Goal: Transaction & Acquisition: Purchase product/service

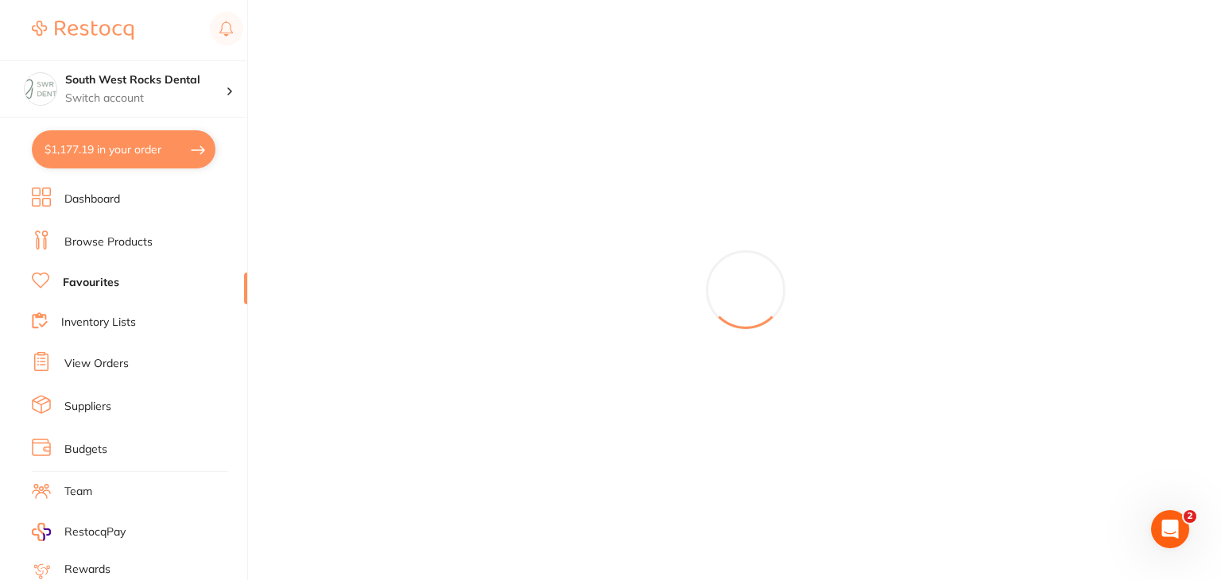
click at [1113, 242] on div at bounding box center [745, 290] width 951 height 580
click at [70, 146] on button "$1,177.19 in your order" at bounding box center [124, 149] width 184 height 38
checkbox input "true"
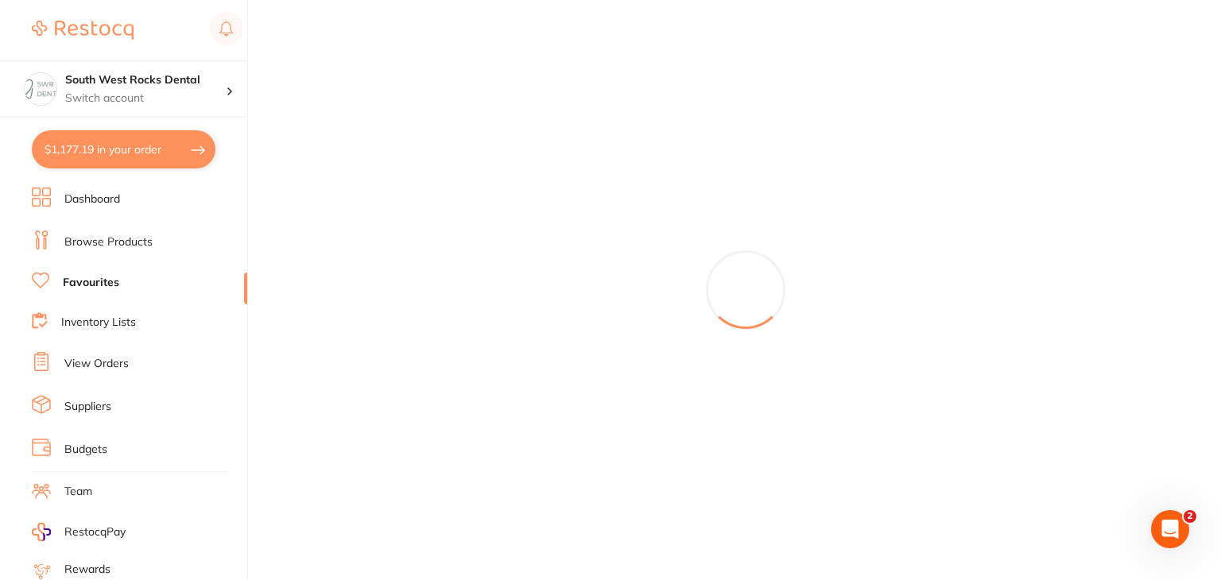
checkbox input "true"
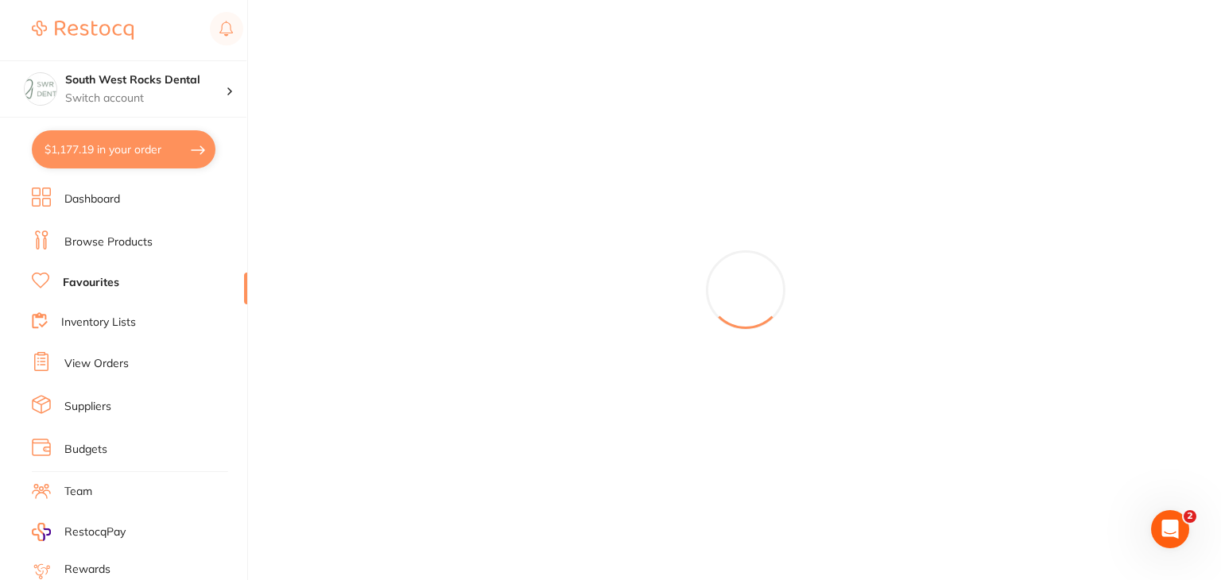
checkbox input "true"
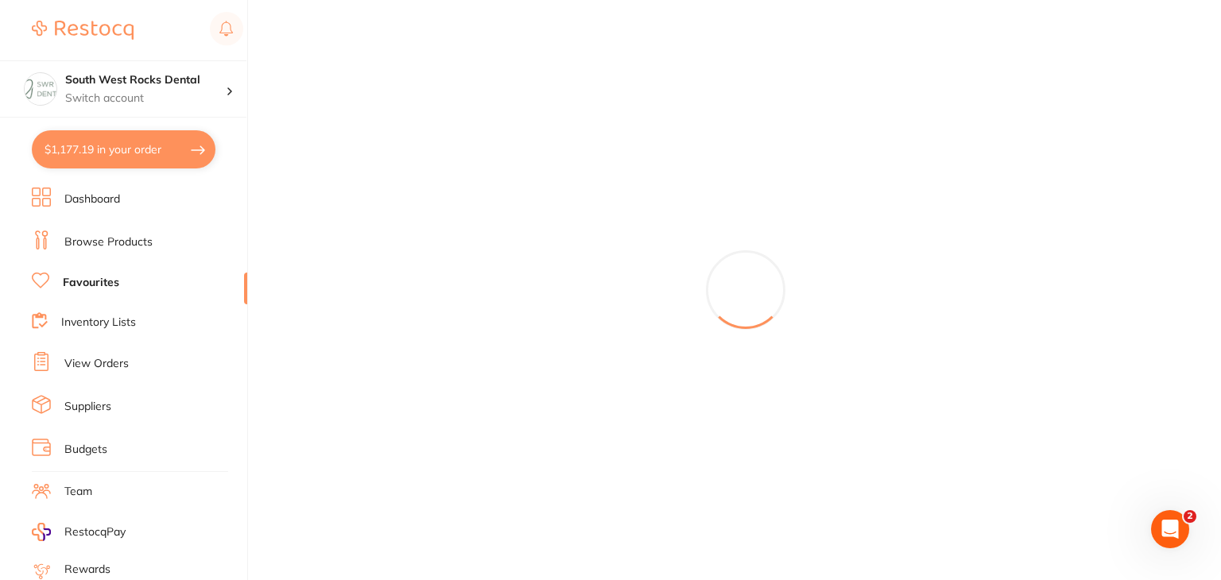
checkbox input "true"
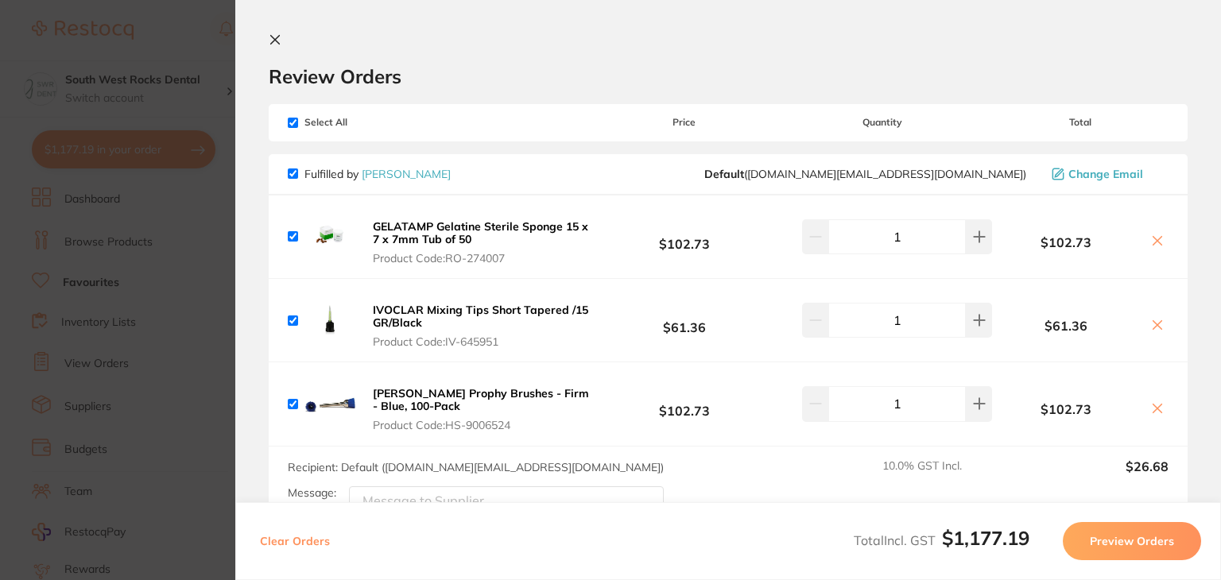
click at [290, 120] on input "checkbox" at bounding box center [293, 123] width 10 height 10
checkbox input "false"
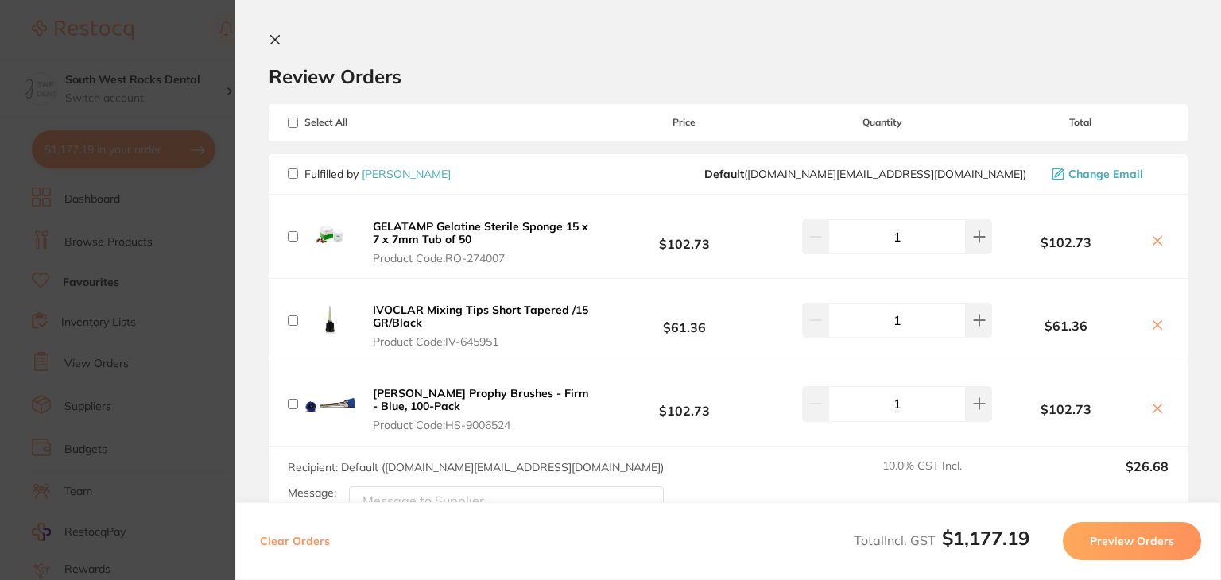
checkbox input "false"
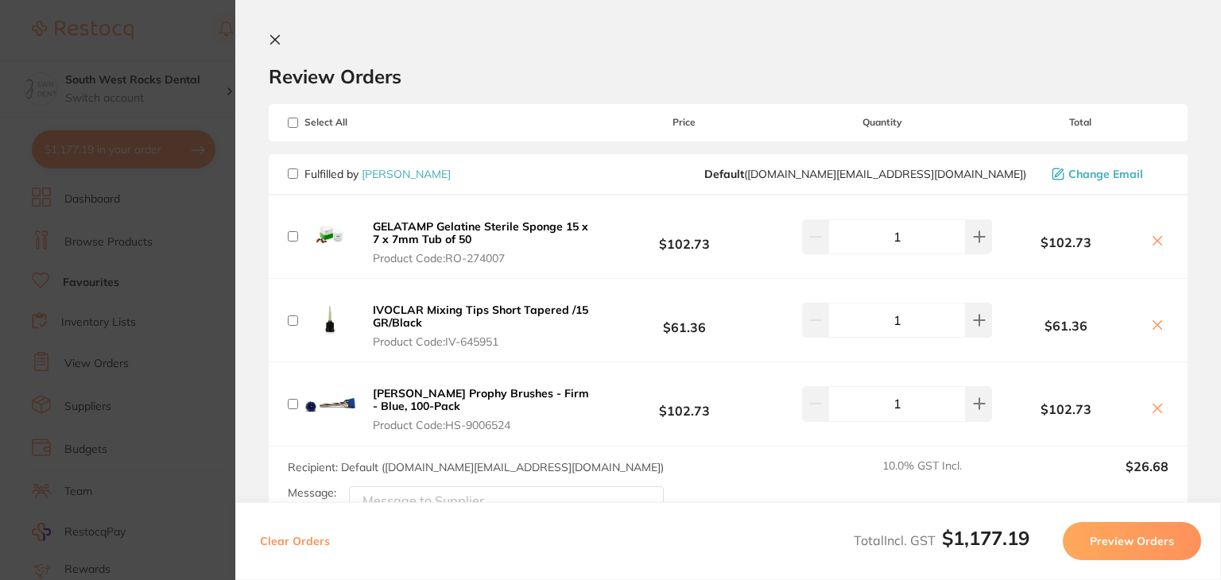
checkbox input "false"
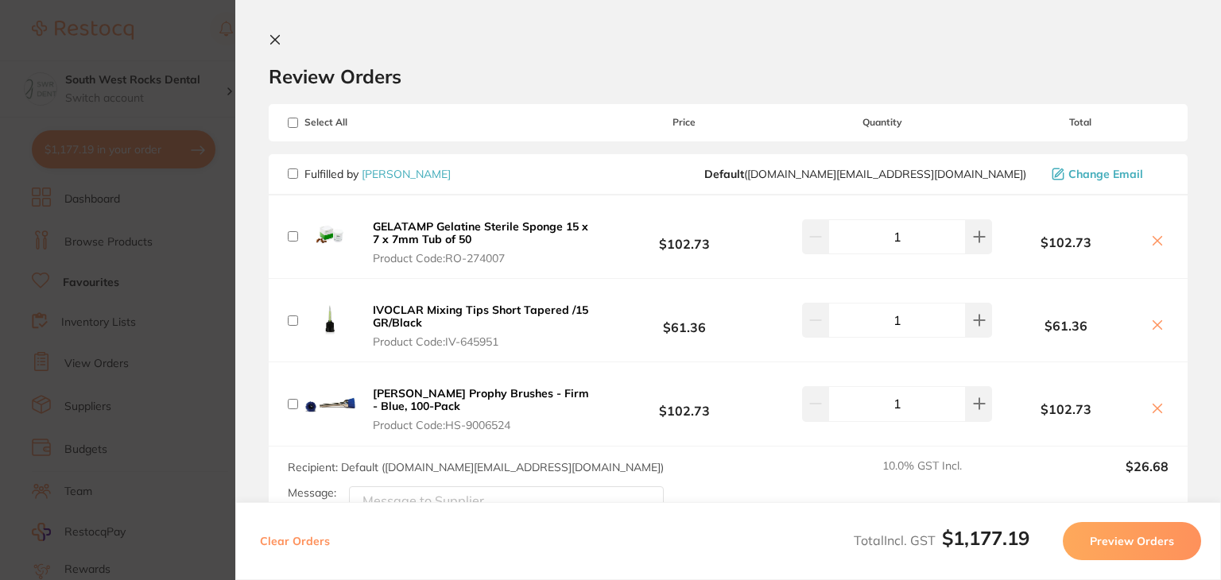
checkbox input "false"
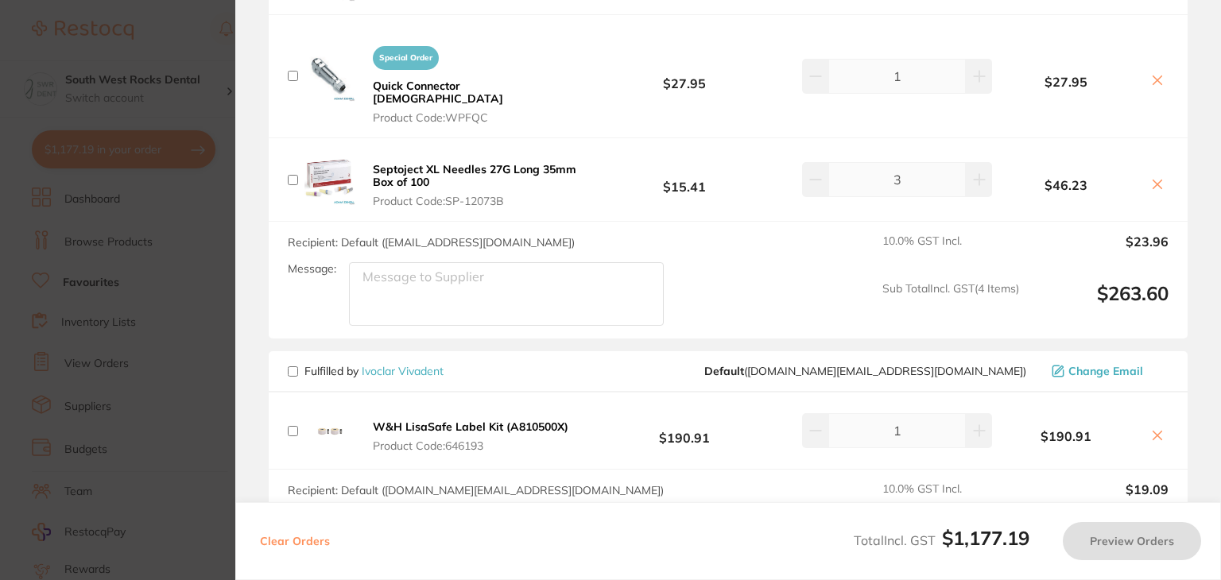
scroll to position [1158, 0]
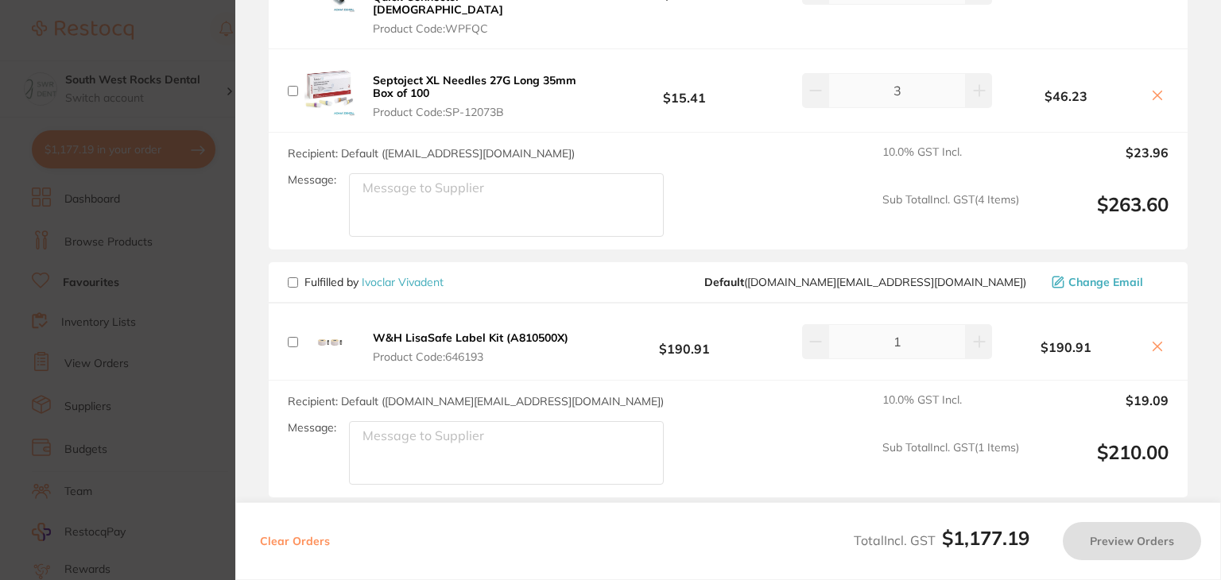
click at [297, 337] on input "checkbox" at bounding box center [293, 342] width 10 height 10
checkbox input "true"
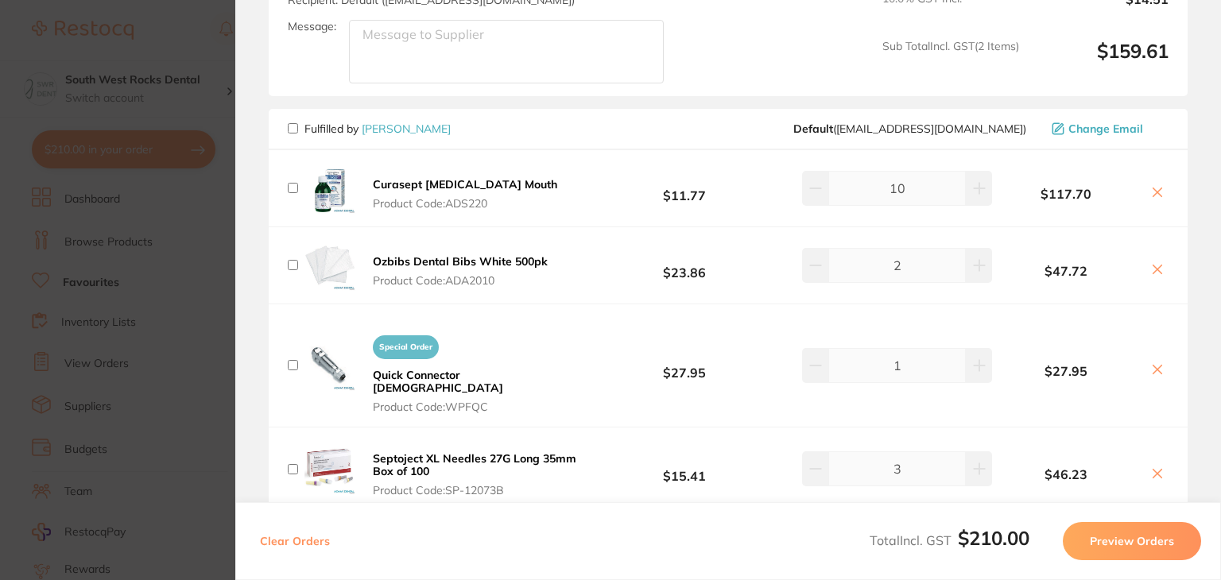
scroll to position [773, 0]
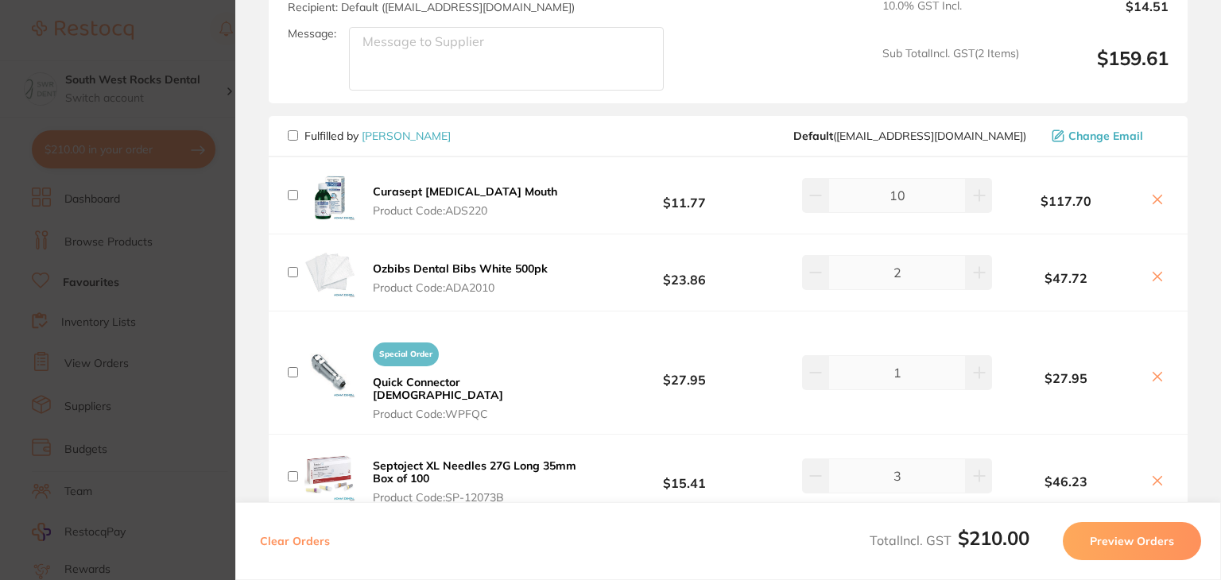
click at [288, 132] on input "checkbox" at bounding box center [293, 135] width 10 height 10
checkbox input "true"
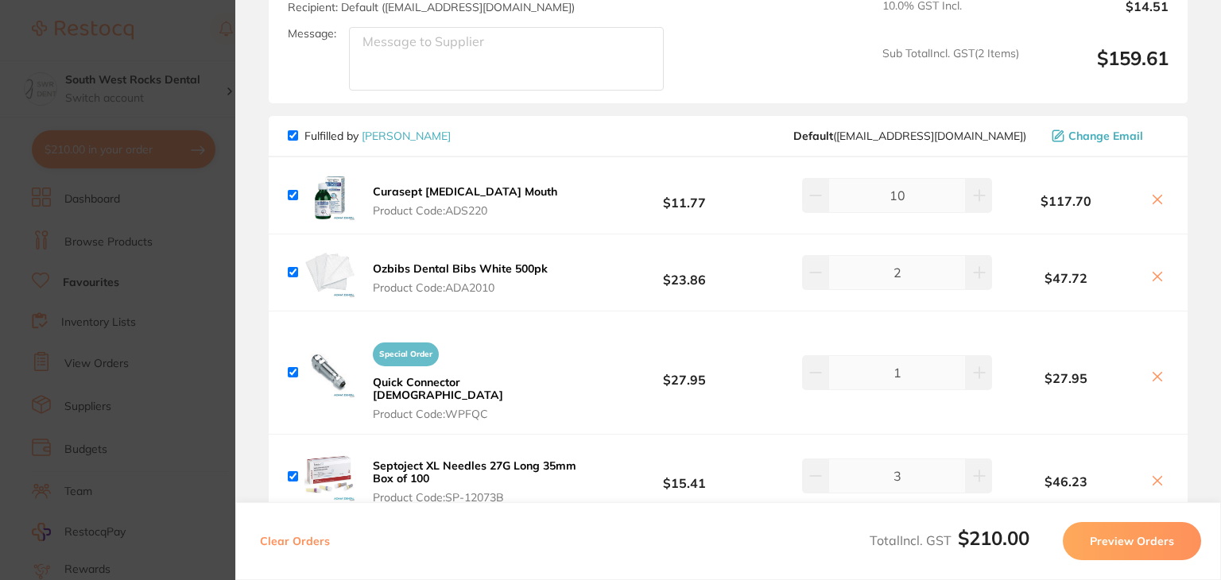
checkbox input "true"
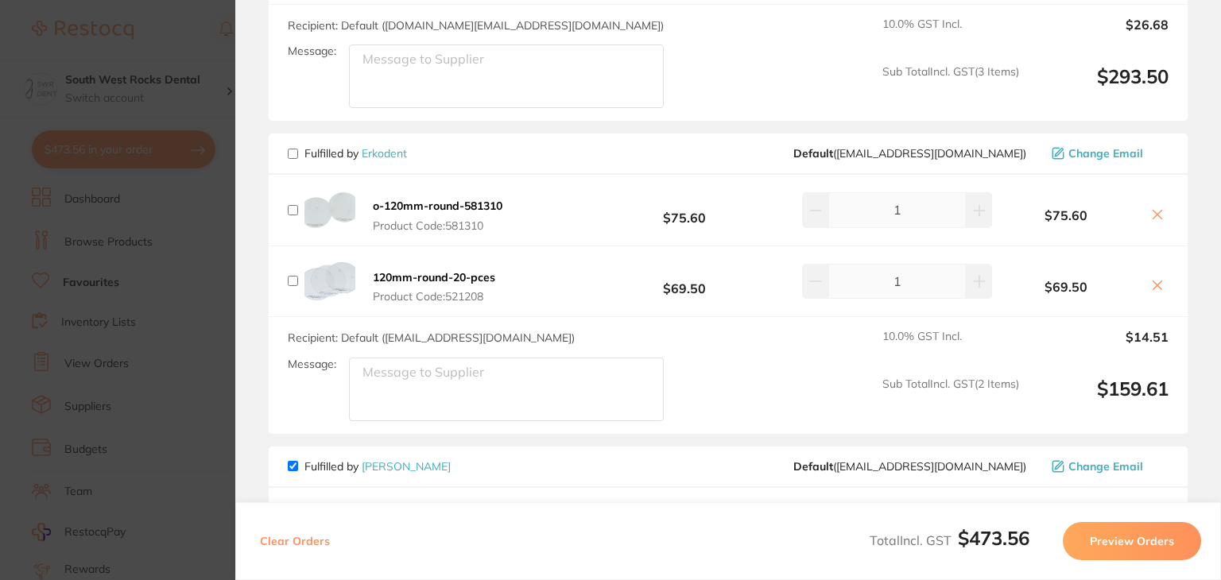
scroll to position [0, 0]
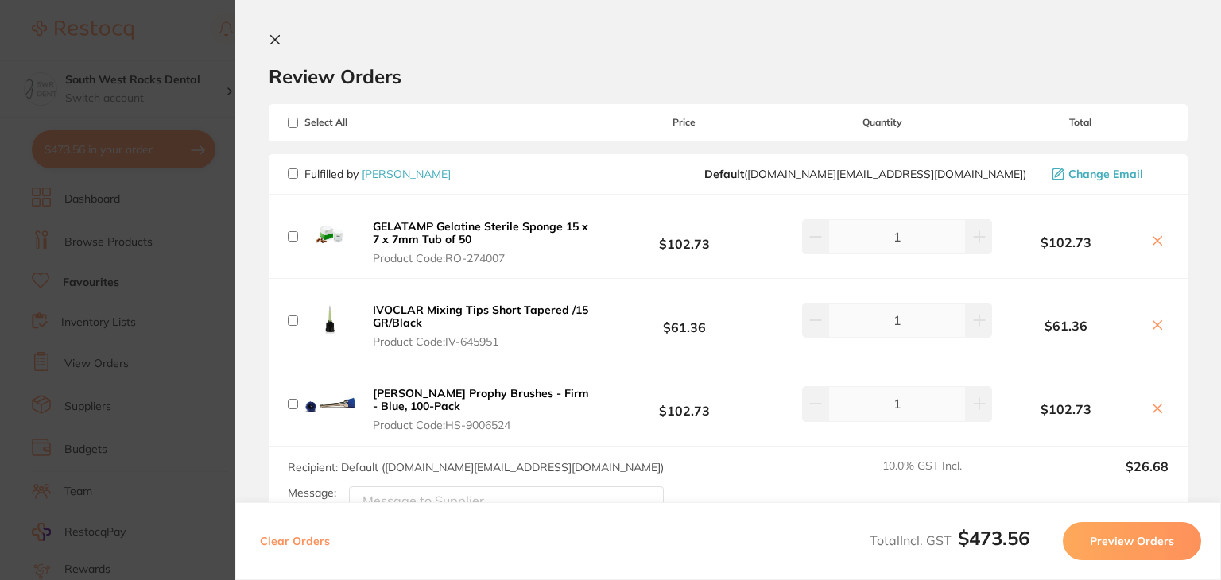
click at [277, 46] on button at bounding box center [278, 40] width 19 height 15
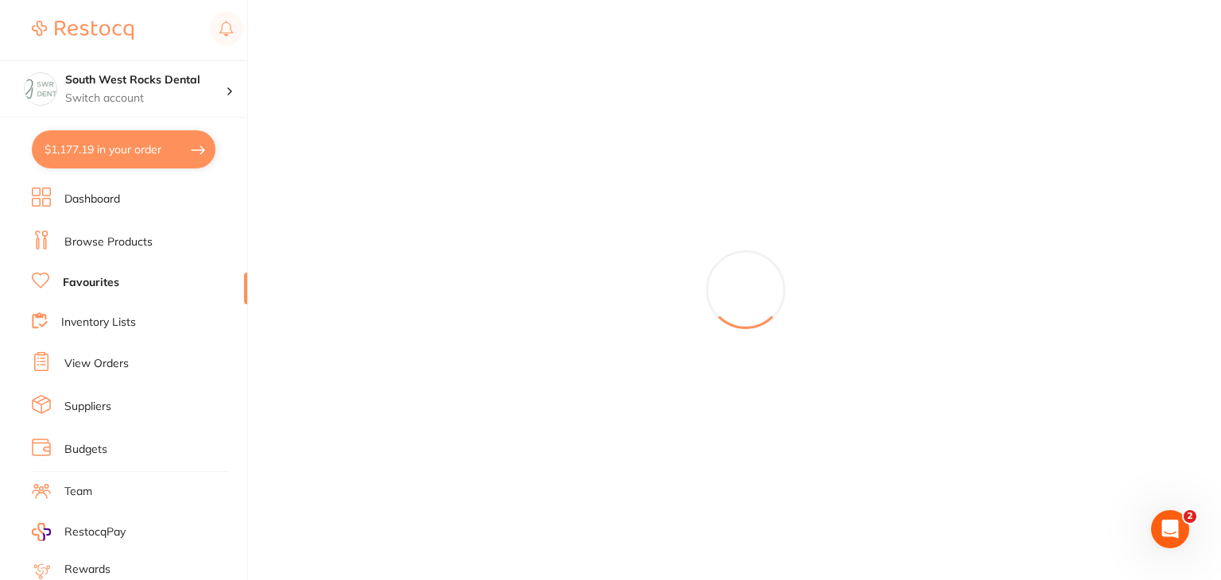
click at [105, 279] on link "Favourites" at bounding box center [91, 283] width 56 height 16
click at [121, 241] on link "Browse Products" at bounding box center [108, 242] width 88 height 16
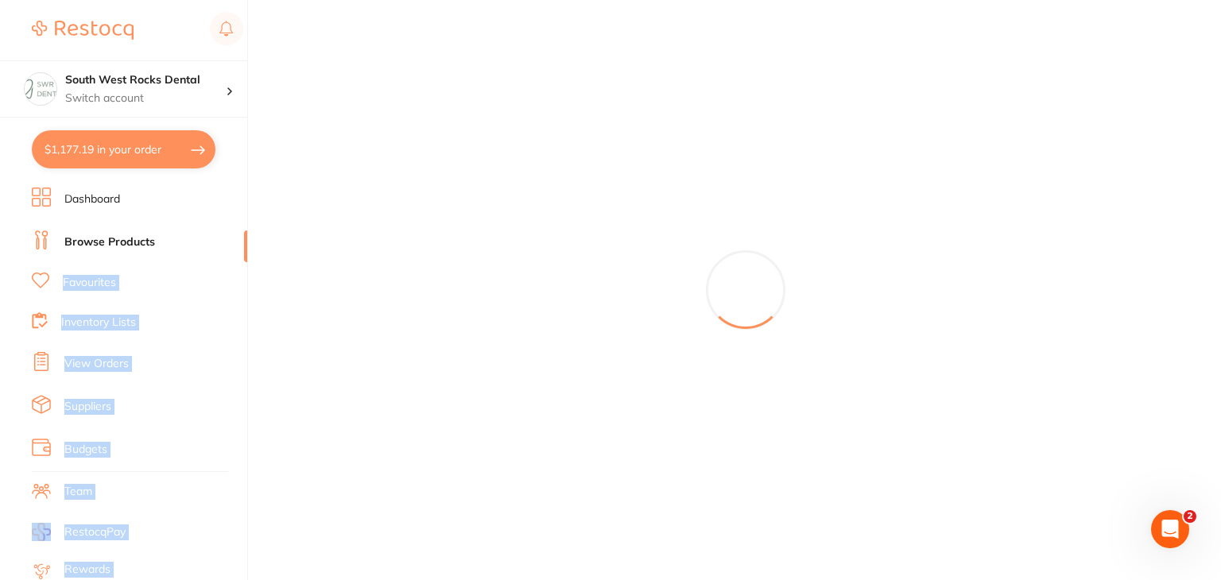
drag, startPoint x: 241, startPoint y: 238, endPoint x: 251, endPoint y: 181, distance: 58.1
click at [251, 181] on div "$1,177.19 South West Rocks Dental Switch account South West Rocks Dental $1,177…" at bounding box center [610, 290] width 1221 height 580
click at [275, 161] on div at bounding box center [745, 290] width 951 height 580
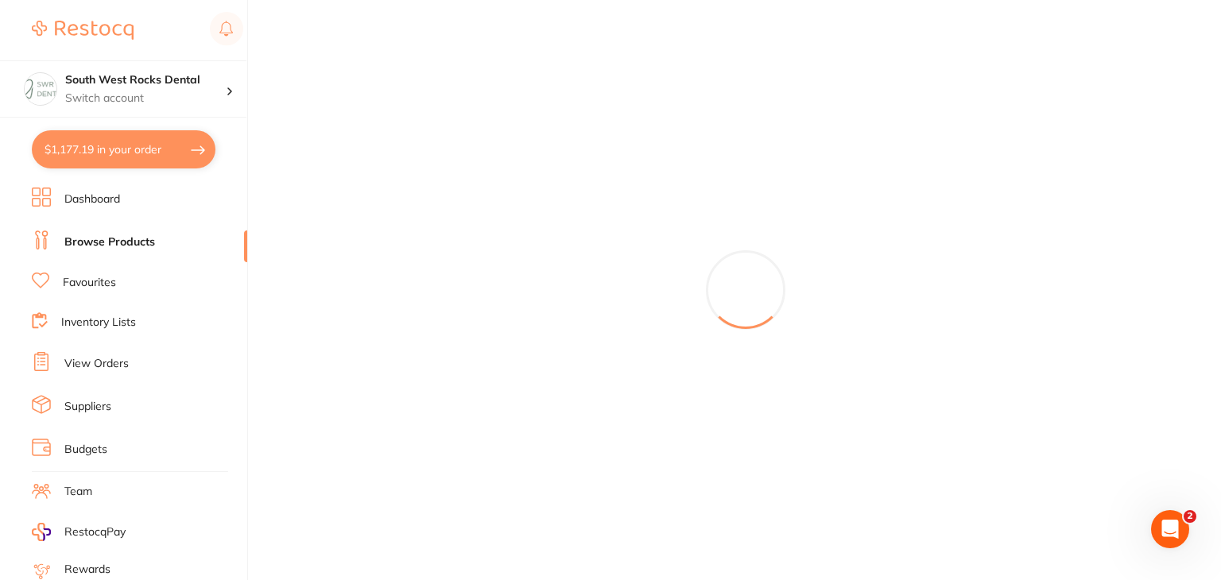
drag, startPoint x: 504, startPoint y: 93, endPoint x: 512, endPoint y: 111, distance: 19.9
click at [512, 111] on div at bounding box center [745, 290] width 951 height 580
click at [341, 141] on div at bounding box center [745, 290] width 951 height 580
click at [118, 360] on link "View Orders" at bounding box center [96, 364] width 64 height 16
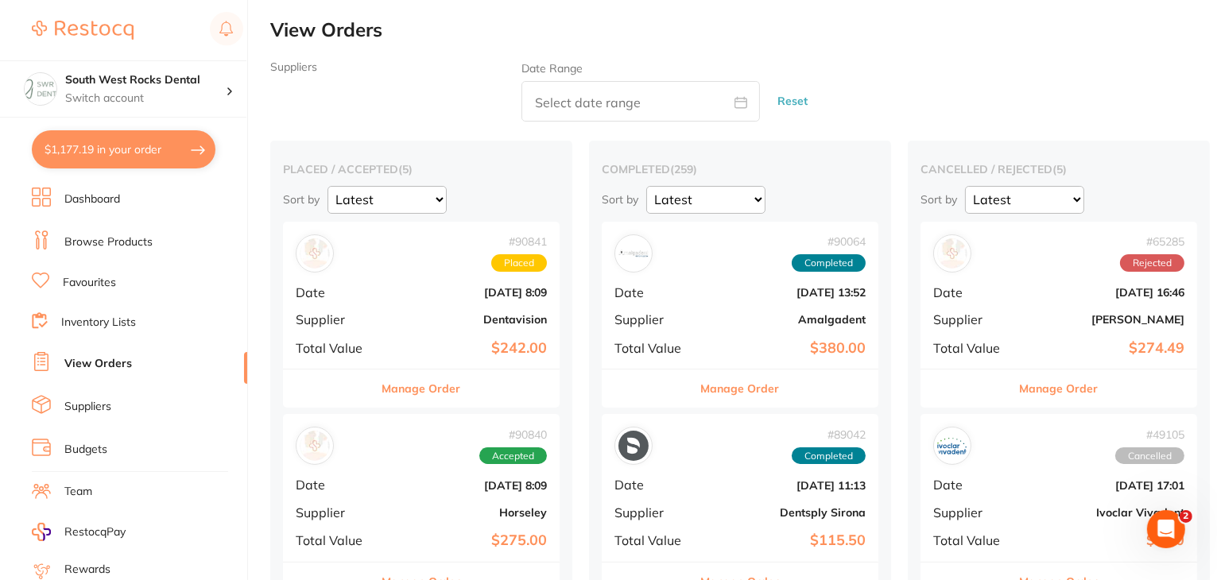
click at [118, 323] on link "Inventory Lists" at bounding box center [98, 323] width 75 height 16
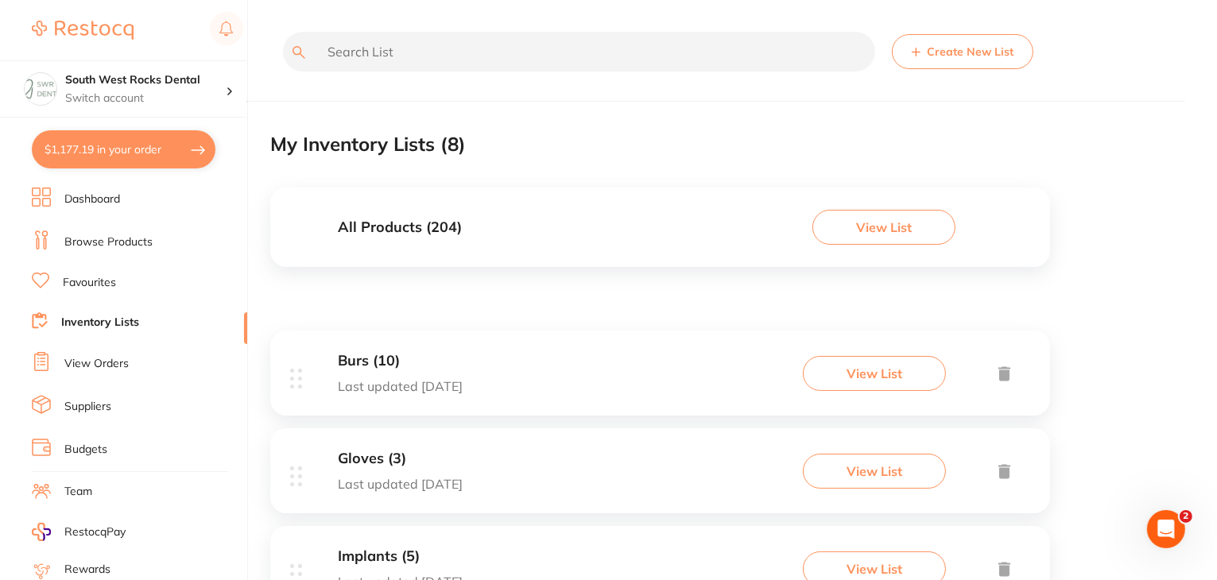
click at [118, 279] on li "Favourites" at bounding box center [139, 283] width 215 height 21
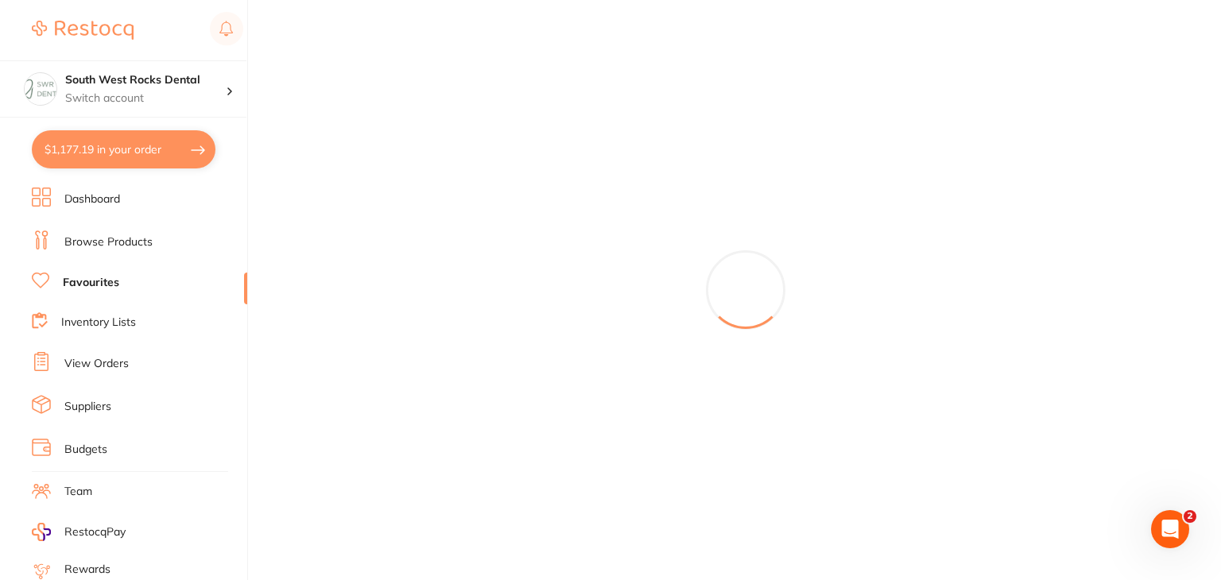
click at [114, 192] on link "Dashboard" at bounding box center [92, 200] width 56 height 16
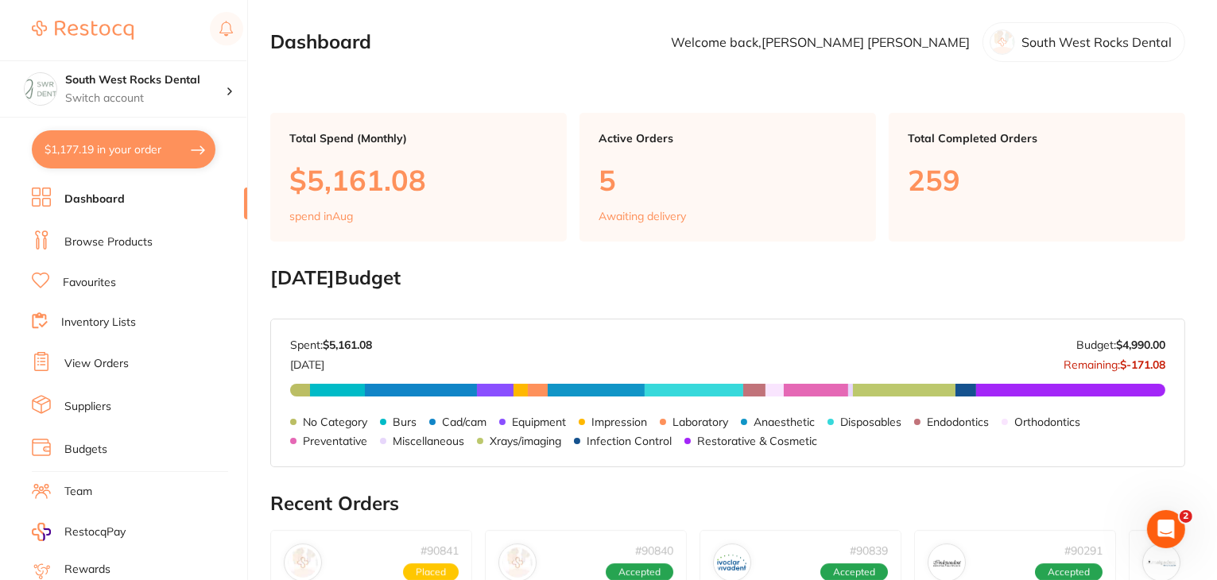
click at [93, 242] on link "Browse Products" at bounding box center [108, 242] width 88 height 16
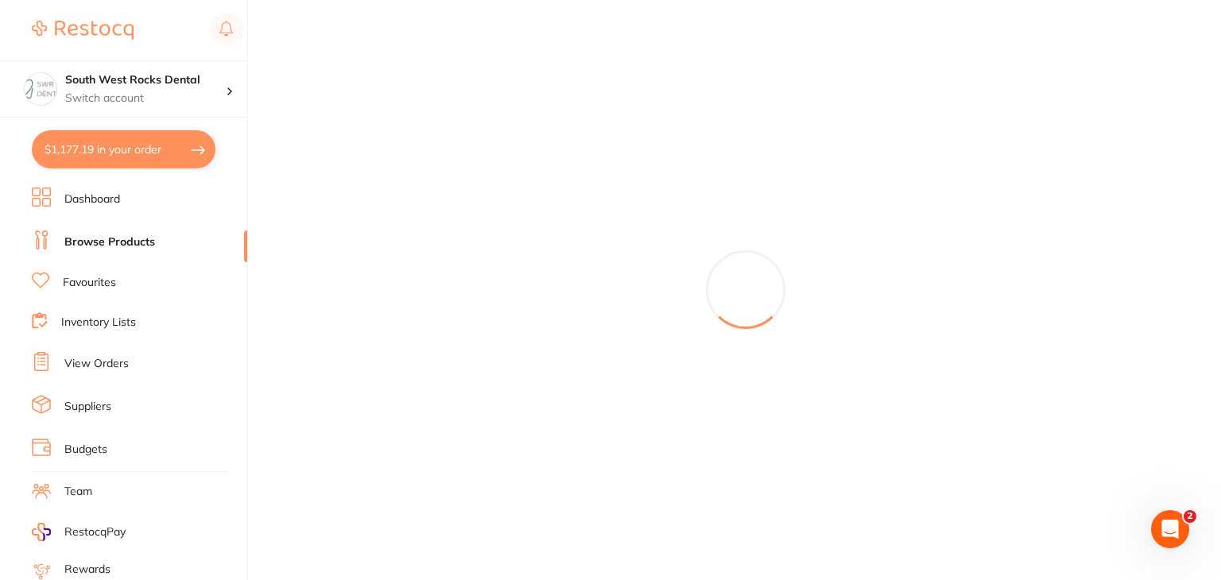
click at [83, 275] on link "Favourites" at bounding box center [89, 283] width 53 height 16
drag, startPoint x: 83, startPoint y: 272, endPoint x: 0, endPoint y: 325, distance: 99.0
click at [0, 325] on section "South West Rocks Dental Switch account South West Rocks Dental $1,177.19 in you…" at bounding box center [124, 290] width 248 height 580
click at [0, 319] on section "South West Rocks Dental Switch account South West Rocks Dental $1,177.19 in you…" at bounding box center [124, 290] width 248 height 580
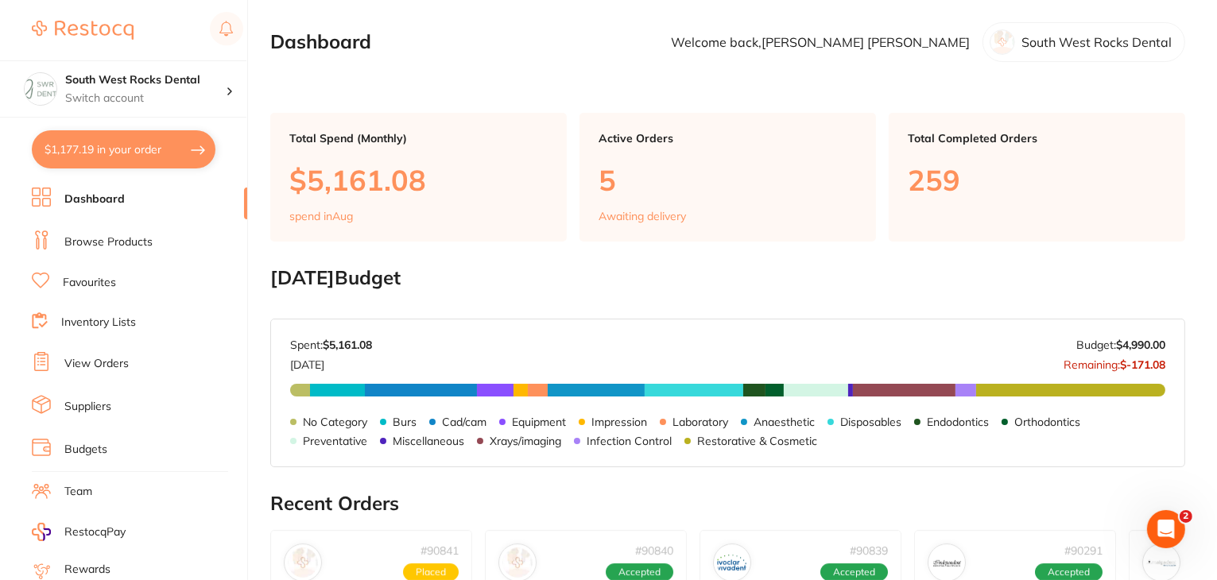
click at [98, 237] on link "Browse Products" at bounding box center [108, 242] width 88 height 16
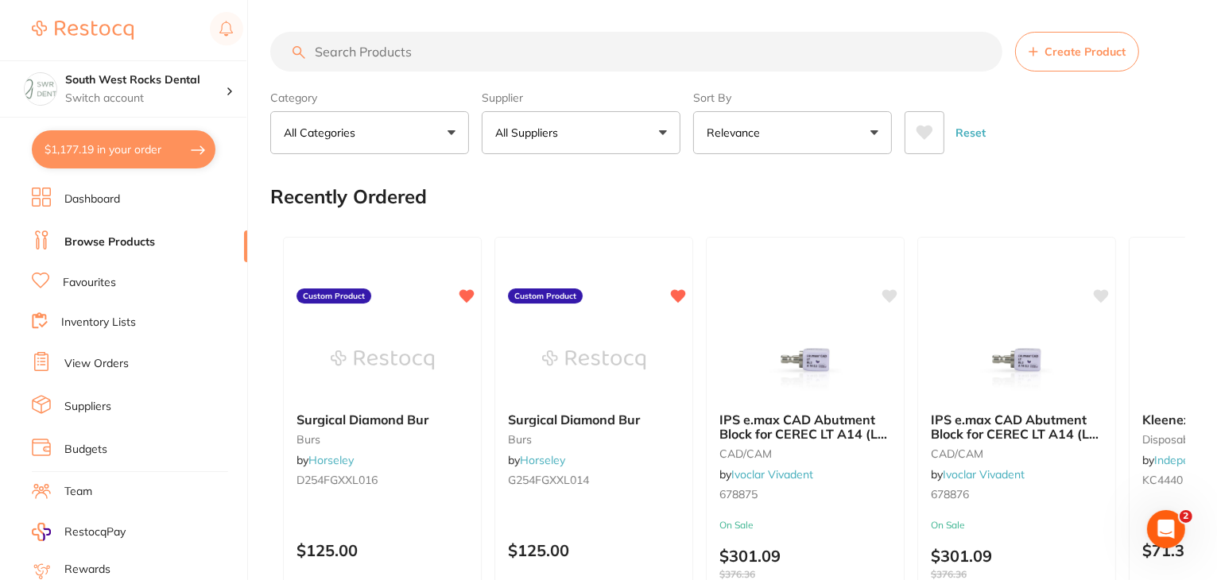
click at [325, 52] on input "search" at bounding box center [636, 52] width 732 height 40
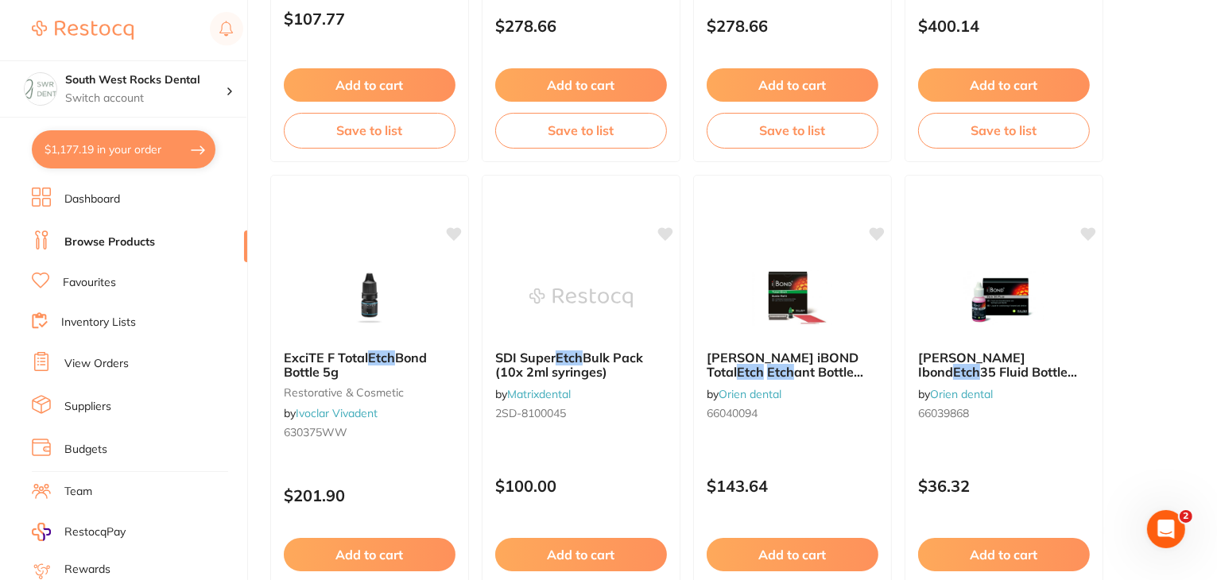
scroll to position [3435, 0]
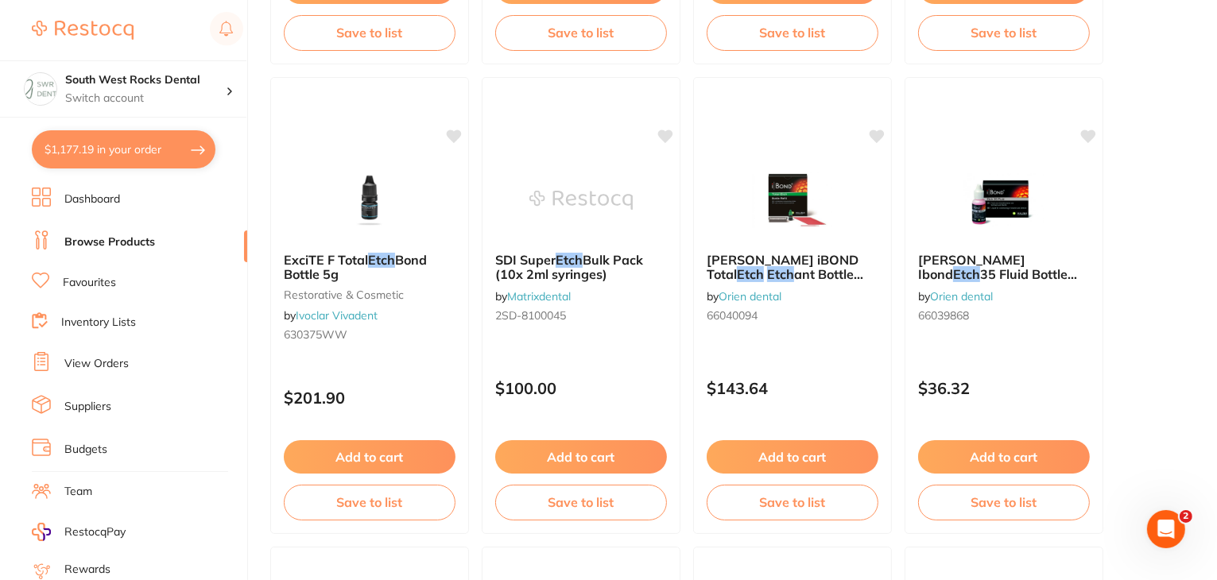
type input "etch"
click at [110, 283] on link "Favourites" at bounding box center [89, 283] width 53 height 16
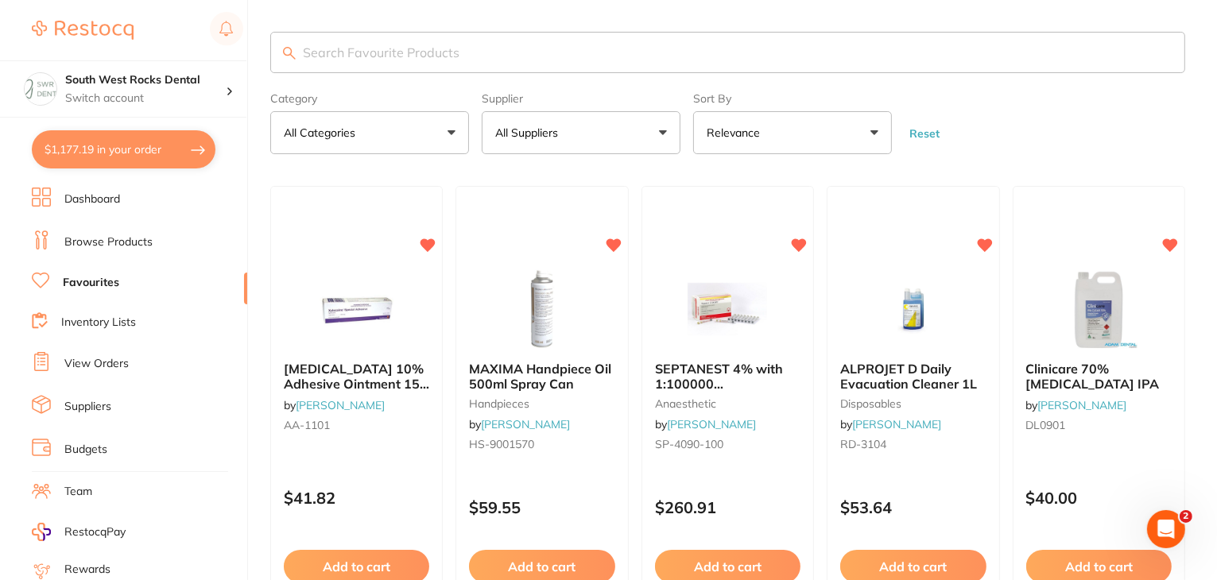
click at [373, 60] on input "search" at bounding box center [727, 52] width 915 height 41
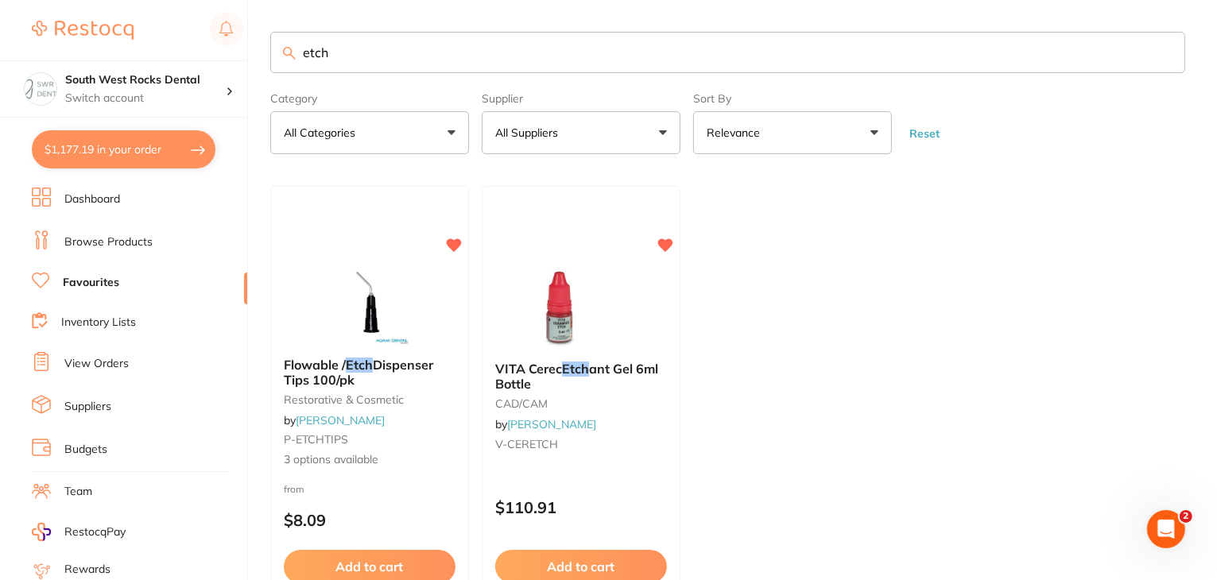
click at [579, 133] on button "All Suppliers" at bounding box center [581, 132] width 199 height 43
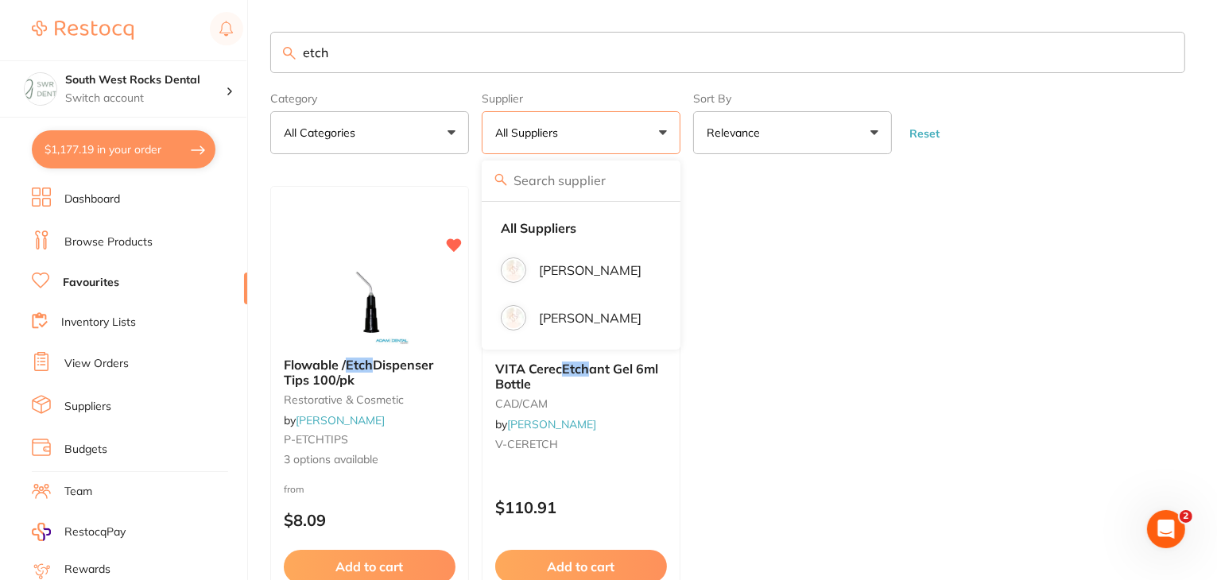
click at [517, 65] on input "etch" at bounding box center [727, 52] width 915 height 41
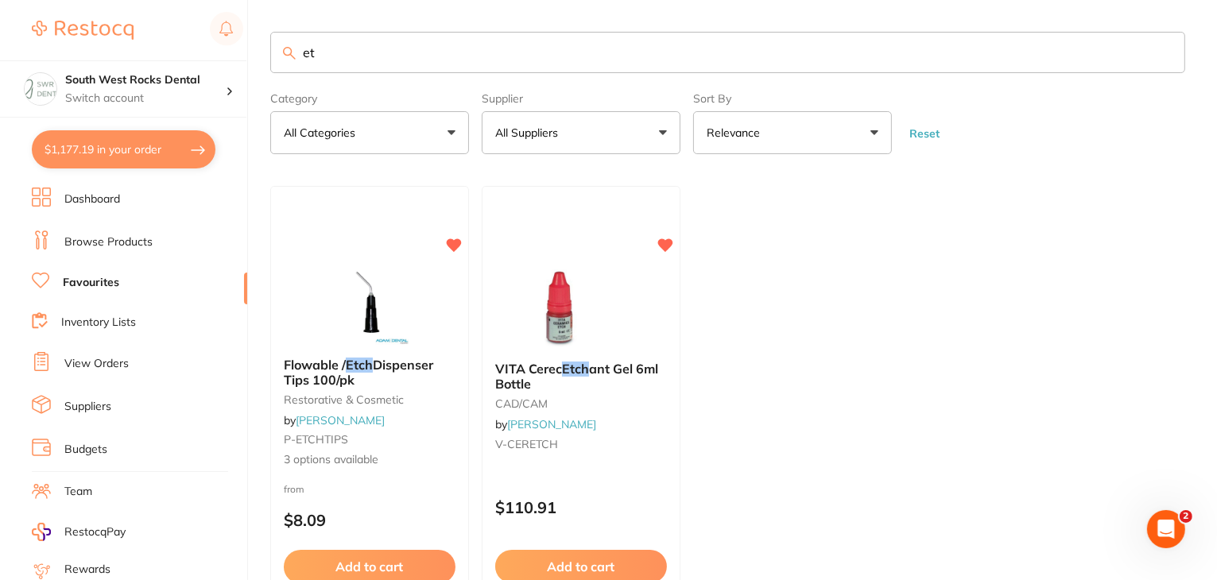
type input "e"
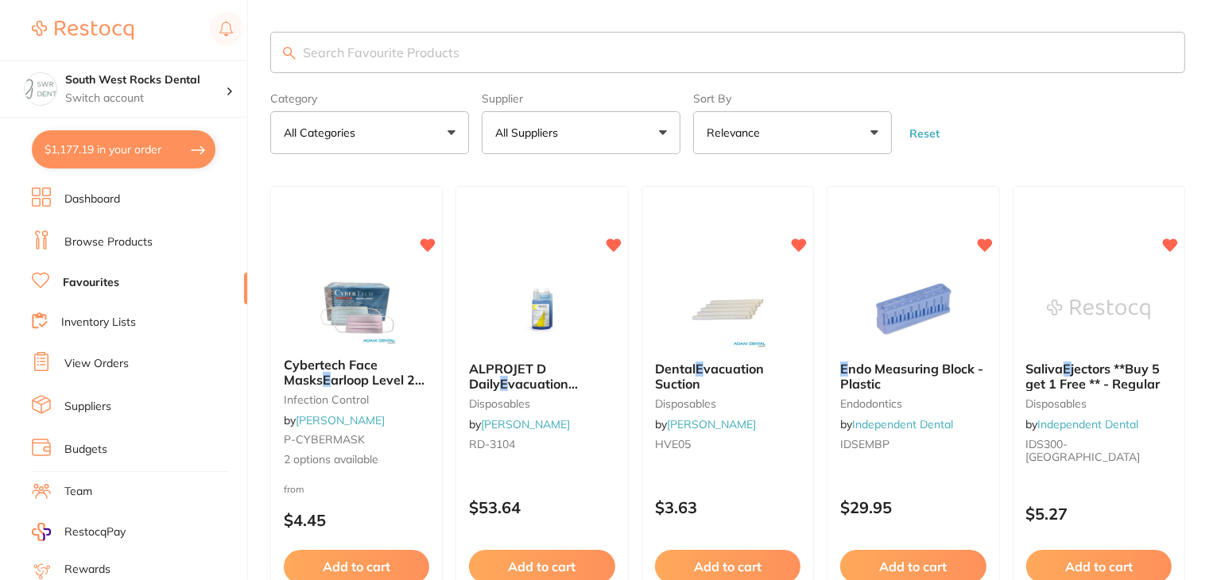
click at [600, 129] on button "All Suppliers" at bounding box center [581, 132] width 199 height 43
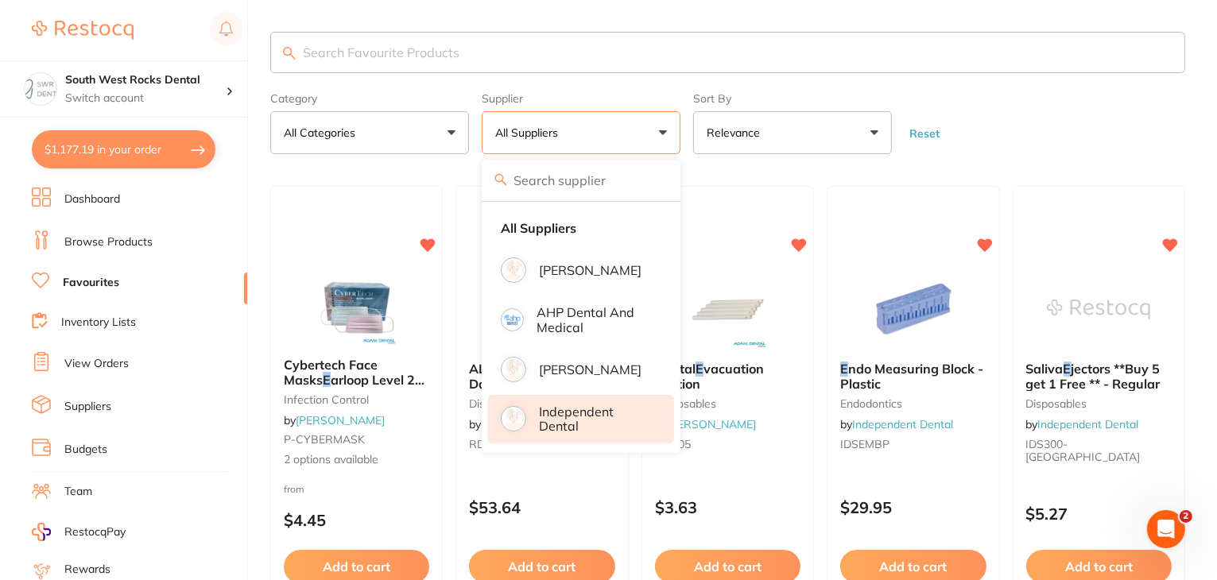
click at [572, 420] on p "Independent Dental" at bounding box center [595, 419] width 113 height 29
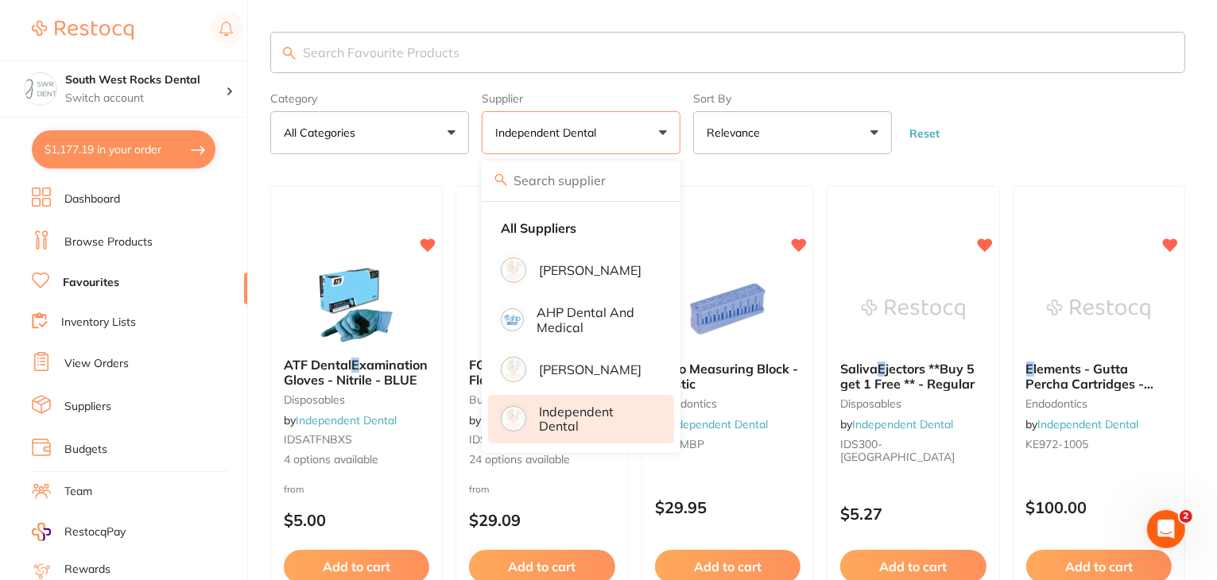
click at [418, 44] on input "search" at bounding box center [727, 52] width 915 height 41
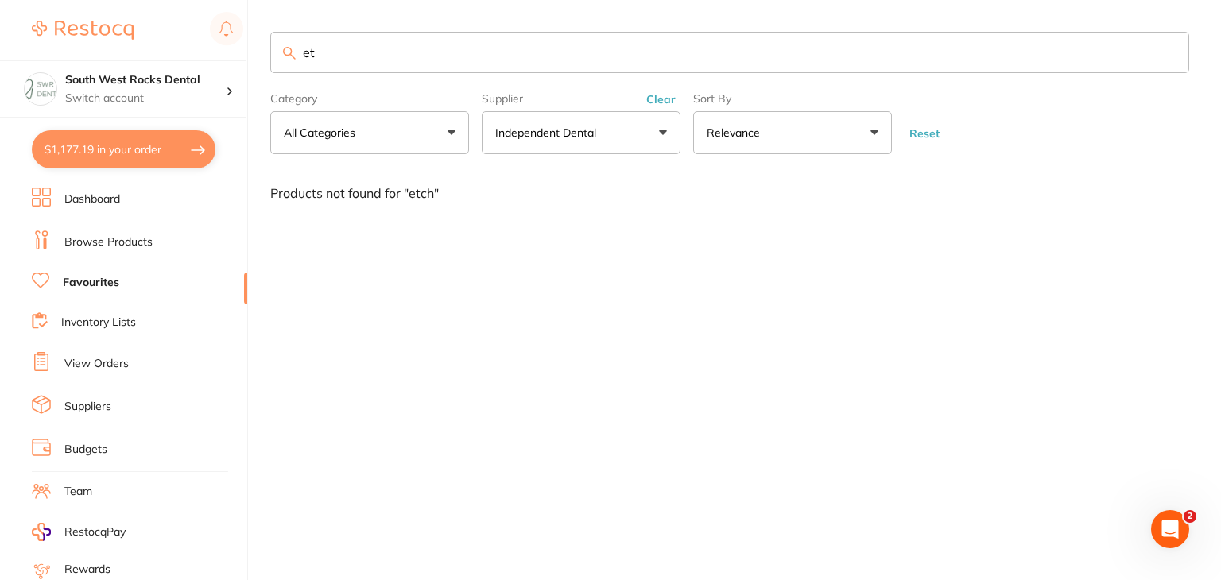
type input "e"
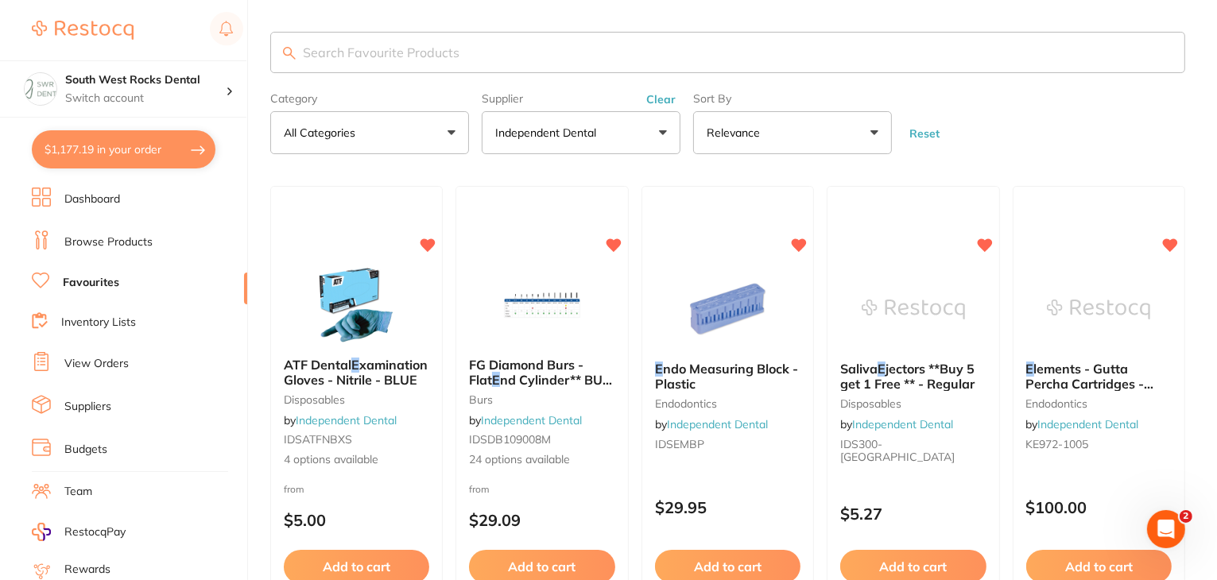
click at [108, 240] on link "Browse Products" at bounding box center [108, 242] width 88 height 16
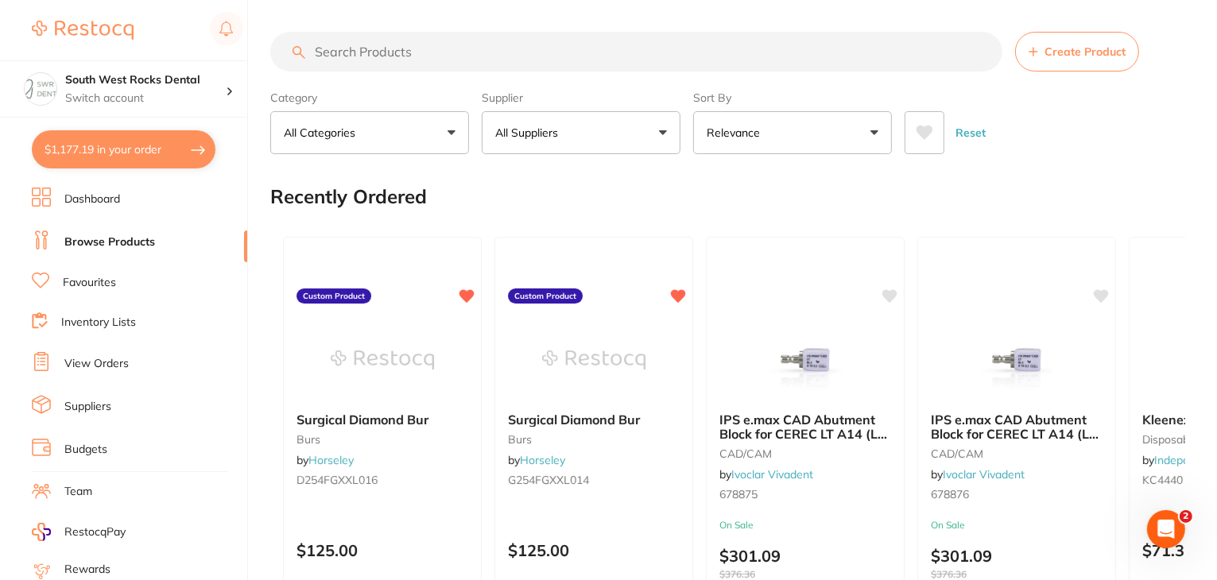
click at [89, 358] on link "View Orders" at bounding box center [96, 364] width 64 height 16
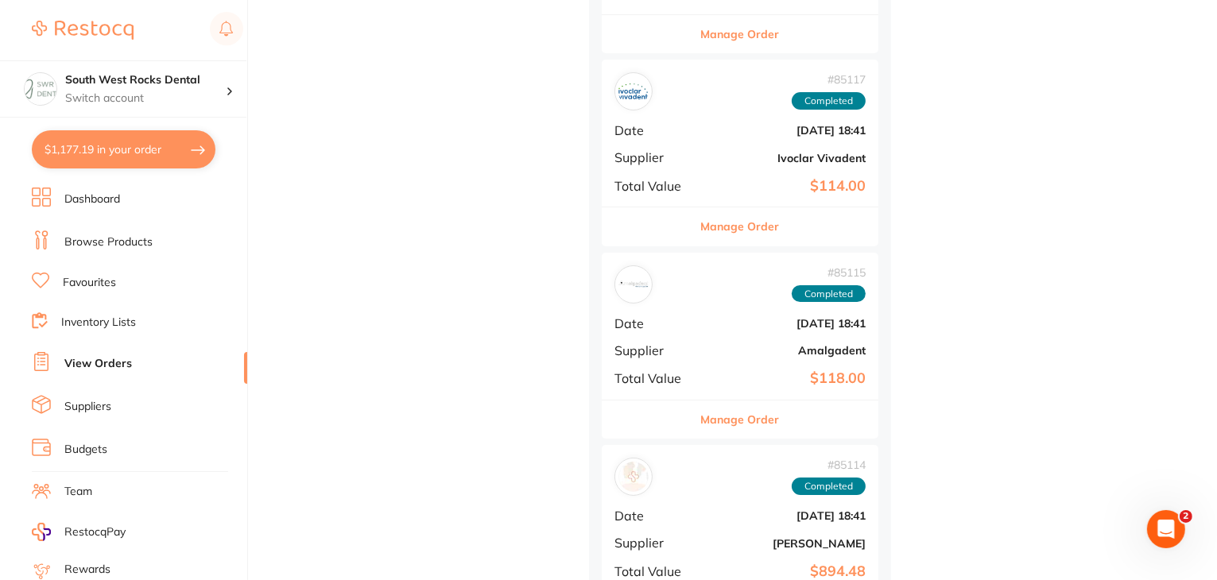
scroll to position [3662, 0]
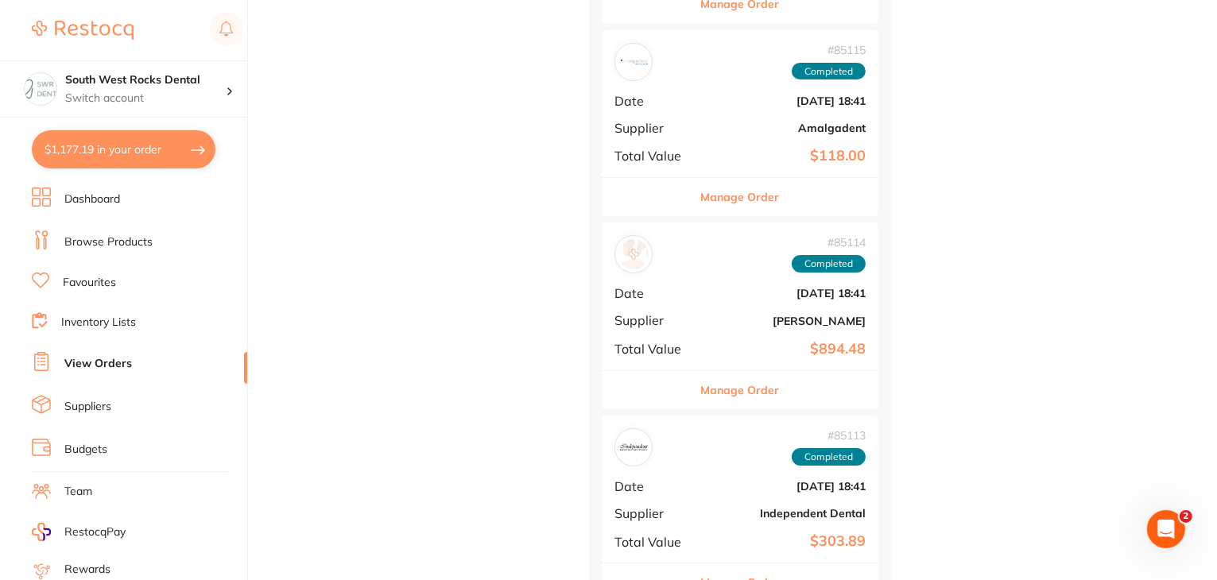
click at [765, 499] on div "# 85113 Completed Date [DATE] 18:41 Supplier Independent Dental Total Value $30…" at bounding box center [740, 489] width 277 height 147
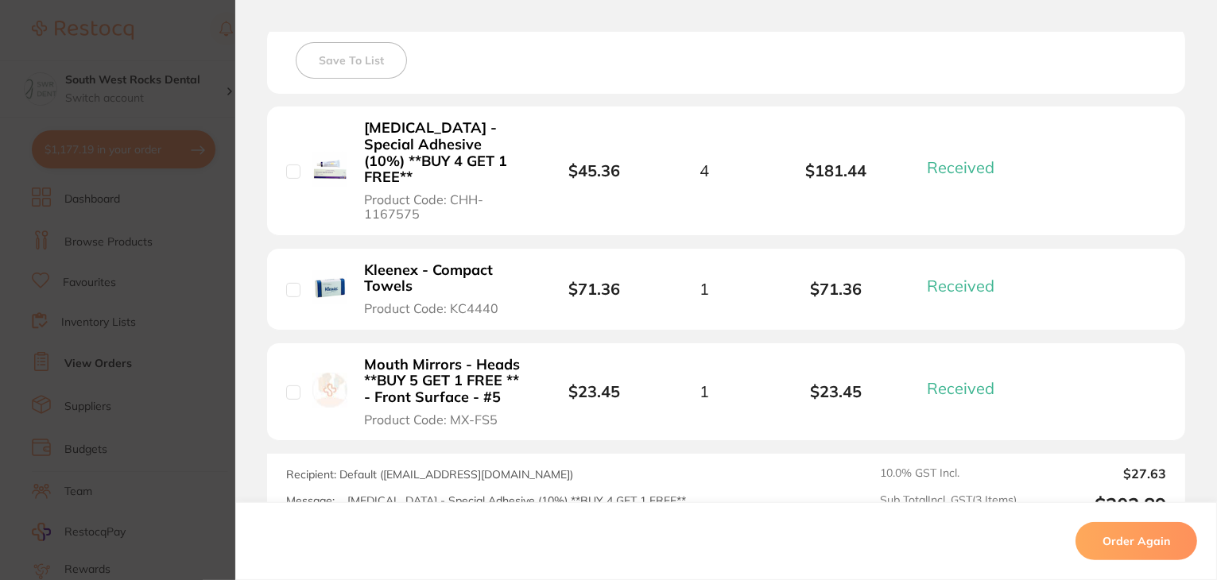
scroll to position [10211, 0]
click at [240, 258] on section "Your Orders Select all ( 0 ) Price Quantity Total Item Status You can use this …" at bounding box center [726, 234] width 982 height 591
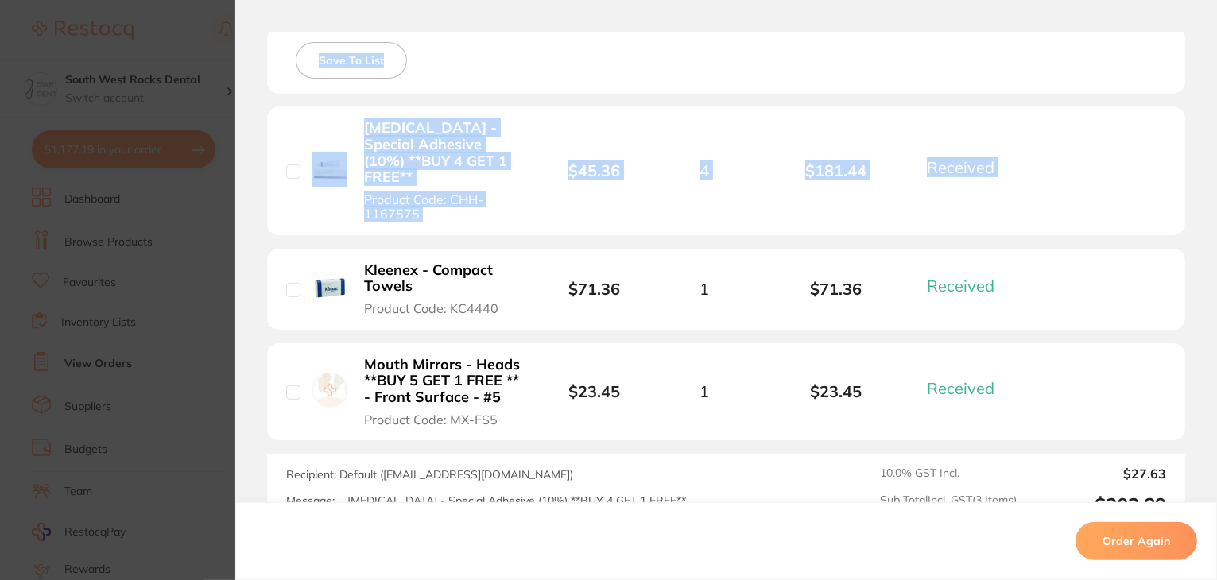
drag, startPoint x: 240, startPoint y: 258, endPoint x: 231, endPoint y: 57, distance: 200.5
click at [235, 57] on section "Your Orders Select all ( 0 ) Price Quantity Total Item Status You can use this …" at bounding box center [726, 234] width 982 height 591
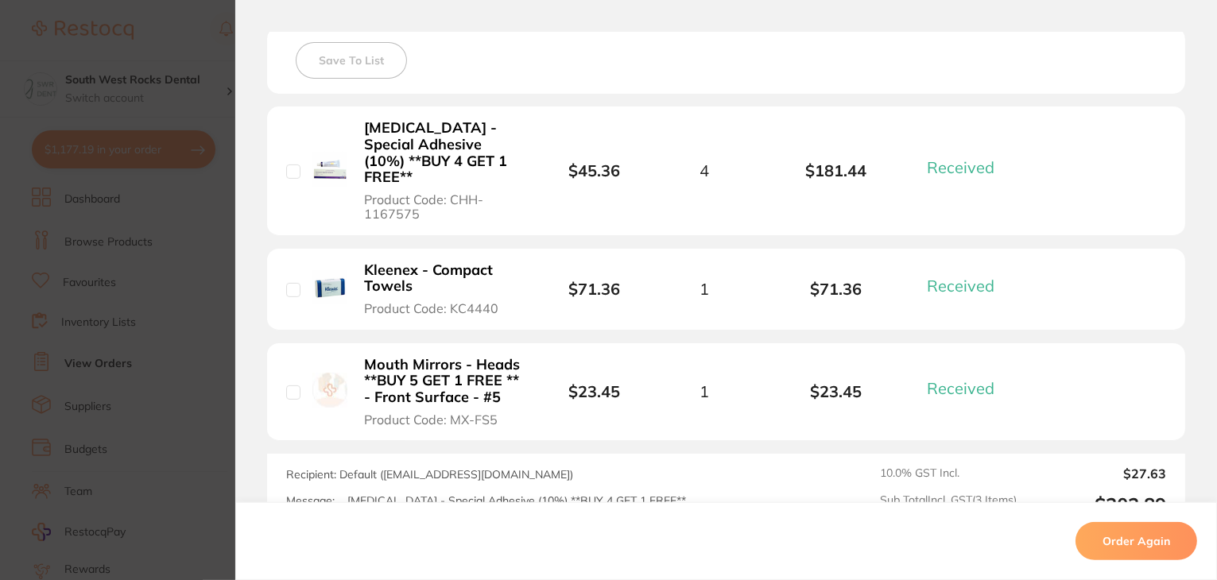
click at [190, 128] on section "Order ID: Restocq- 85113 Order Information 3 Received Completed Order Order Dat…" at bounding box center [608, 290] width 1217 height 580
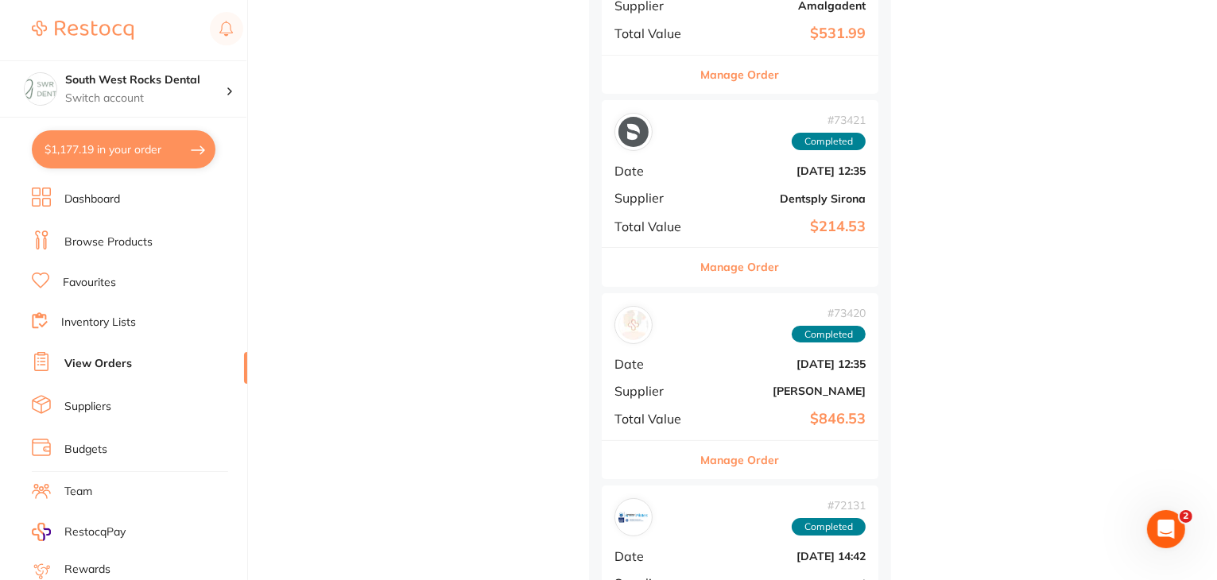
scroll to position [12098, 0]
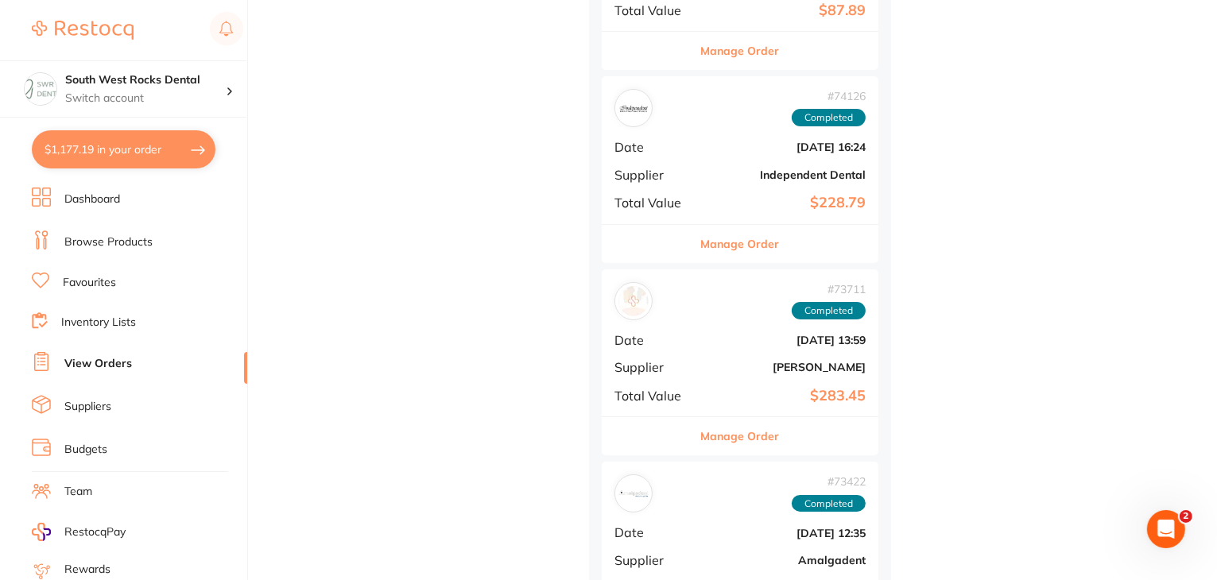
click at [747, 168] on b "Independent Dental" at bounding box center [786, 174] width 159 height 13
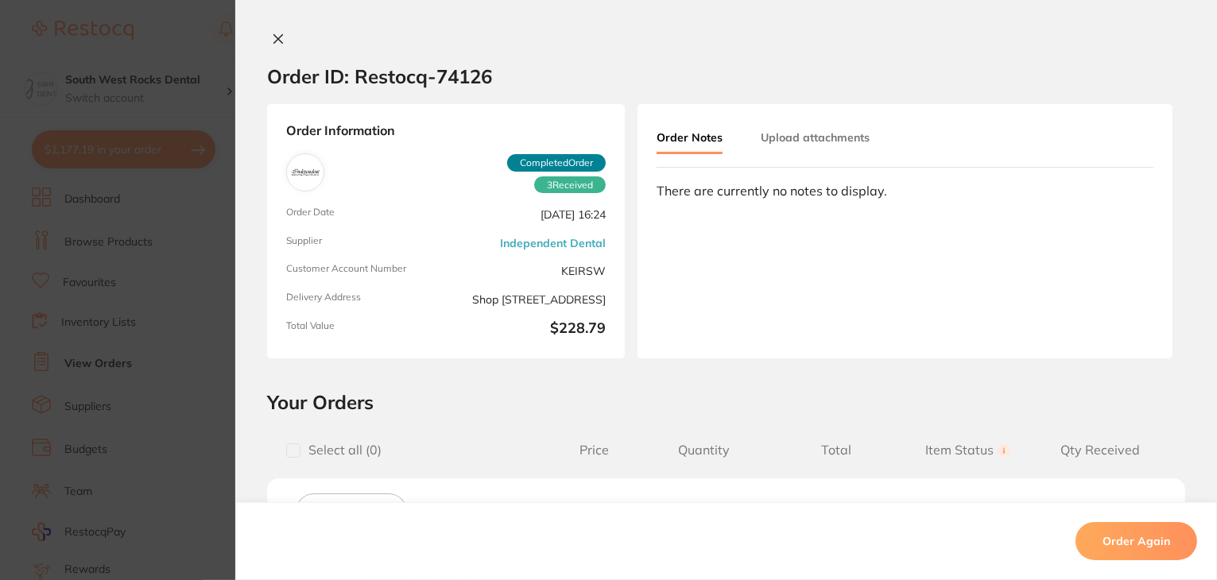
click at [274, 38] on icon at bounding box center [278, 39] width 9 height 9
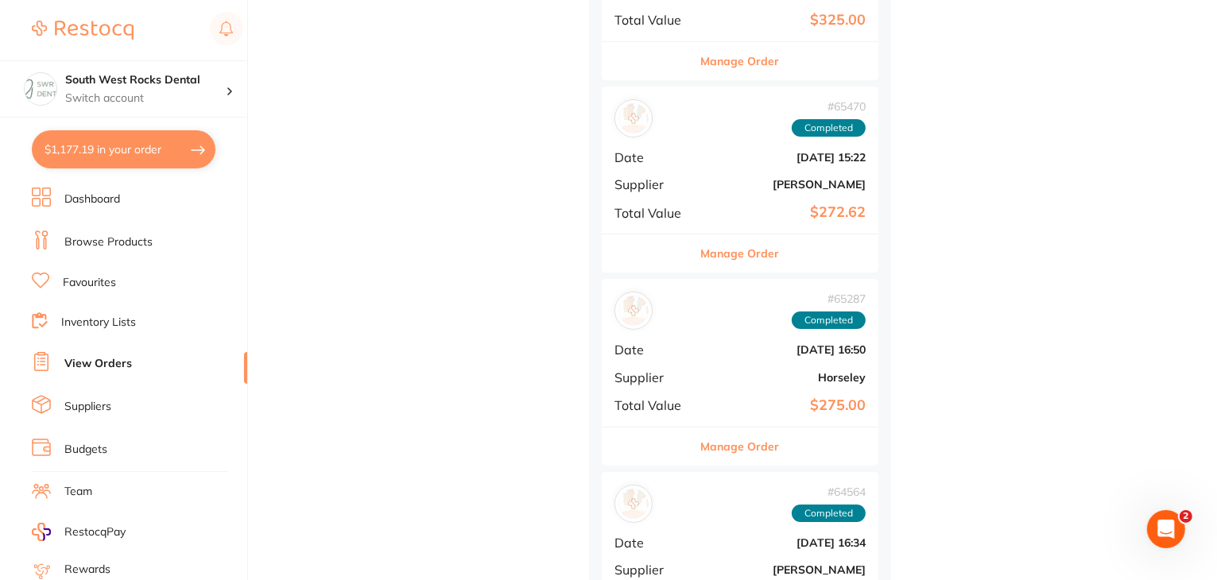
scroll to position [18536, 0]
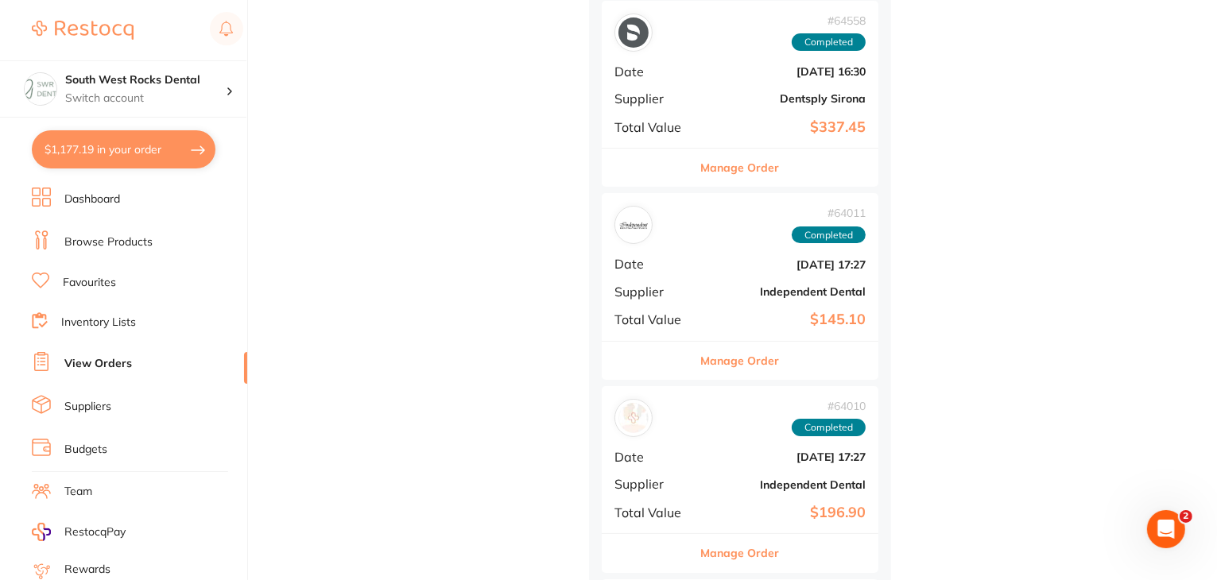
click at [795, 478] on b "Independent Dental" at bounding box center [786, 484] width 159 height 13
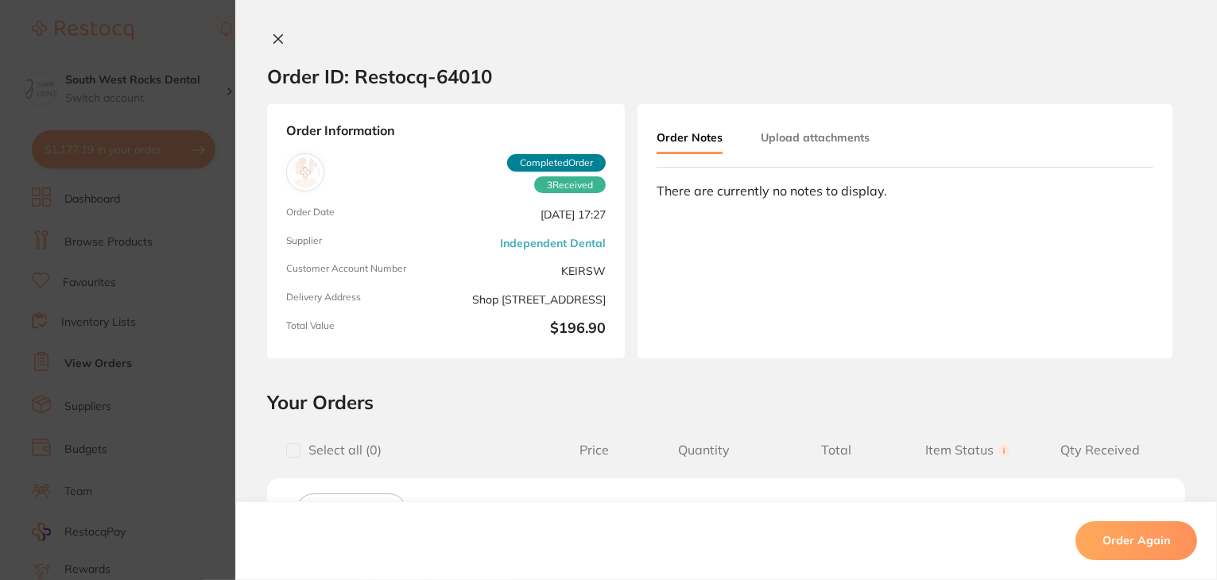
click at [281, 40] on button at bounding box center [278, 40] width 22 height 17
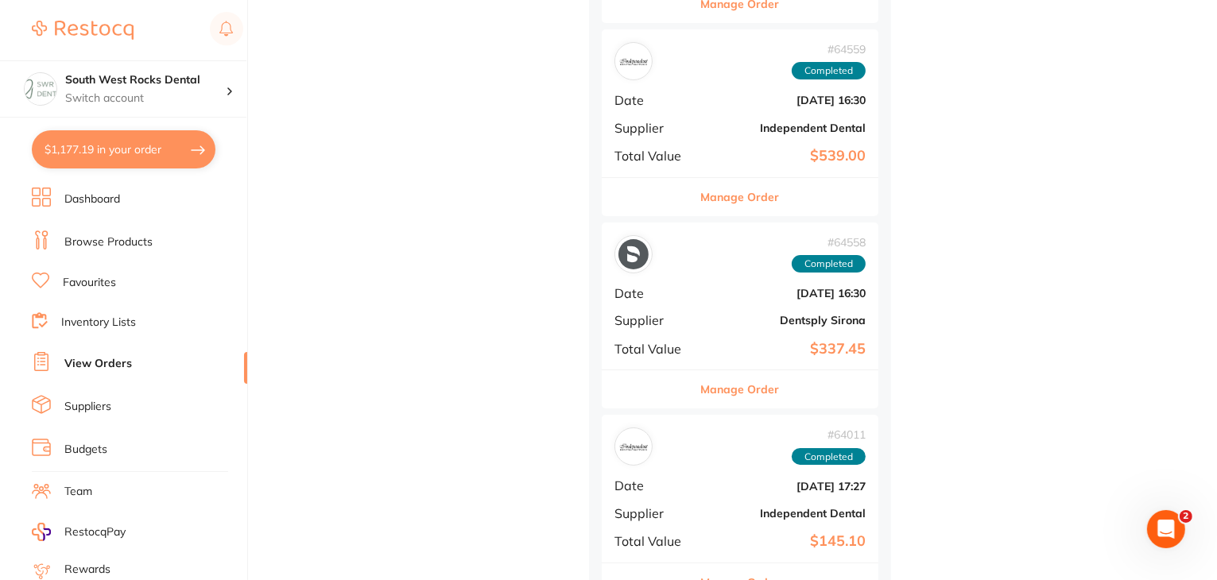
scroll to position [18315, 0]
click at [830, 121] on b "Independent Dental" at bounding box center [786, 127] width 159 height 13
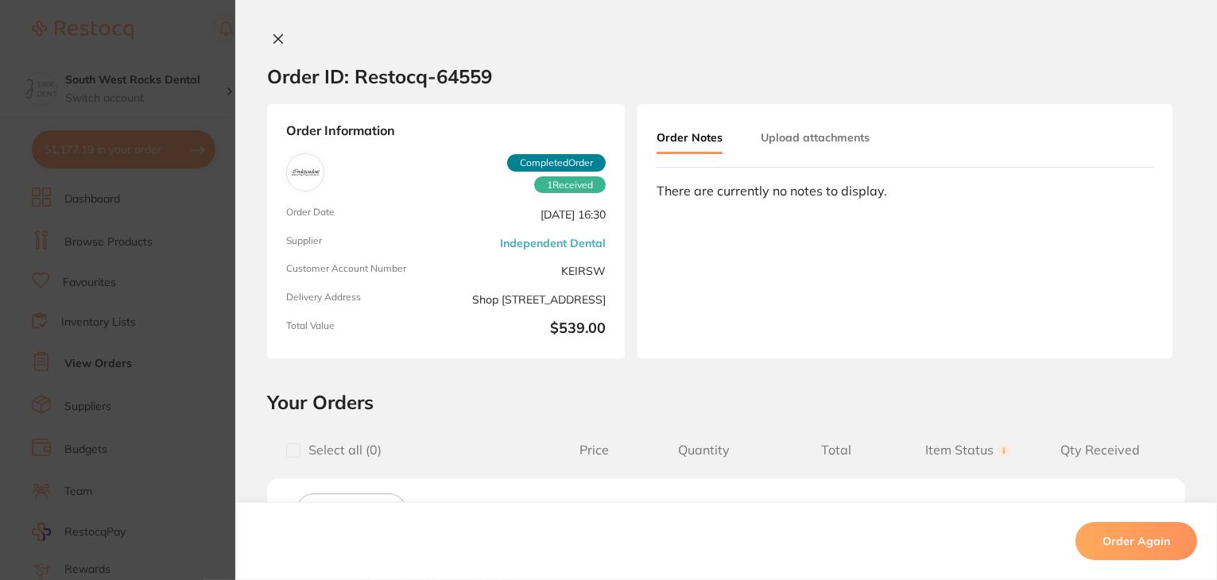
click at [275, 37] on icon at bounding box center [278, 39] width 9 height 9
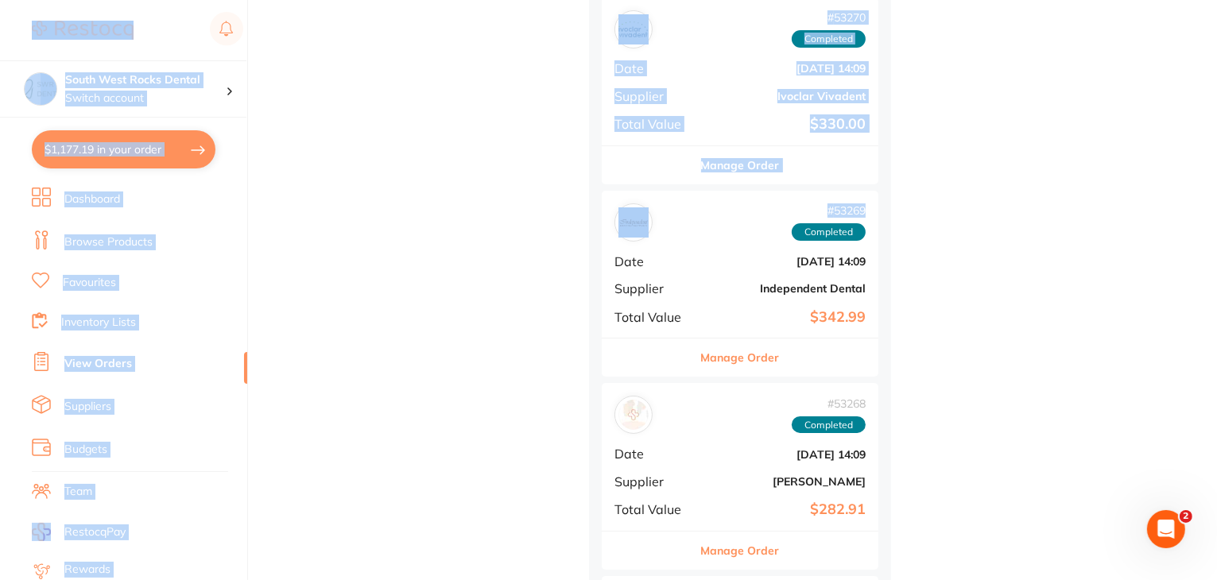
drag, startPoint x: 1215, startPoint y: 192, endPoint x: 1220, endPoint y: 167, distance: 25.1
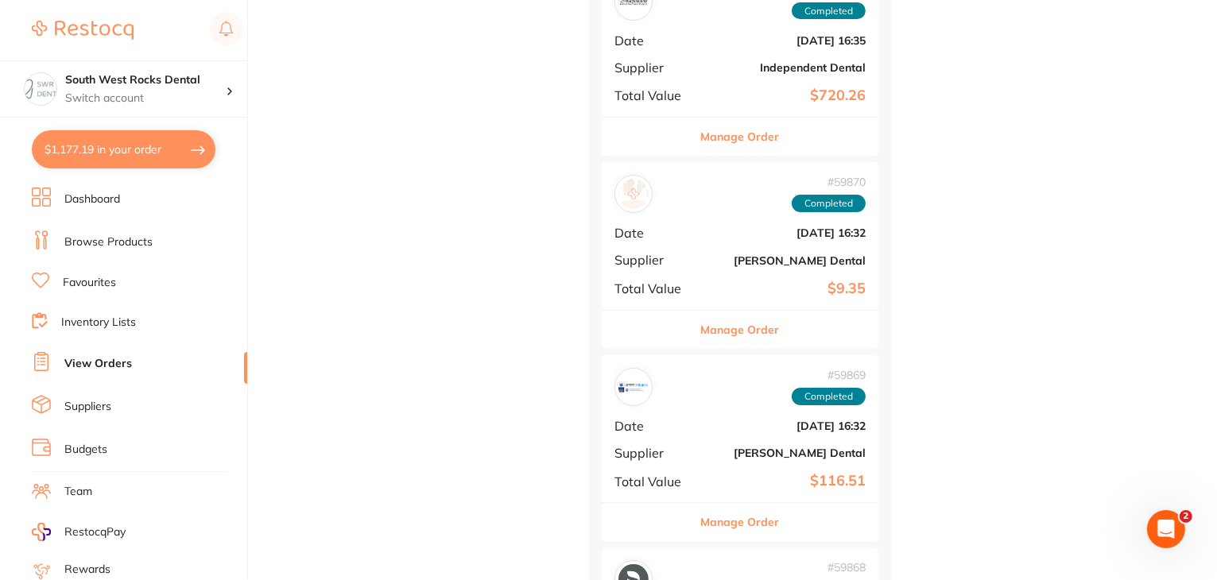
scroll to position [22191, 0]
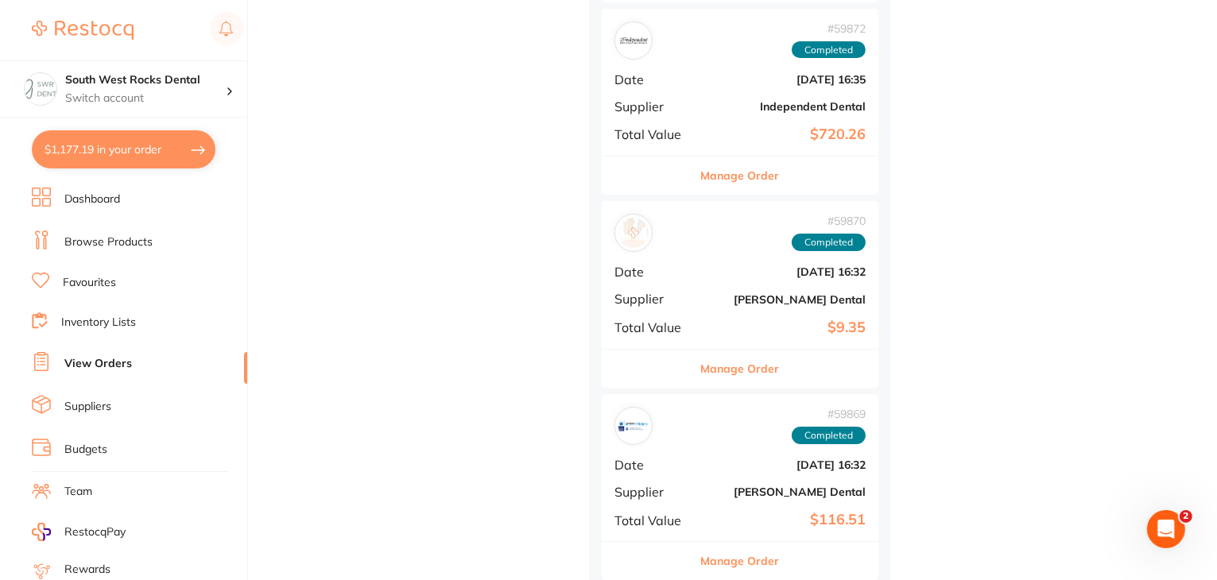
click at [773, 100] on b "Independent Dental" at bounding box center [786, 106] width 159 height 13
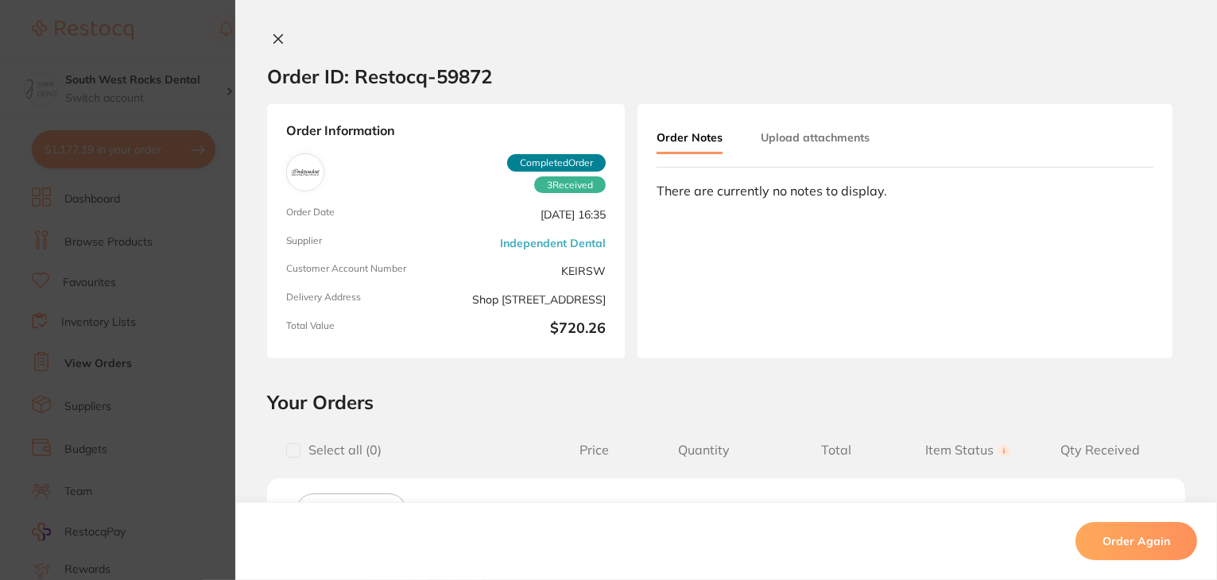
click at [277, 35] on icon at bounding box center [278, 39] width 9 height 9
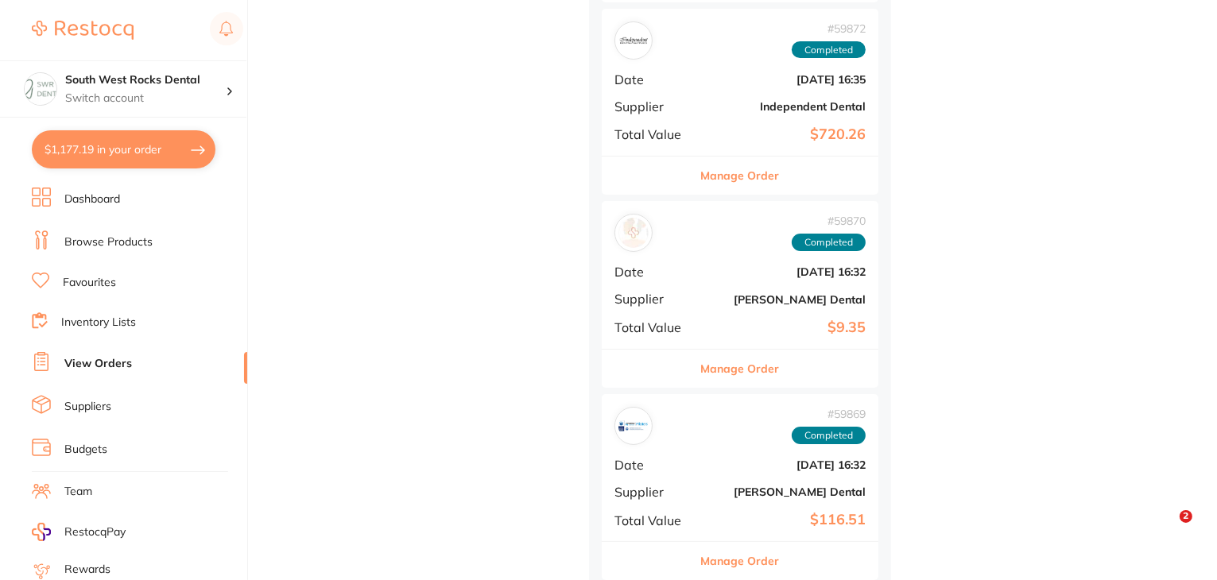
click at [135, 147] on button "$1,177.19 in your order" at bounding box center [124, 149] width 184 height 38
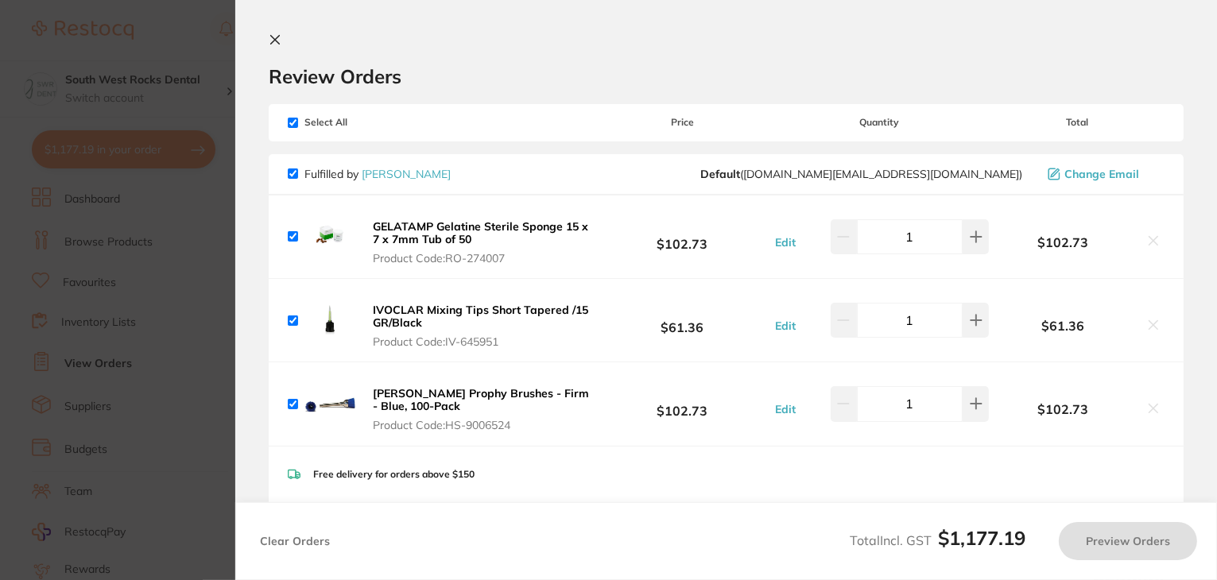
checkbox input "true"
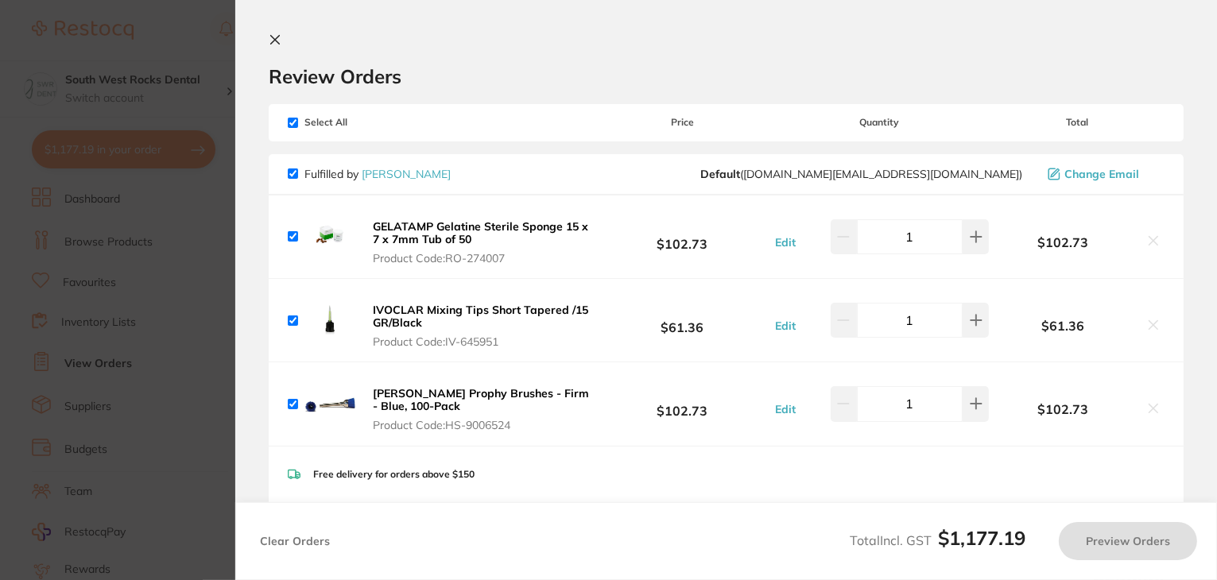
checkbox input "true"
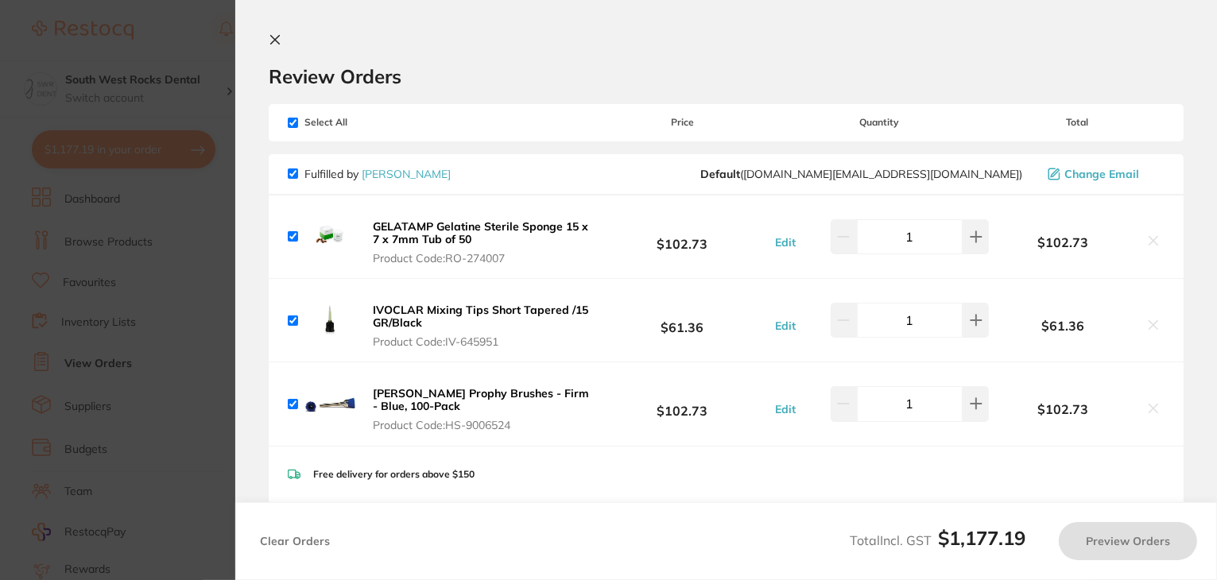
checkbox input "true"
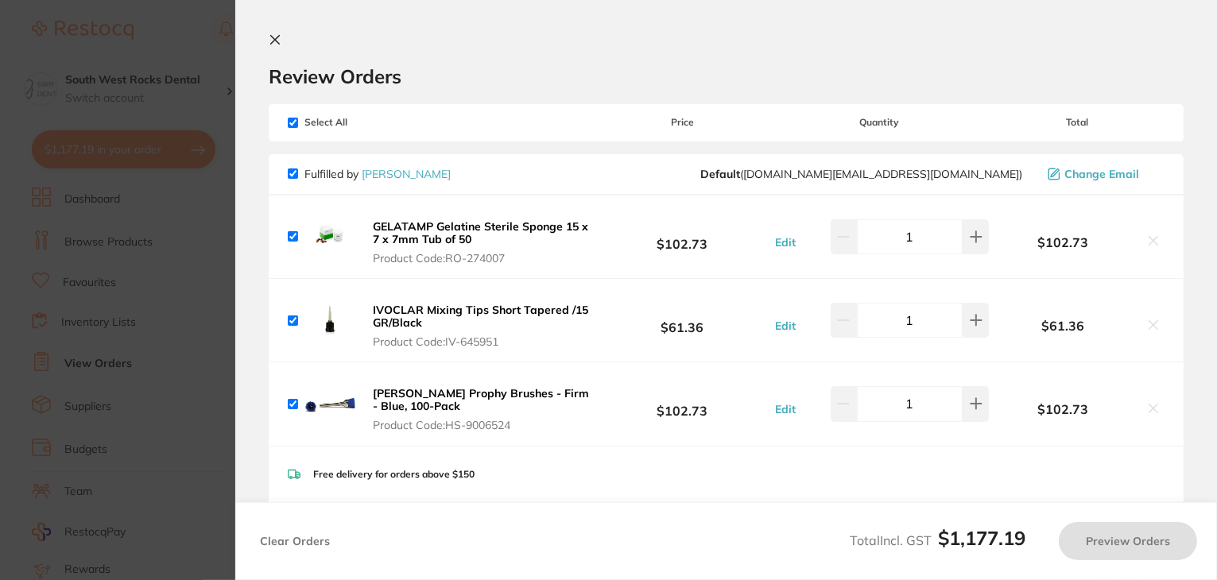
checkbox input "true"
click at [293, 124] on input "checkbox" at bounding box center [293, 123] width 10 height 10
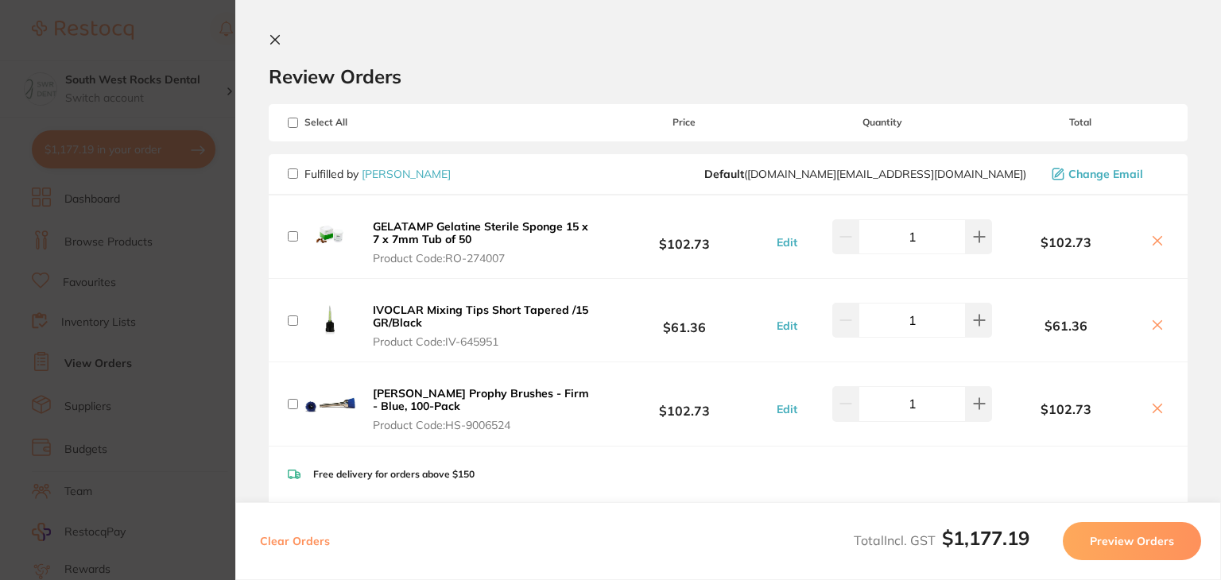
checkbox input "false"
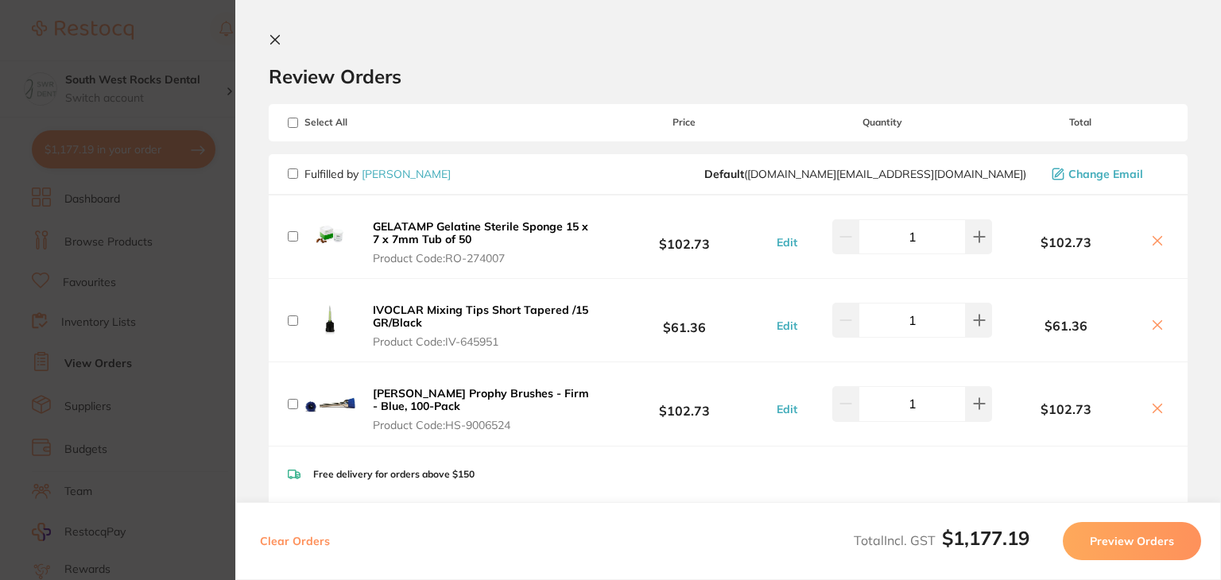
checkbox input "false"
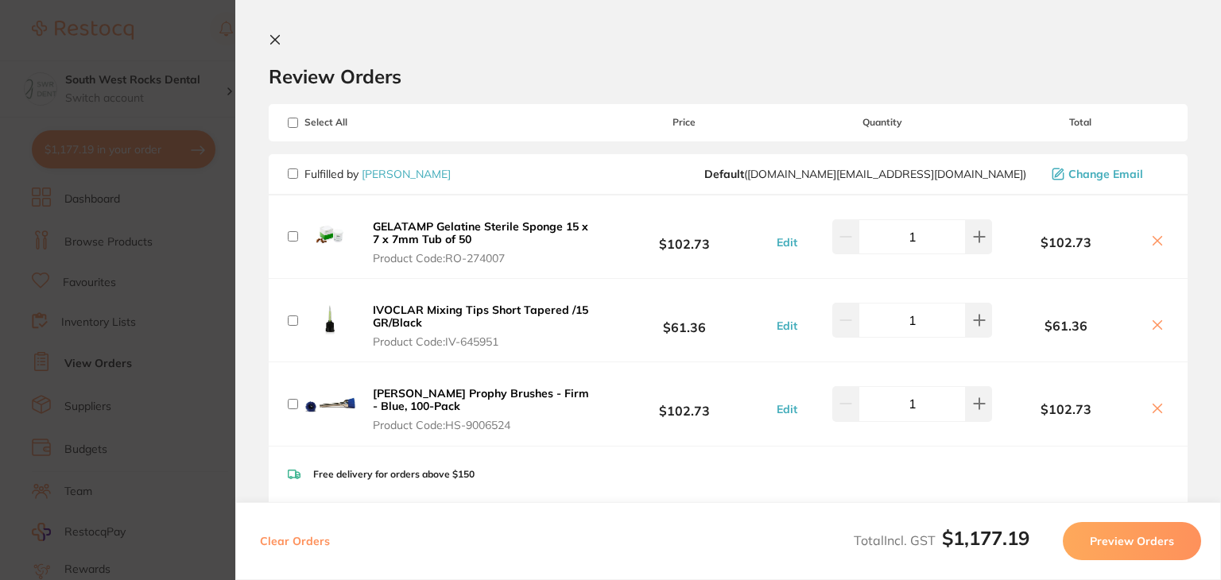
checkbox input "false"
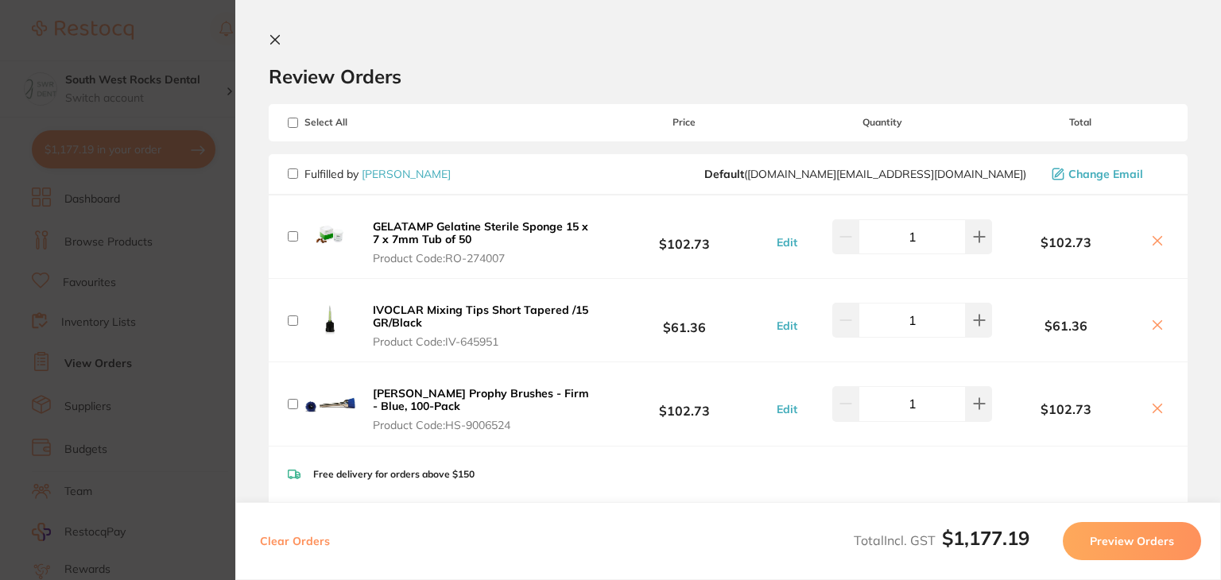
checkbox input "false"
click at [292, 169] on input "checkbox" at bounding box center [293, 173] width 10 height 10
checkbox input "true"
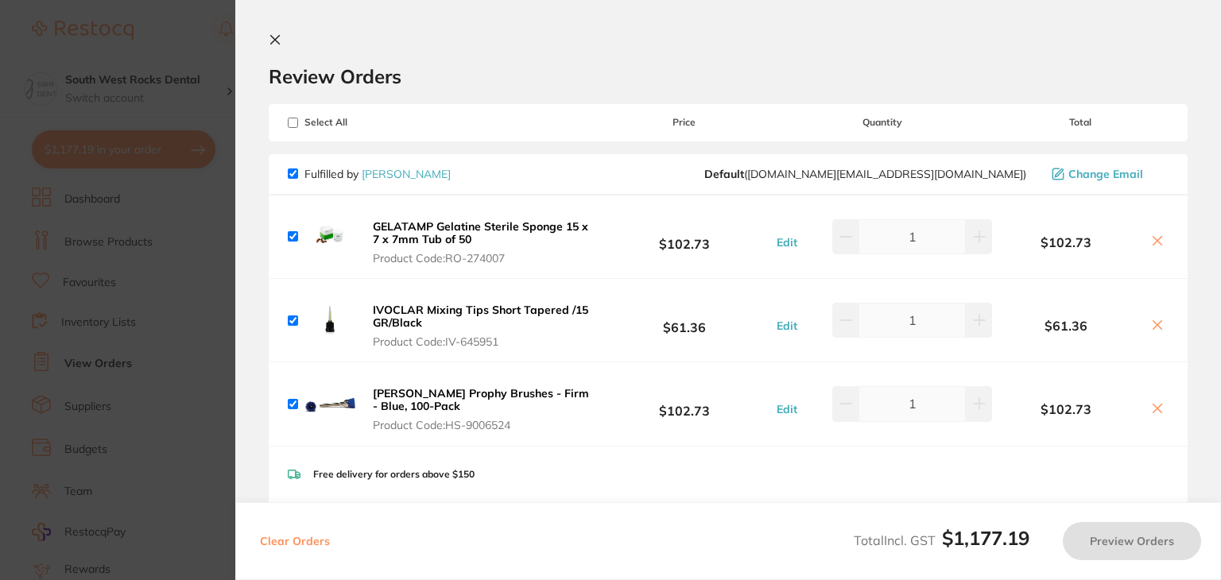
checkbox input "true"
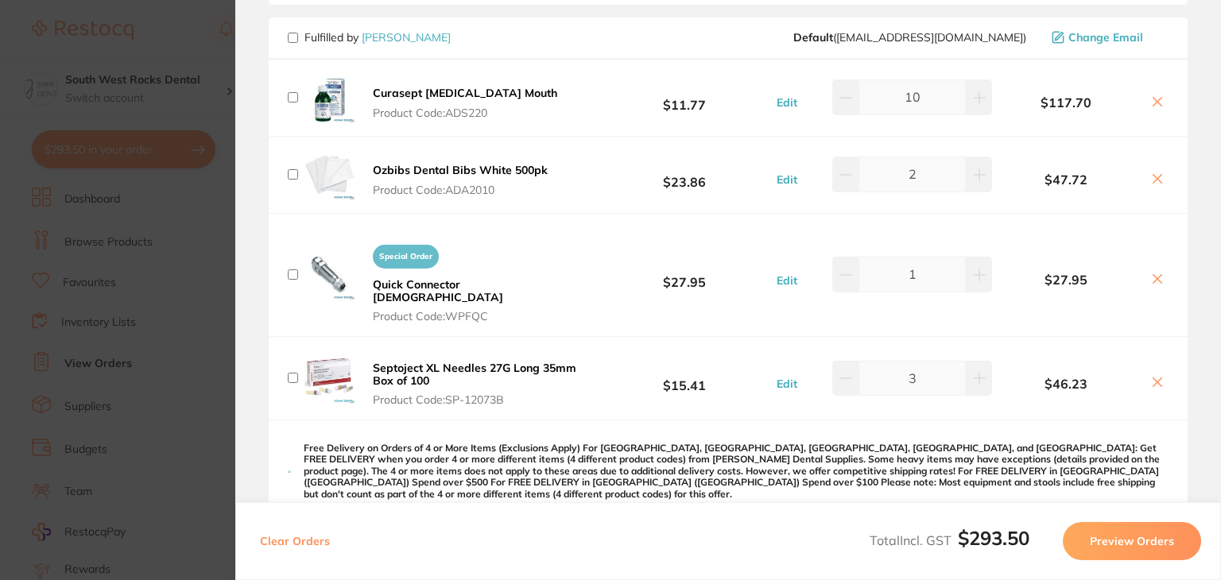
scroll to position [986, 0]
click at [291, 33] on input "checkbox" at bounding box center [293, 36] width 10 height 10
checkbox input "true"
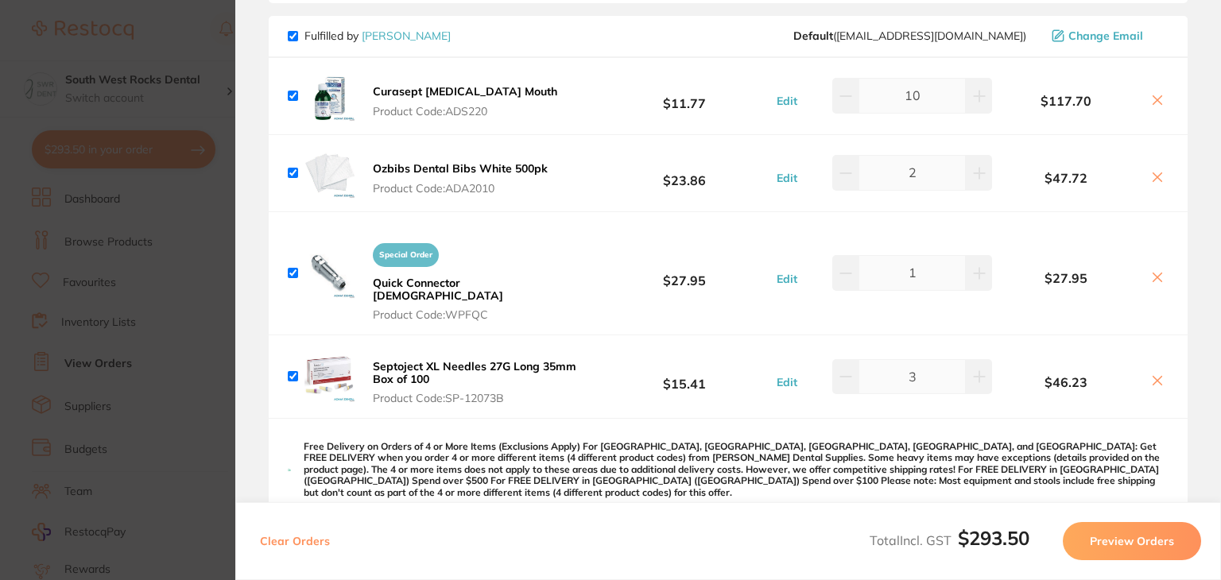
checkbox input "true"
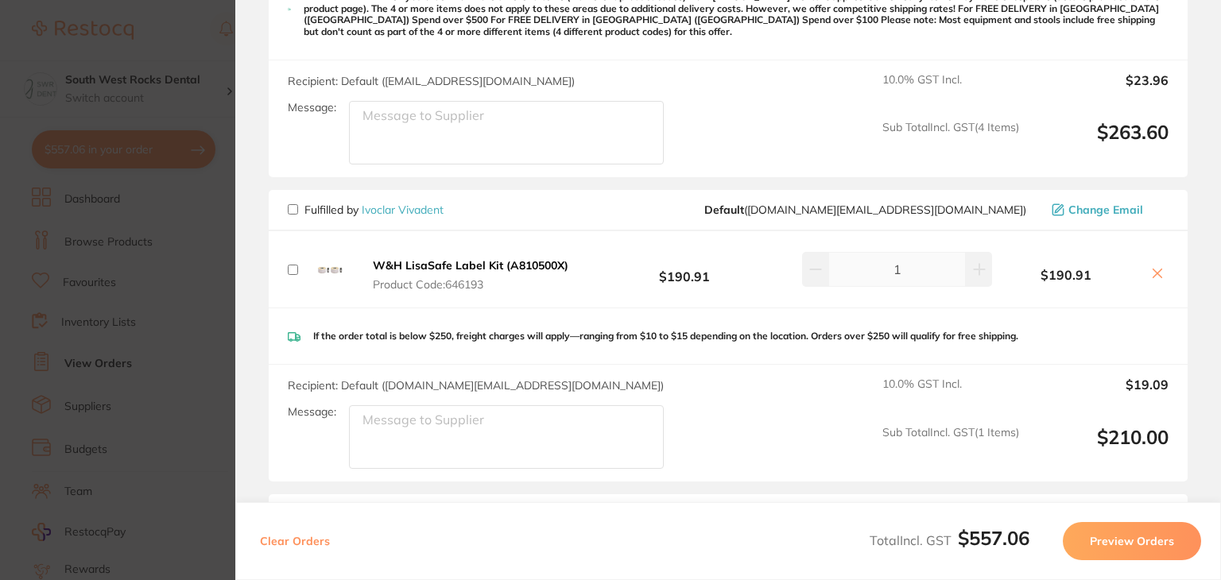
scroll to position [1450, 0]
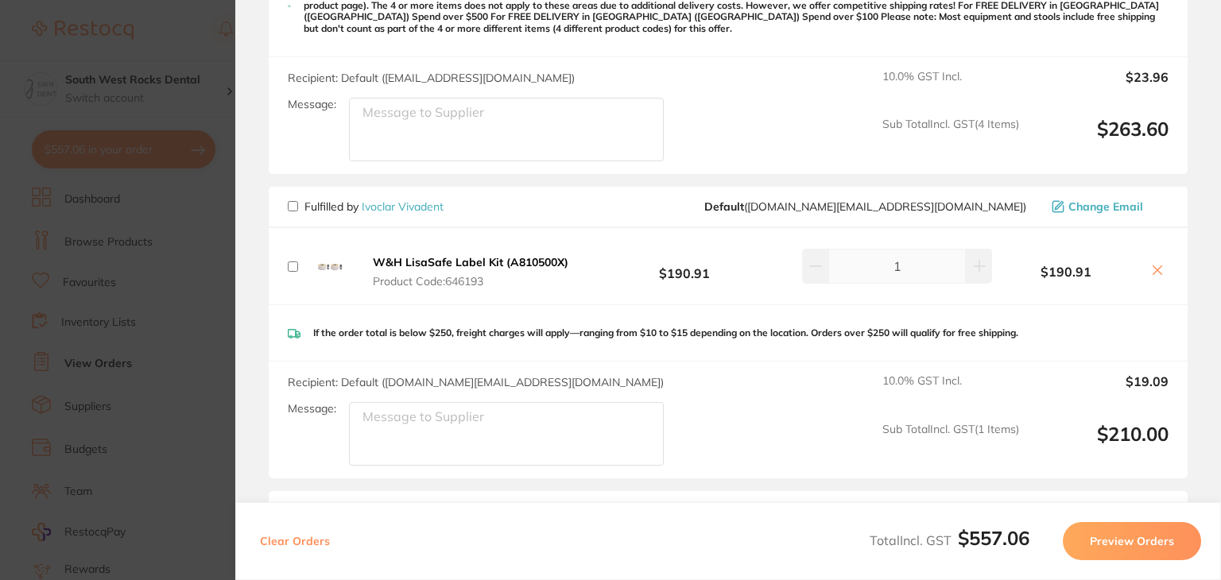
click at [296, 201] on input "checkbox" at bounding box center [293, 206] width 10 height 10
checkbox input "true"
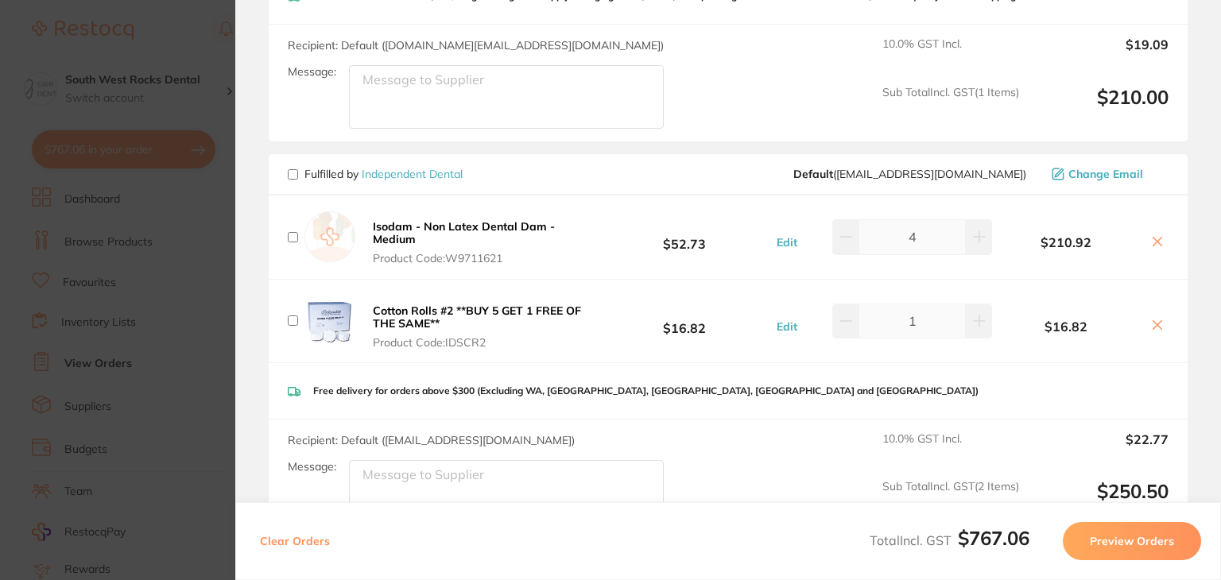
scroll to position [1792, 0]
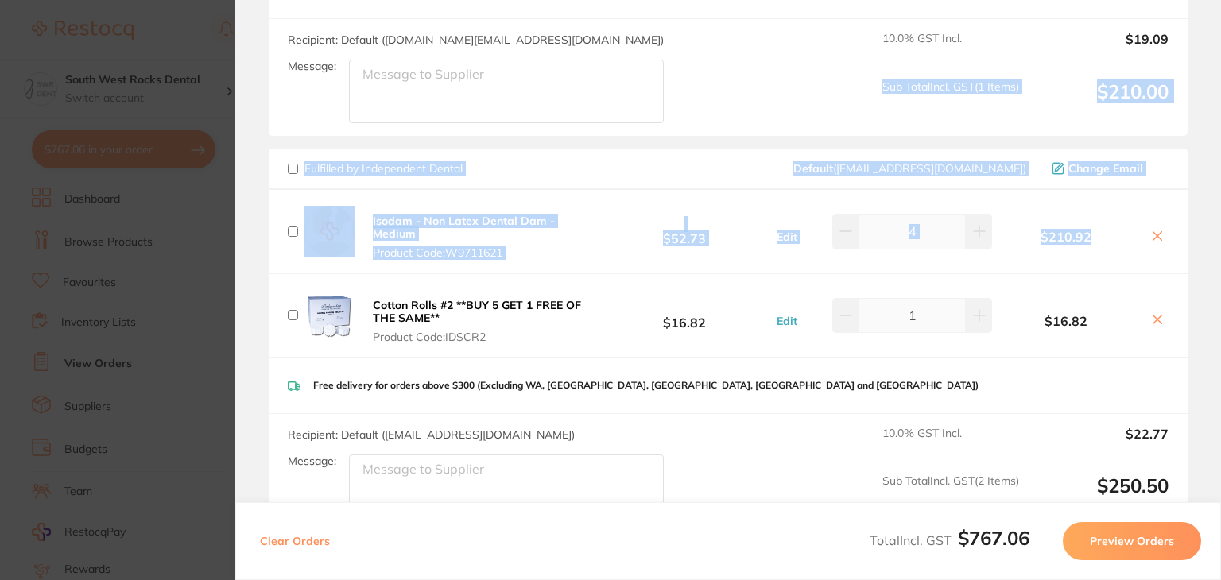
drag, startPoint x: 1116, startPoint y: 181, endPoint x: 837, endPoint y: 83, distance: 295.9
click at [167, 165] on section "Update RRP Set your pre negotiated price for this item. Item Agreed RRP (excl. …" at bounding box center [610, 290] width 1221 height 580
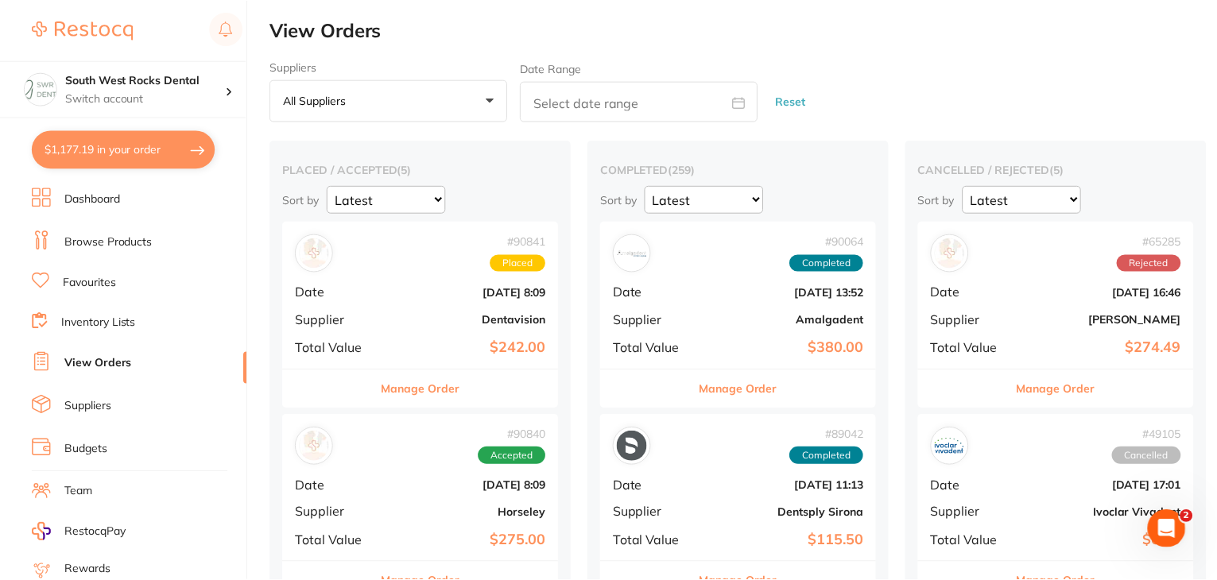
scroll to position [22191, 0]
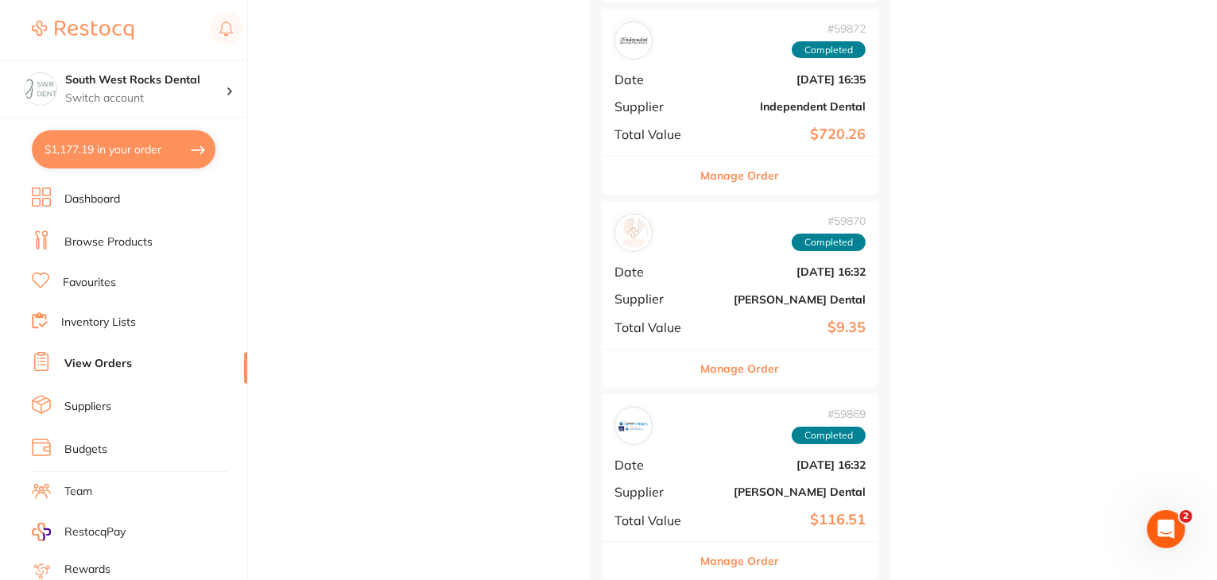
click at [85, 151] on button "$1,177.19 in your order" at bounding box center [124, 149] width 184 height 38
checkbox input "true"
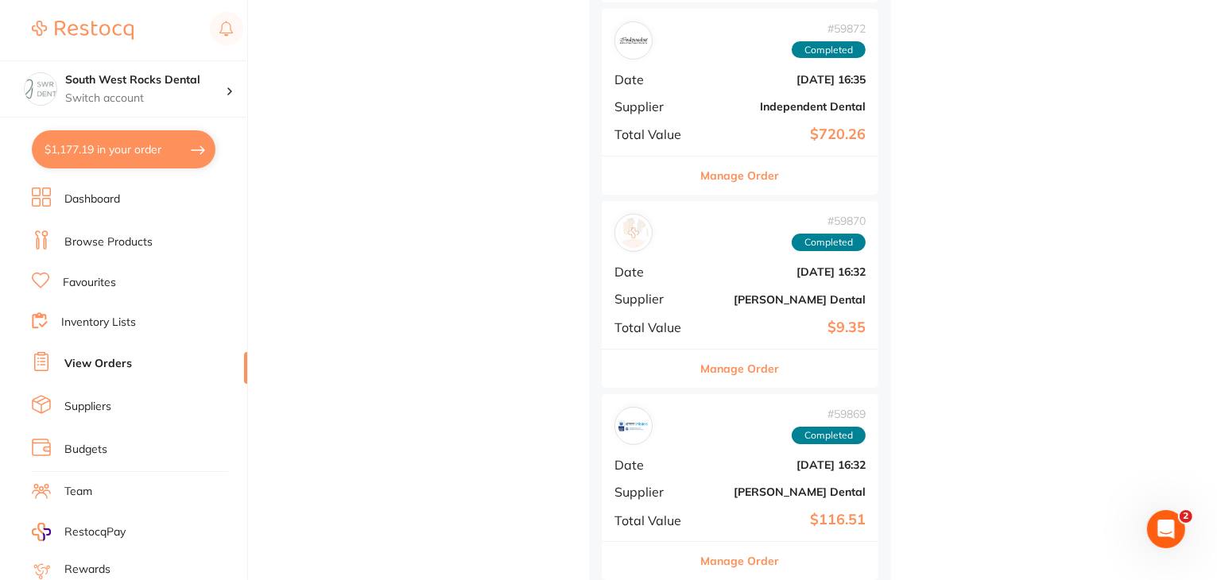
checkbox input "true"
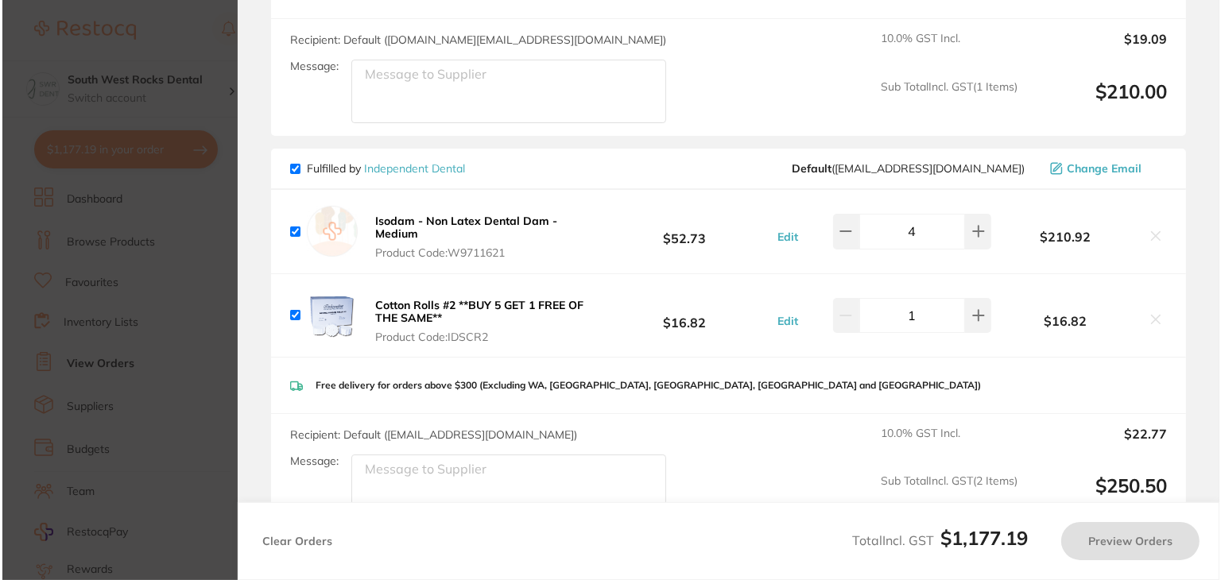
scroll to position [0, 0]
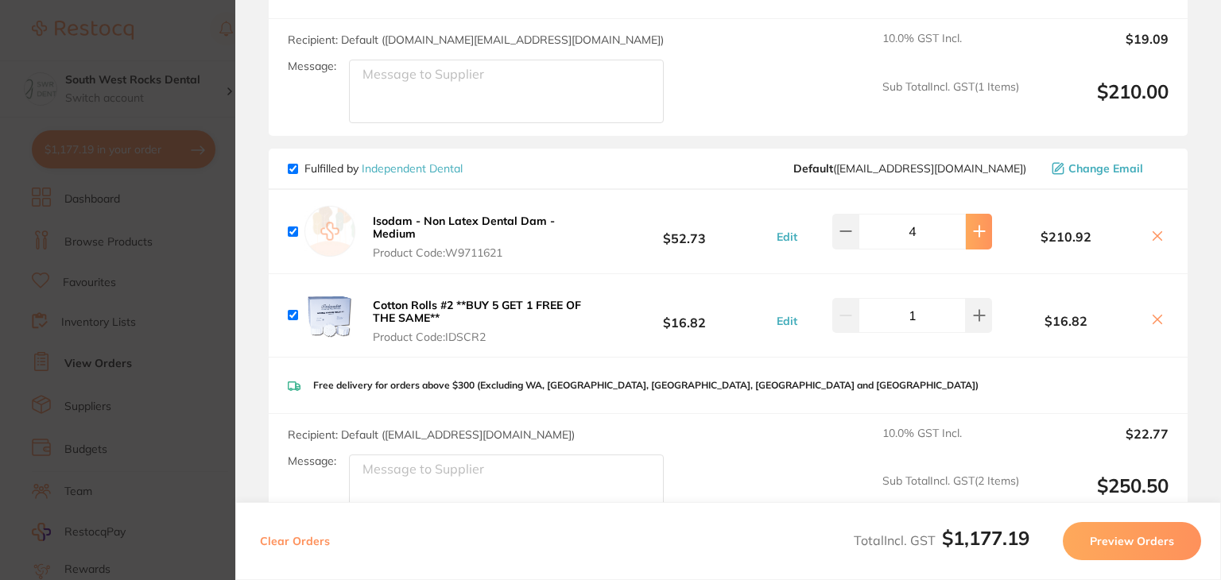
type input "5"
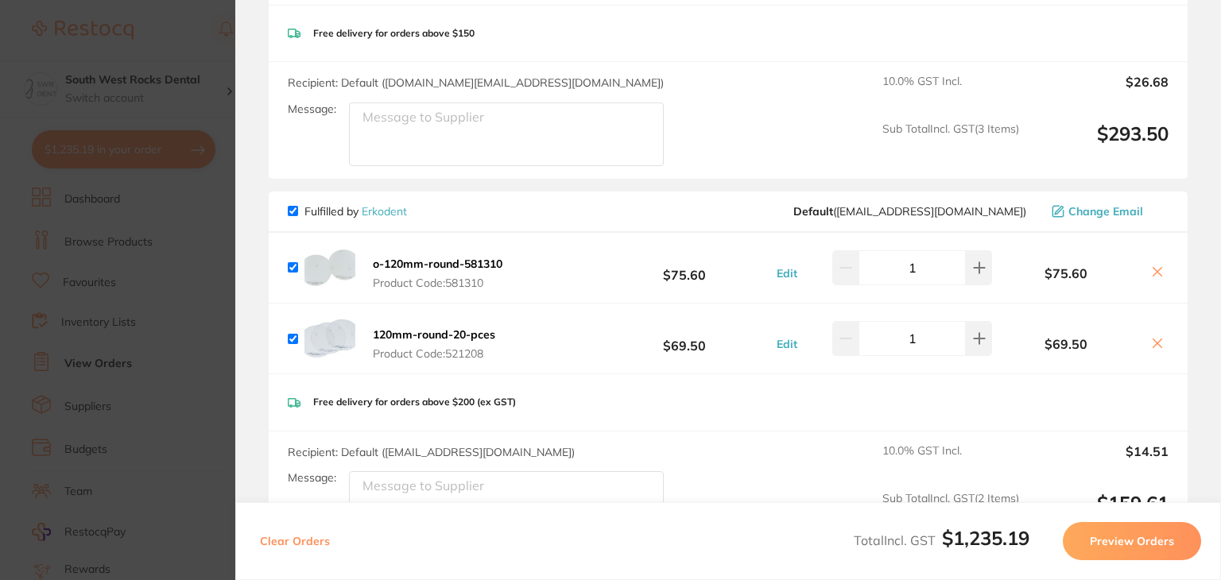
scroll to position [460, 0]
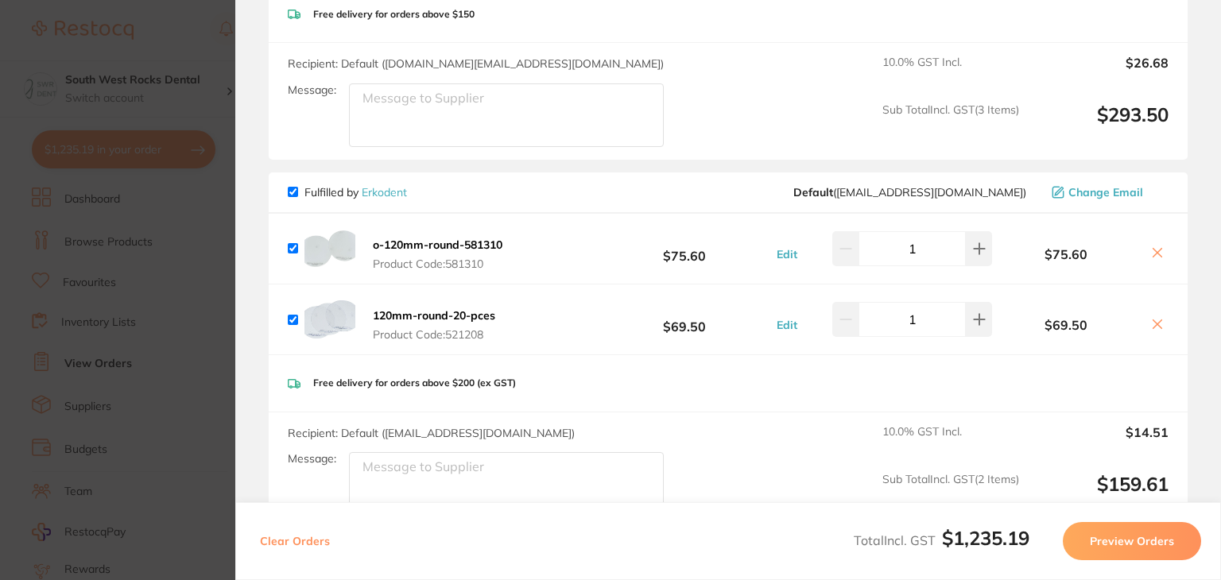
click at [293, 188] on input "checkbox" at bounding box center [293, 192] width 10 height 10
checkbox input "false"
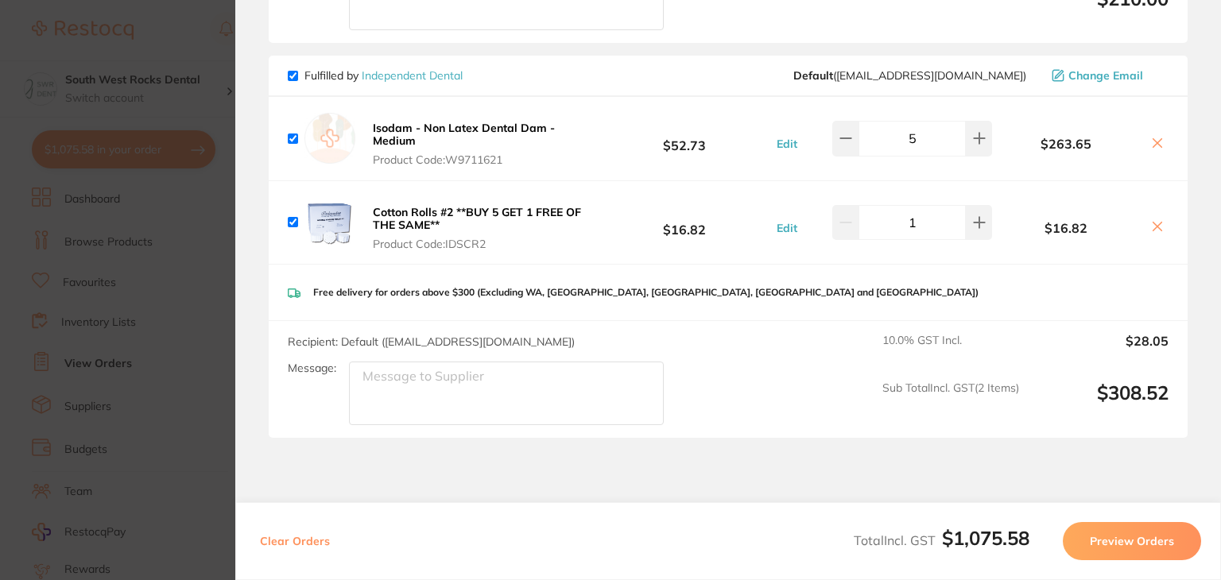
scroll to position [1920, 0]
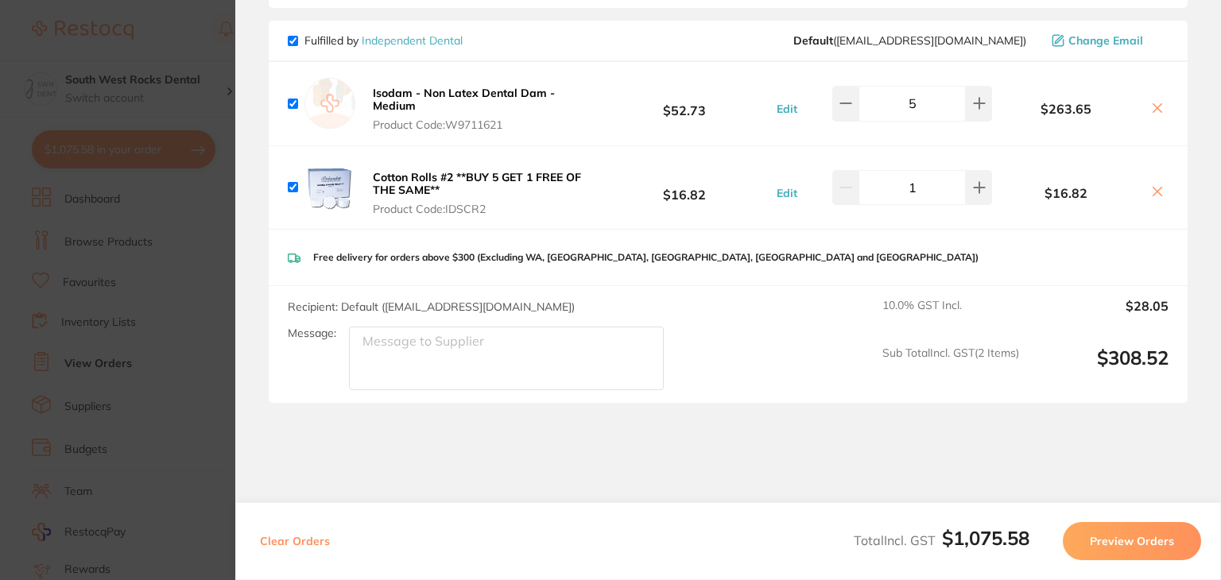
click at [1110, 546] on button "Preview Orders" at bounding box center [1132, 541] width 138 height 38
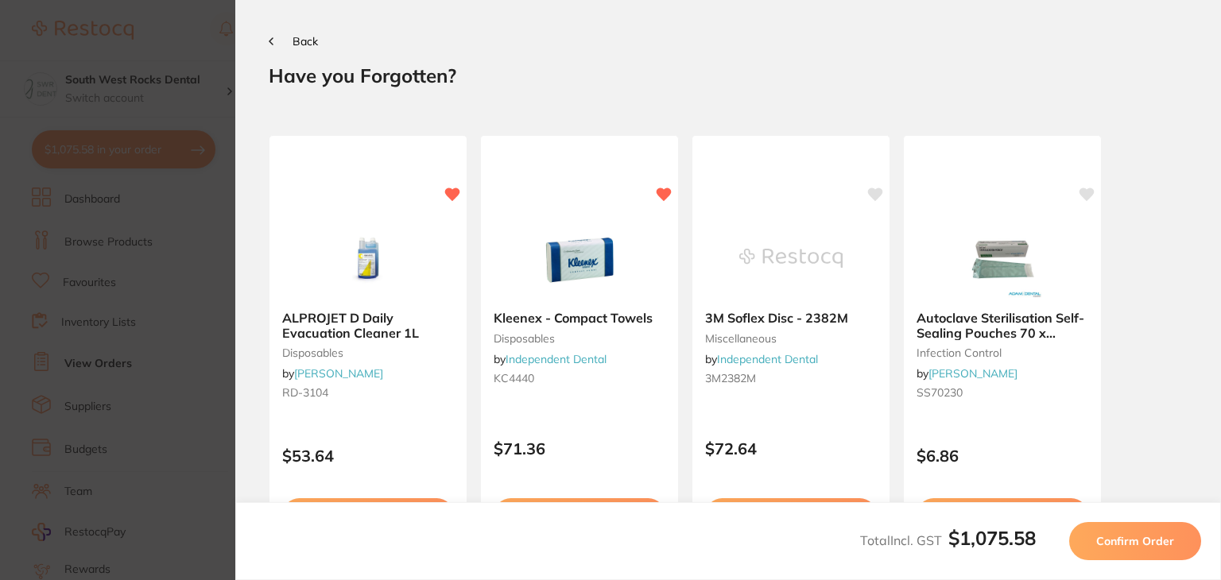
scroll to position [0, 0]
click at [1110, 546] on span "Confirm Order" at bounding box center [1135, 541] width 78 height 14
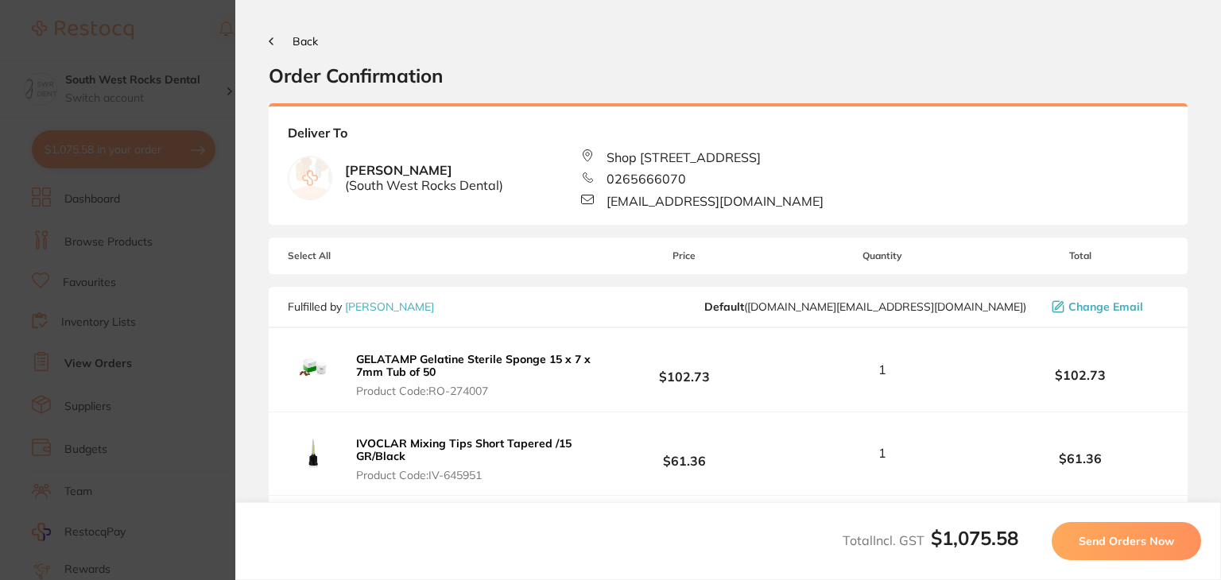
drag, startPoint x: 217, startPoint y: 16, endPoint x: 270, endPoint y: 39, distance: 58.0
click at [270, 39] on section "Update RRP Set your pre negotiated price for this item. Item Agreed RRP (excl. …" at bounding box center [610, 290] width 1221 height 580
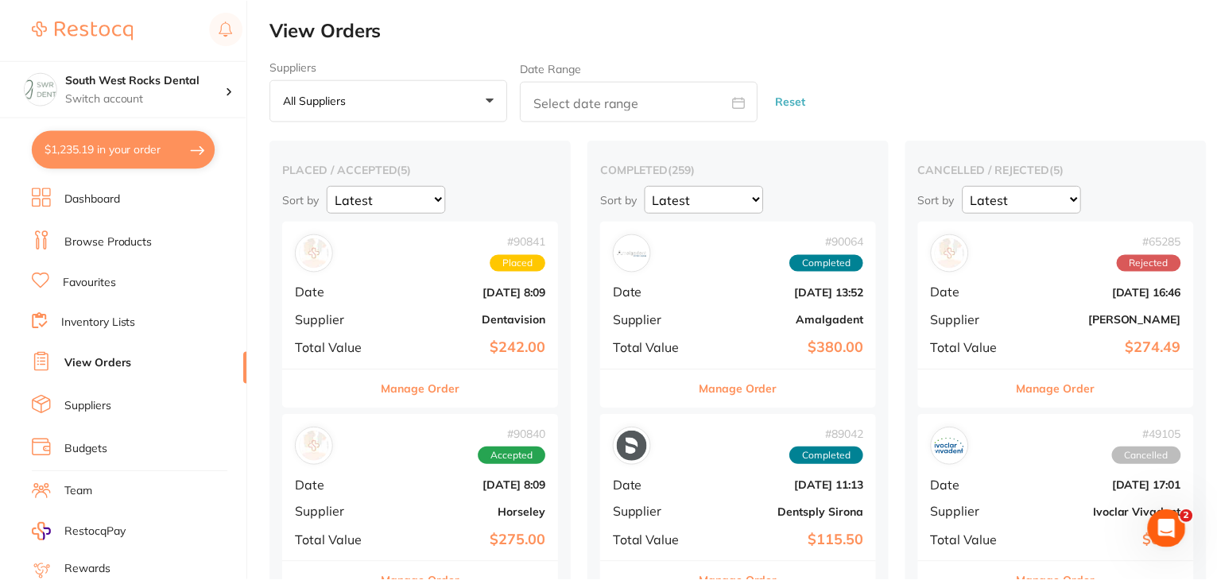
scroll to position [22191, 0]
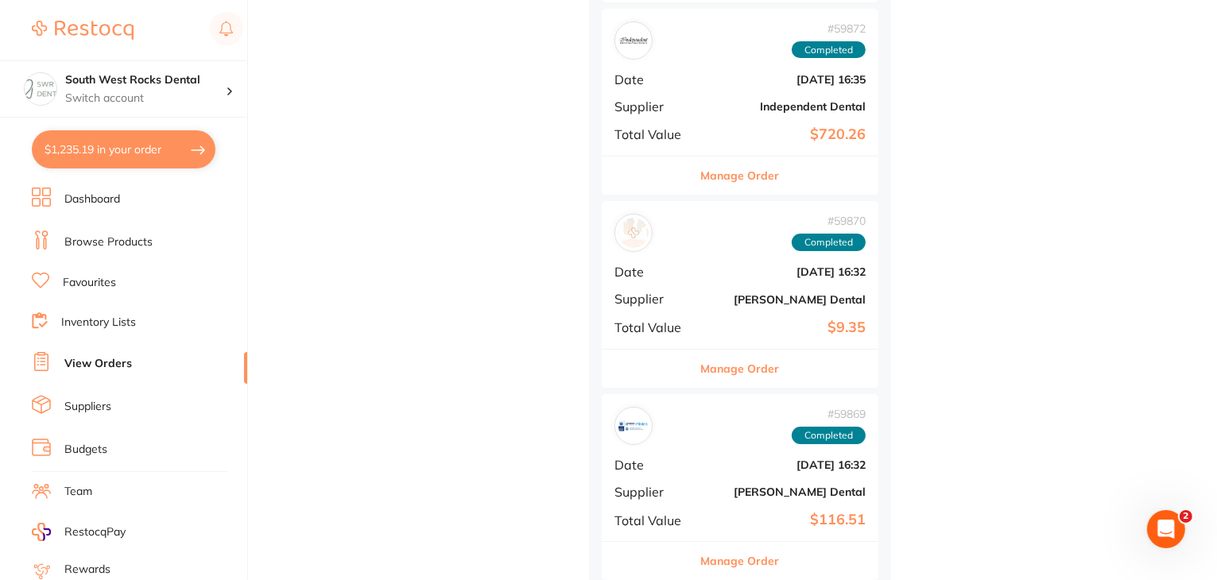
click at [115, 141] on button "$1,235.19 in your order" at bounding box center [124, 149] width 184 height 38
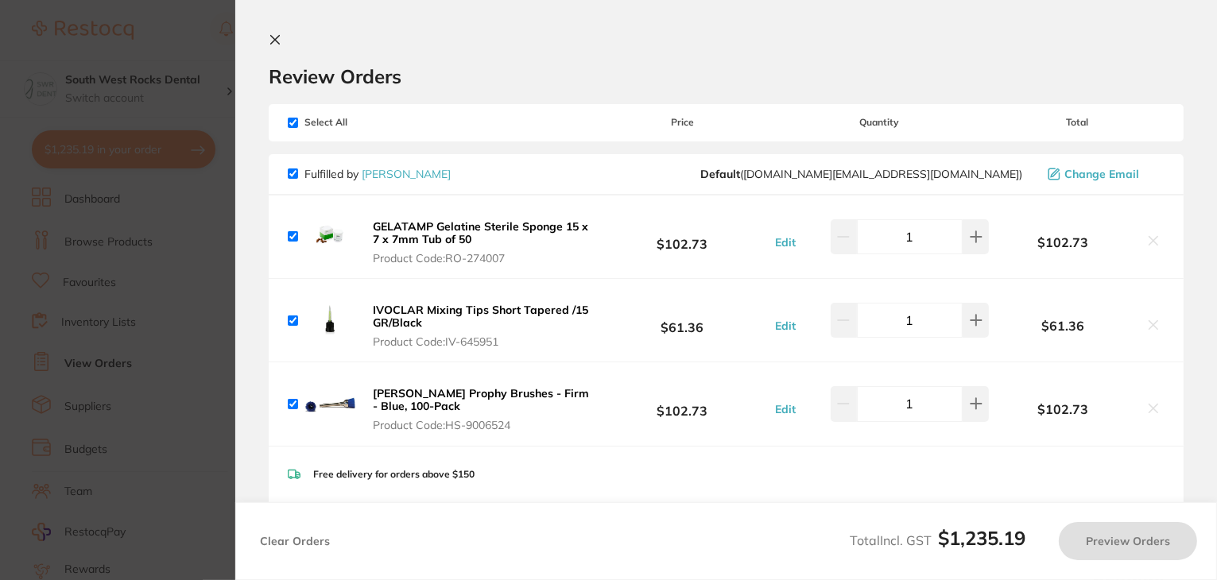
checkbox input "true"
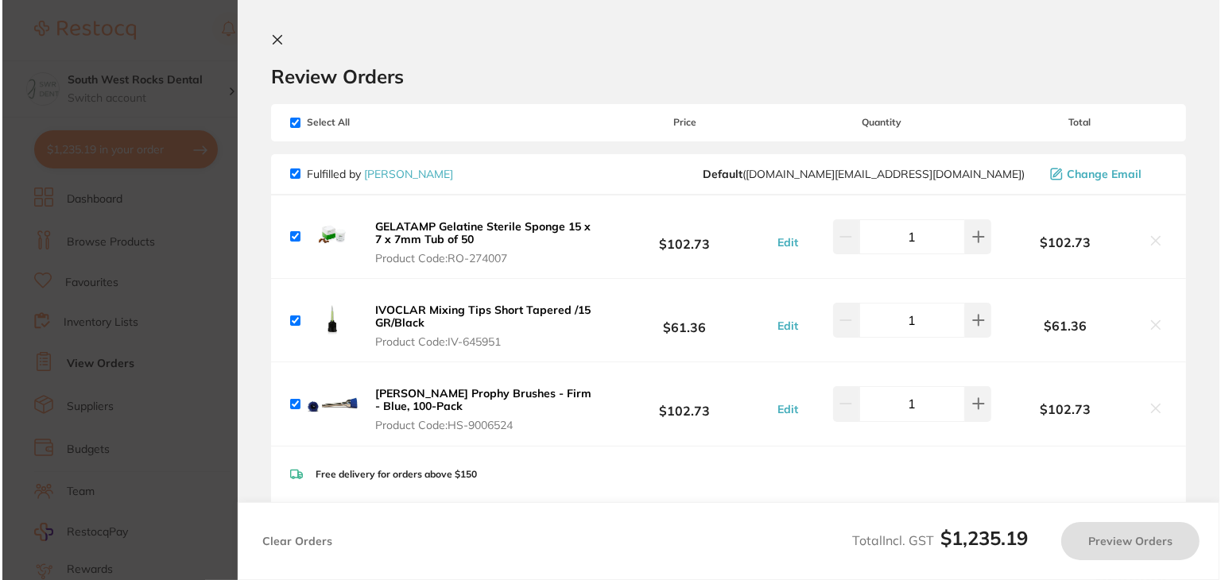
scroll to position [0, 0]
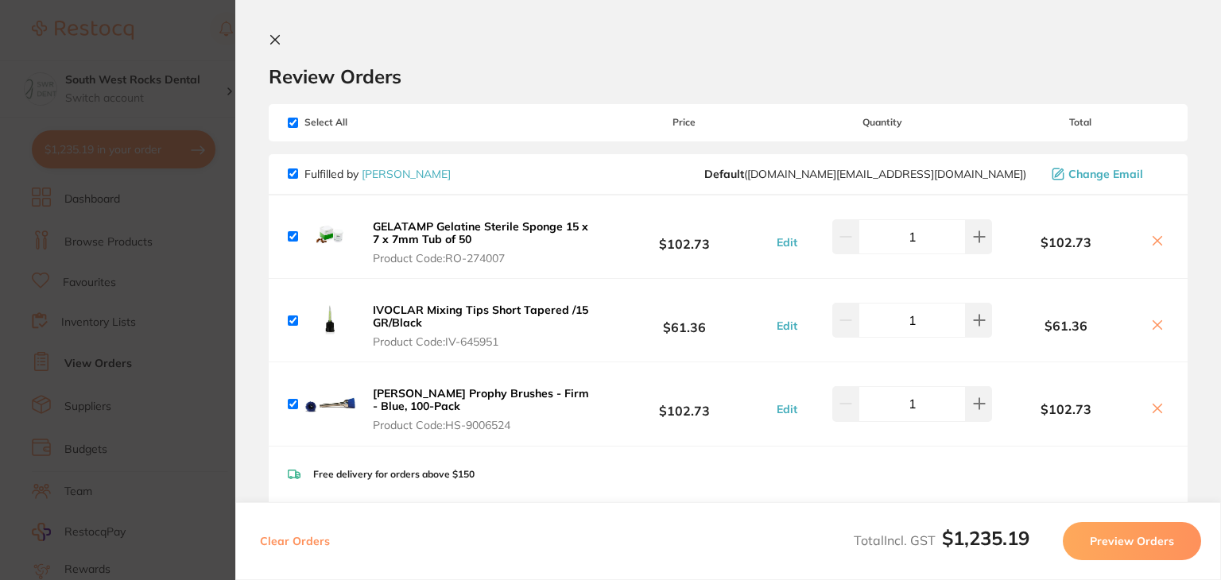
click at [292, 234] on input "checkbox" at bounding box center [293, 236] width 10 height 10
checkbox input "false"
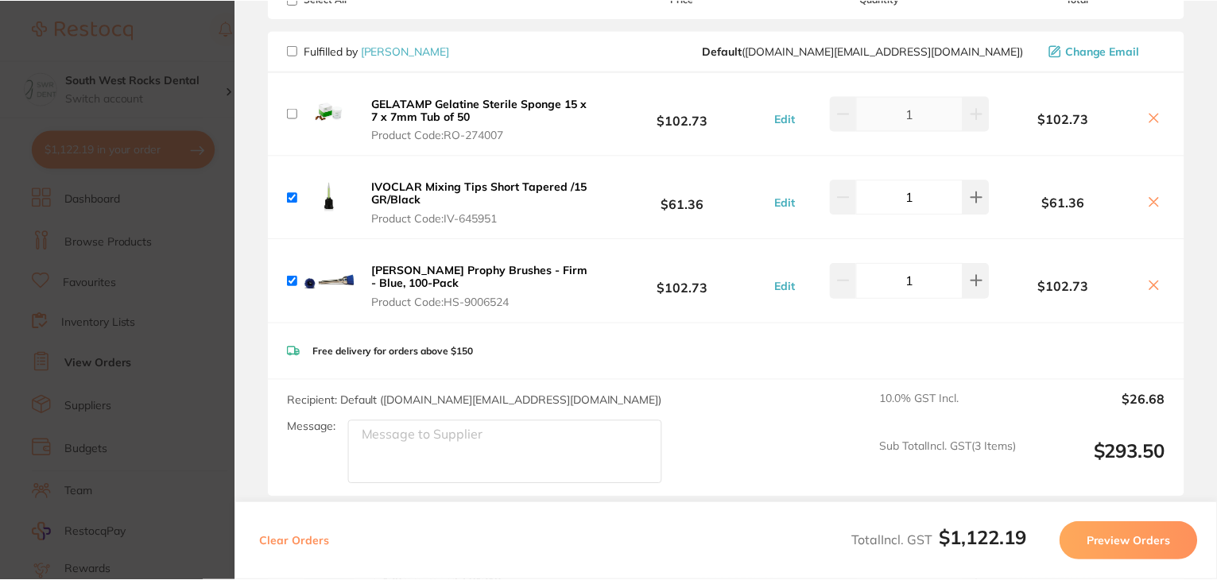
scroll to position [126, 0]
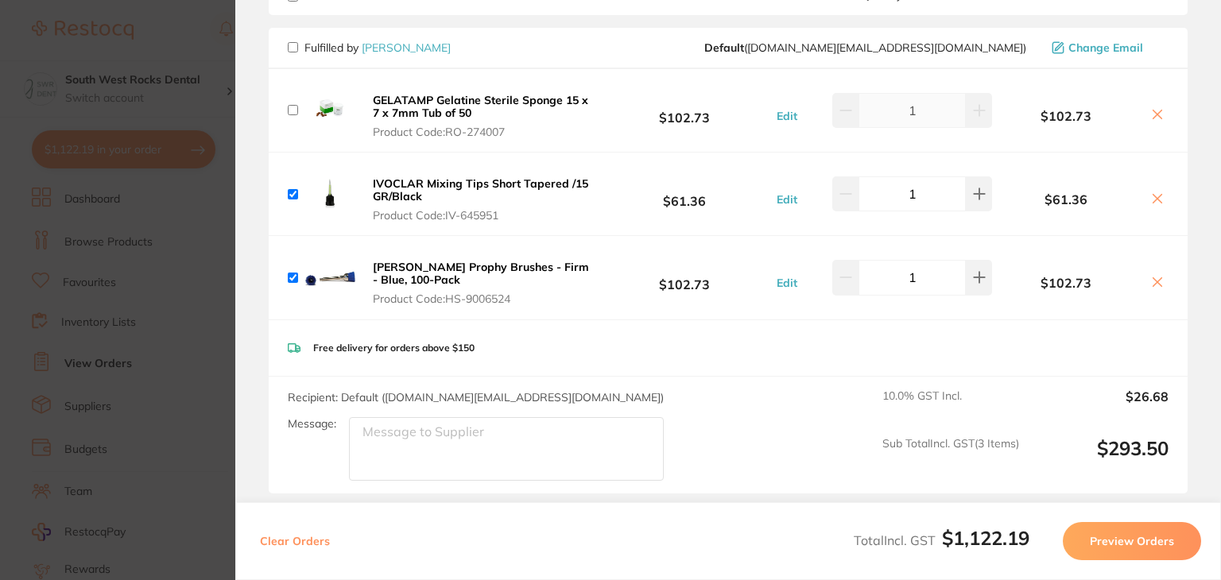
click at [181, 300] on section "Update RRP Set your pre negotiated price for this item. Item Agreed RRP (excl. …" at bounding box center [610, 290] width 1221 height 580
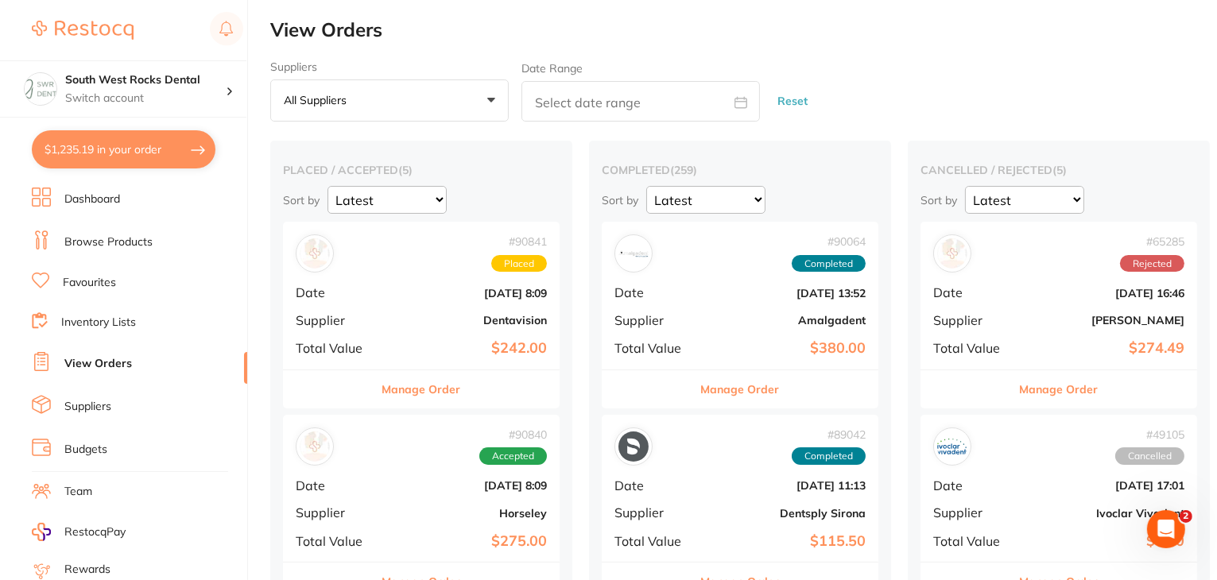
scroll to position [22191, 0]
click at [95, 149] on button "$1,235.19 in your order" at bounding box center [124, 149] width 184 height 38
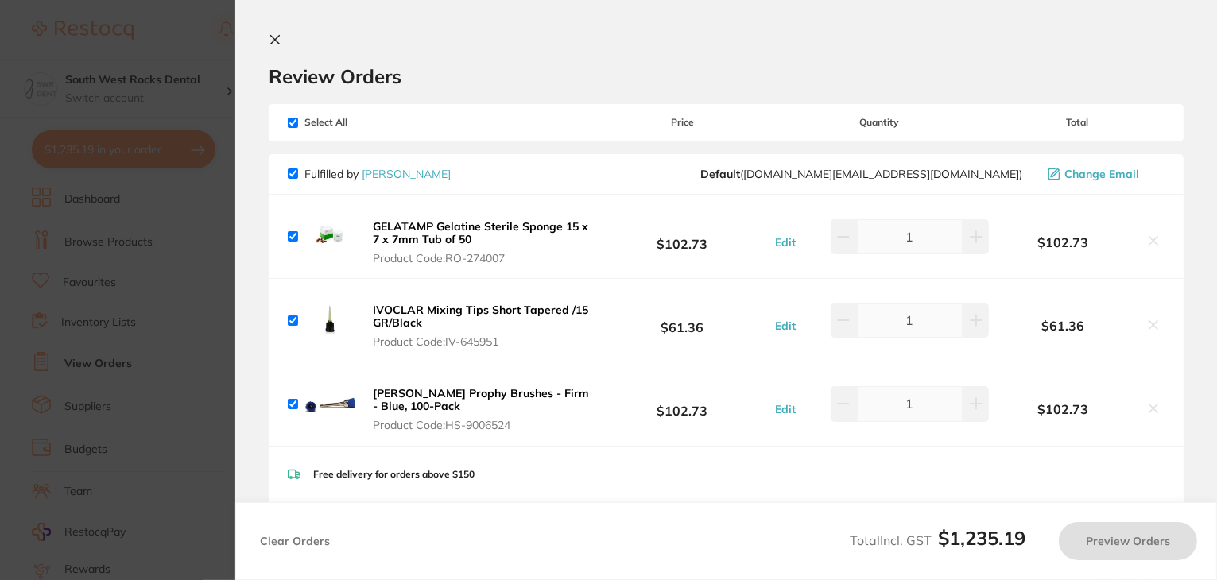
checkbox input "true"
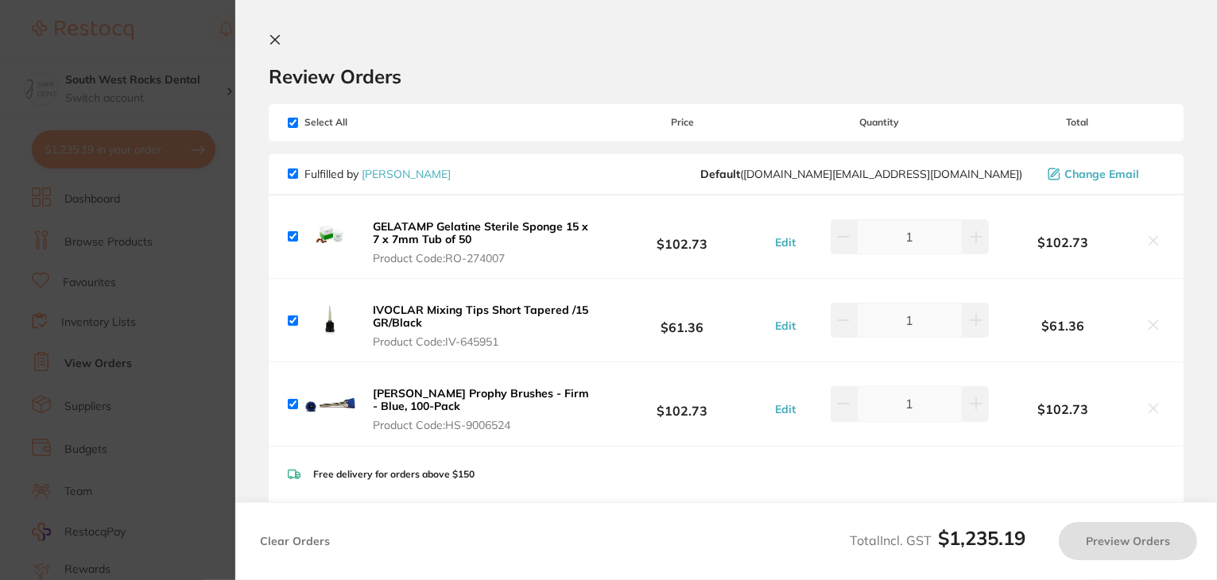
checkbox input "true"
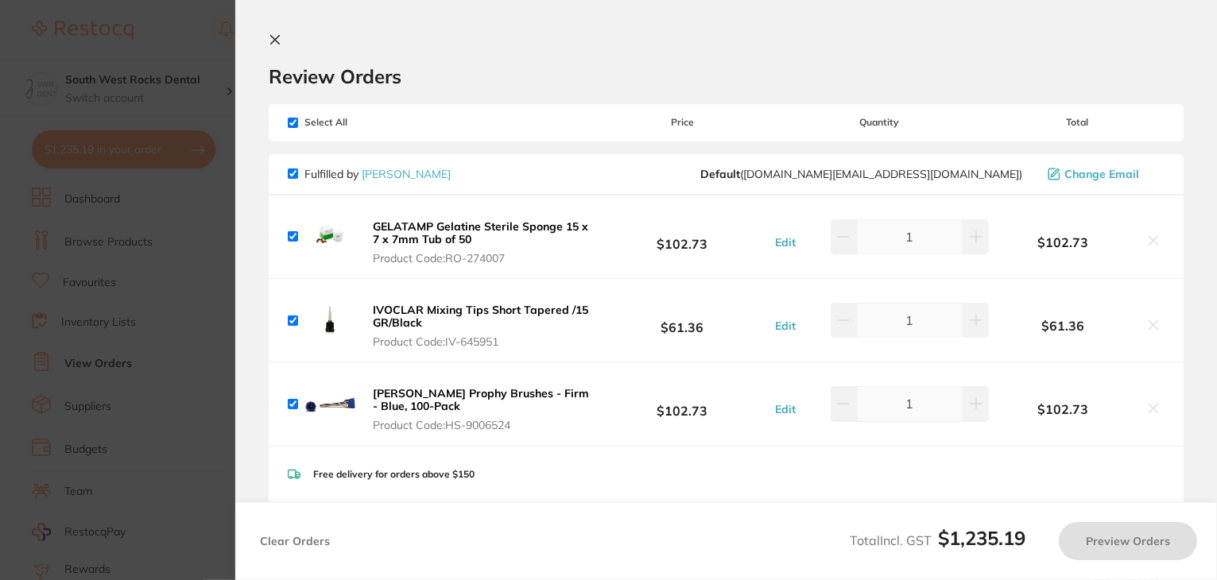
checkbox input "true"
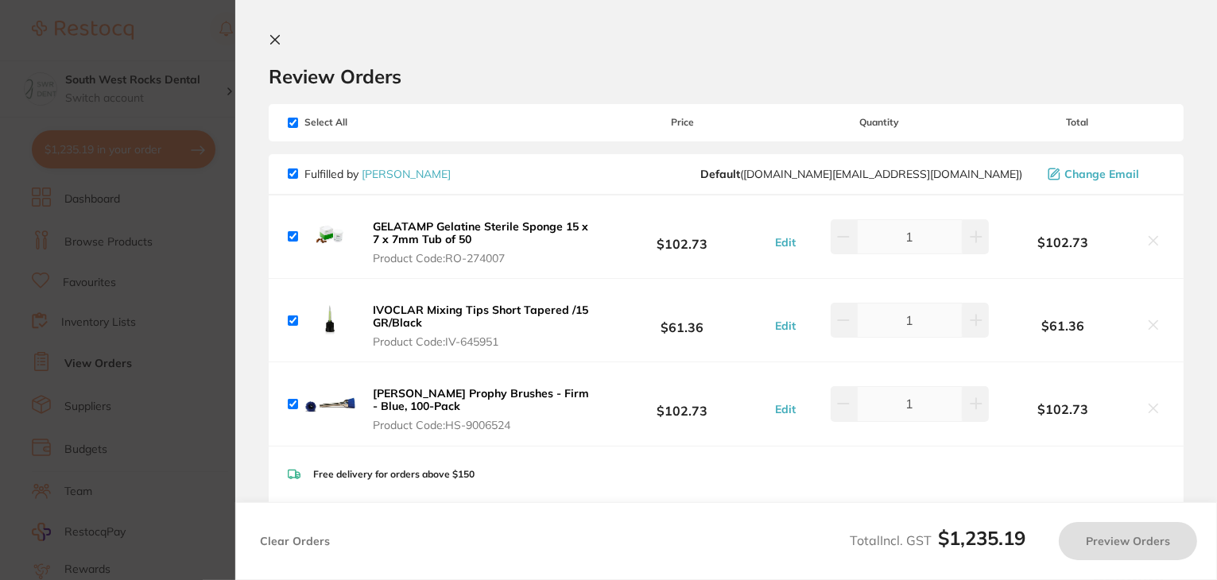
checkbox input "true"
click at [289, 120] on input "checkbox" at bounding box center [293, 123] width 10 height 10
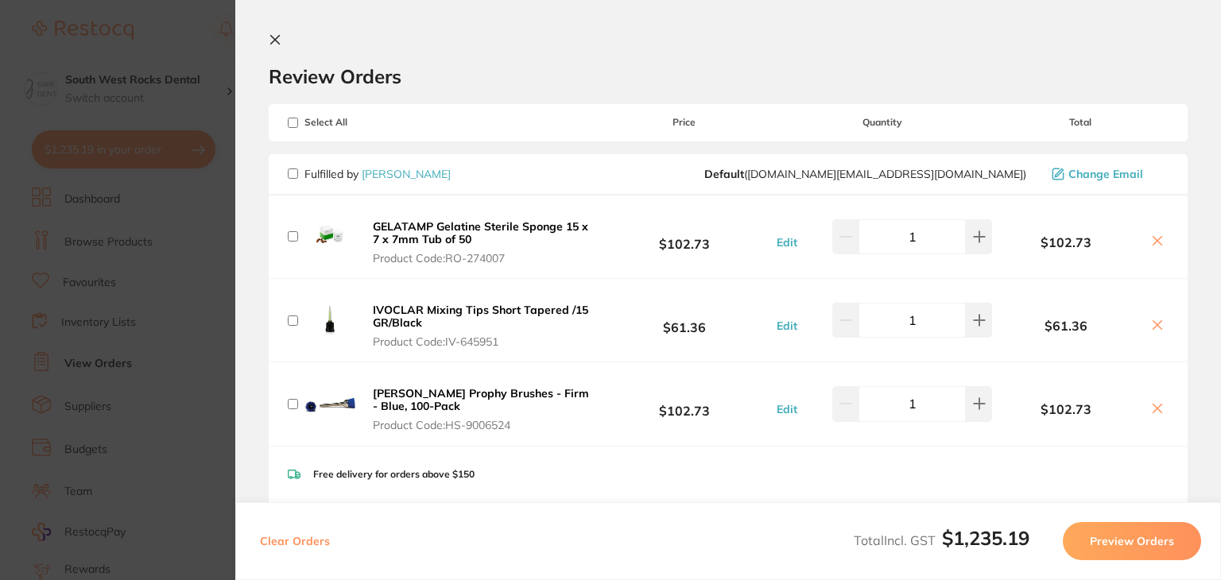
checkbox input "false"
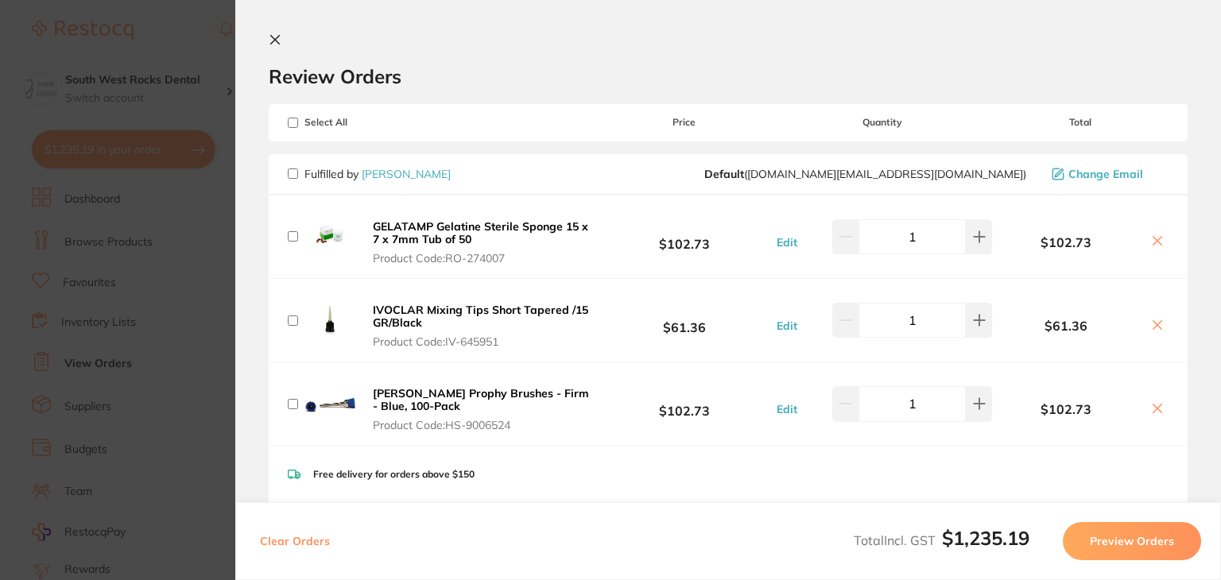
checkbox input "false"
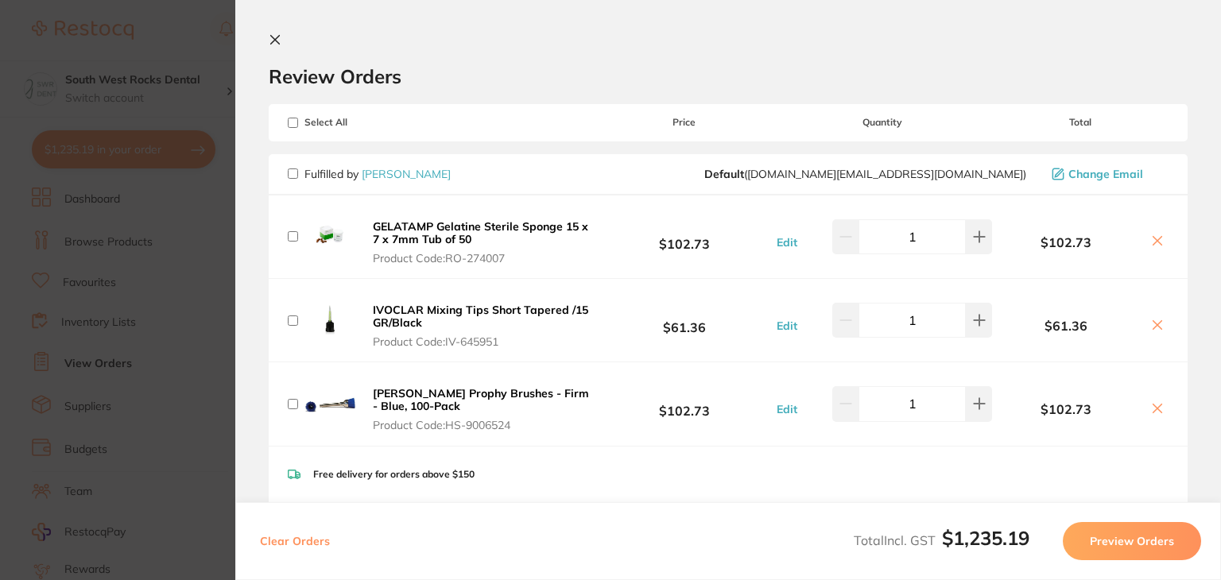
checkbox input "false"
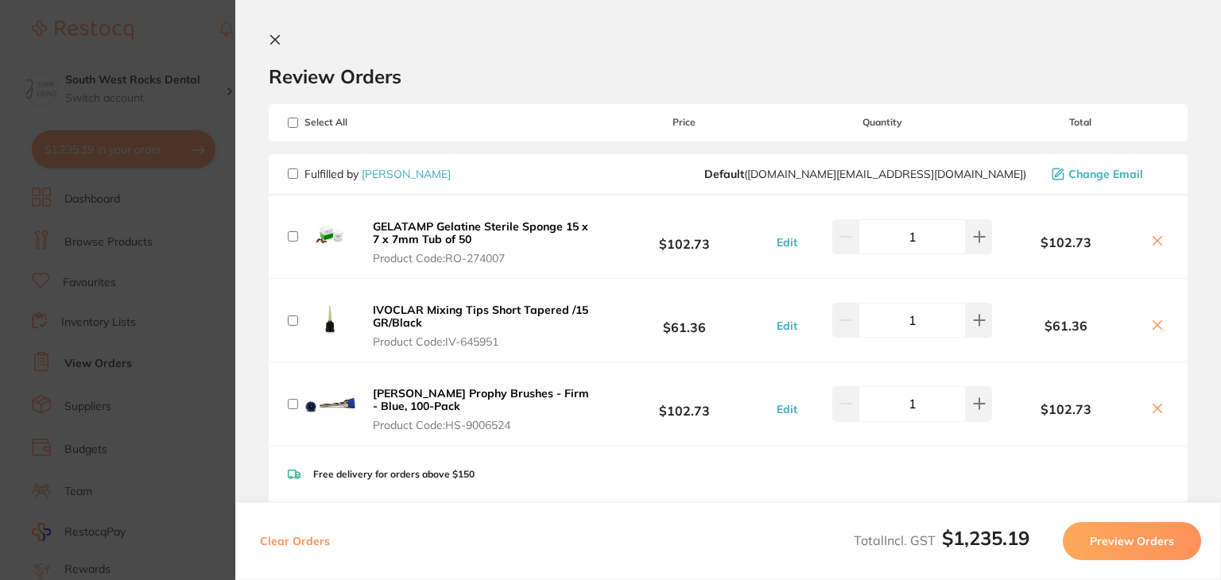
checkbox input "false"
click at [292, 320] on input "checkbox" at bounding box center [293, 321] width 10 height 10
checkbox input "true"
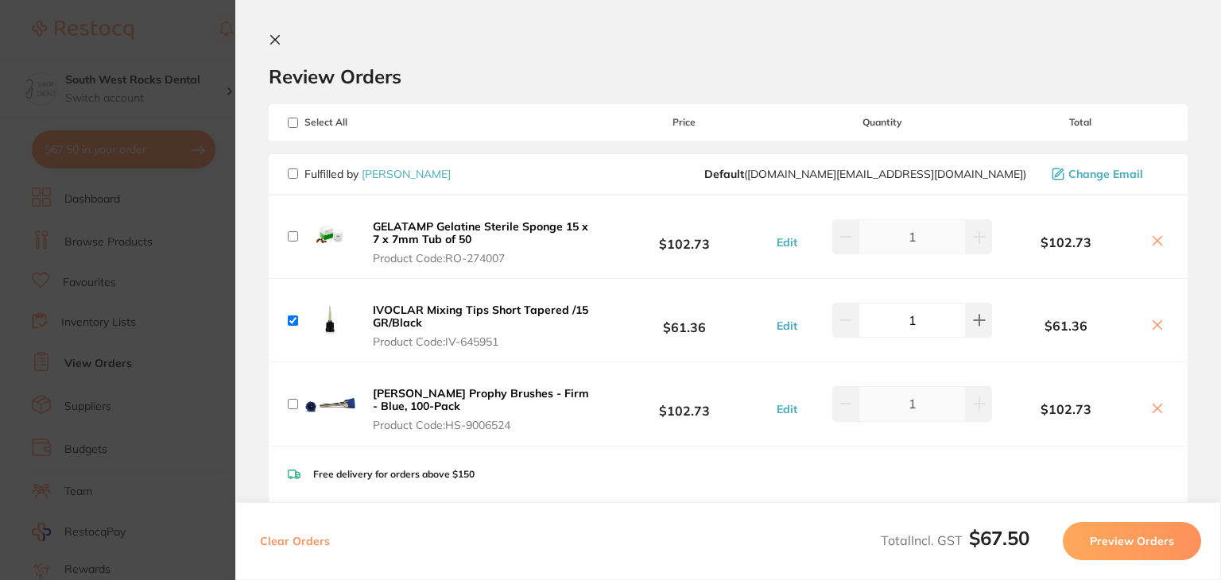
click at [292, 409] on div "Henry Schein Prophy Brushes - Firm - Blue, 100-Pack Product Code: HS-9006524" at bounding box center [442, 403] width 308 height 57
click at [292, 399] on input "checkbox" at bounding box center [293, 404] width 10 height 10
checkbox input "true"
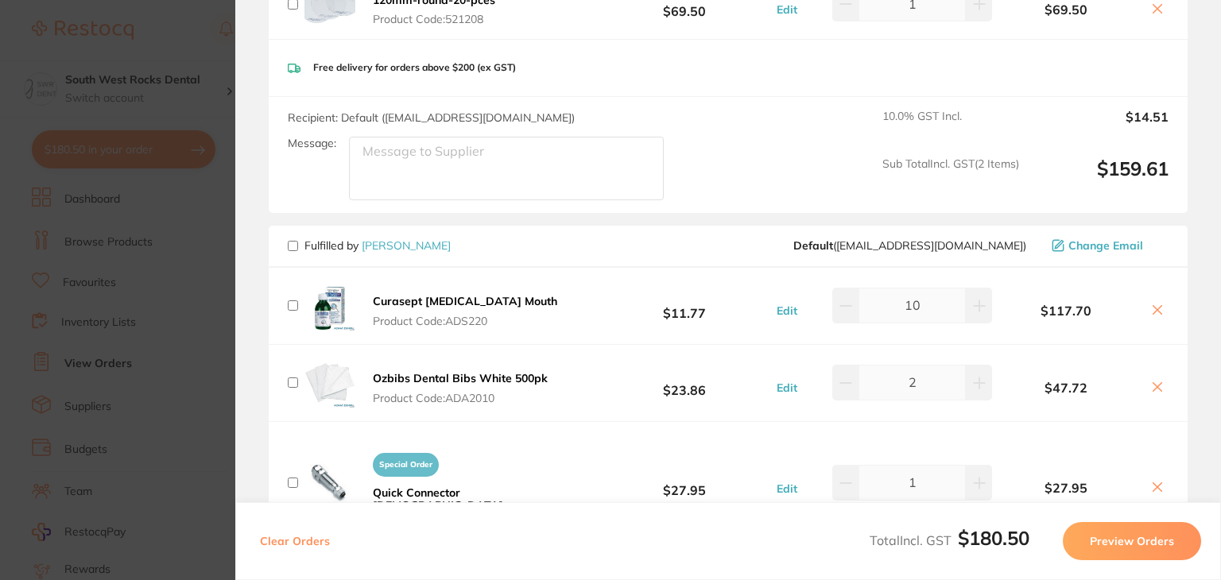
scroll to position [786, 0]
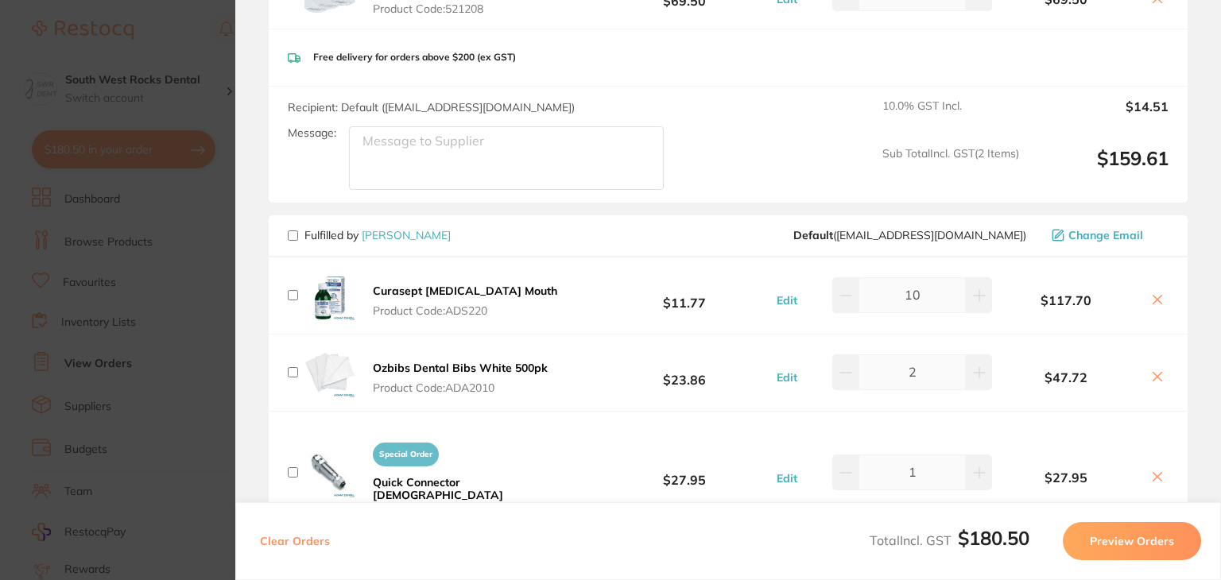
click at [294, 234] on input "checkbox" at bounding box center [293, 235] width 10 height 10
checkbox input "true"
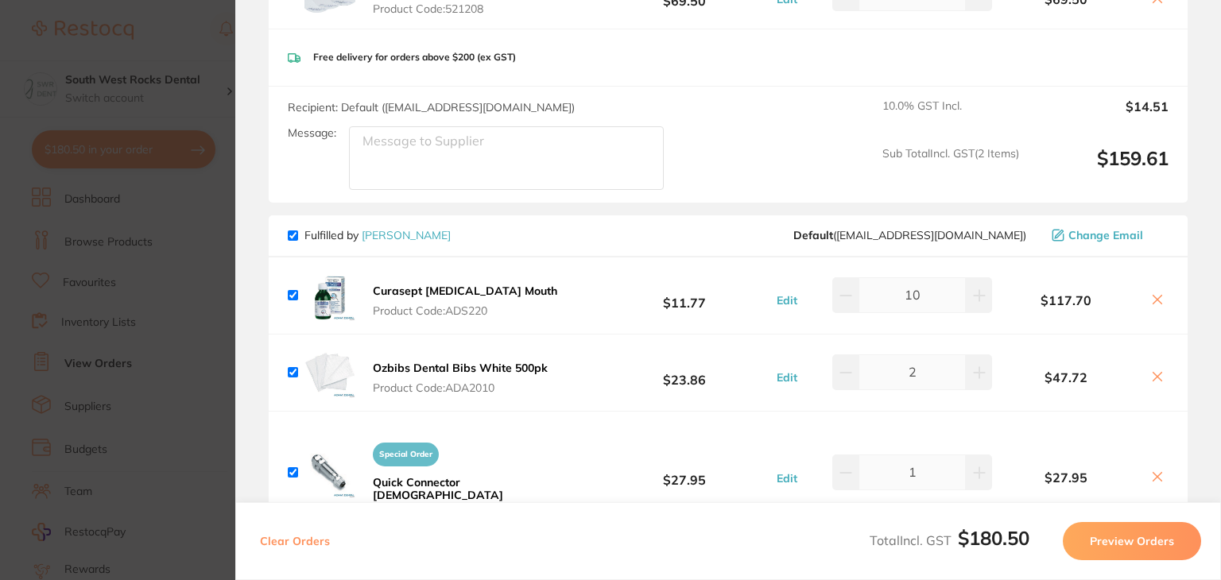
checkbox input "true"
drag, startPoint x: 1216, startPoint y: 189, endPoint x: 1220, endPoint y: 220, distance: 31.3
click at [1220, 220] on section "Review Orders Your orders are being processed and we will notify you once we ha…" at bounding box center [728, 290] width 986 height 580
click at [1205, 246] on section "Review Orders Your orders are being processed and we will notify you once we ha…" at bounding box center [728, 290] width 986 height 580
drag, startPoint x: 1216, startPoint y: 254, endPoint x: 1220, endPoint y: 309, distance: 55.0
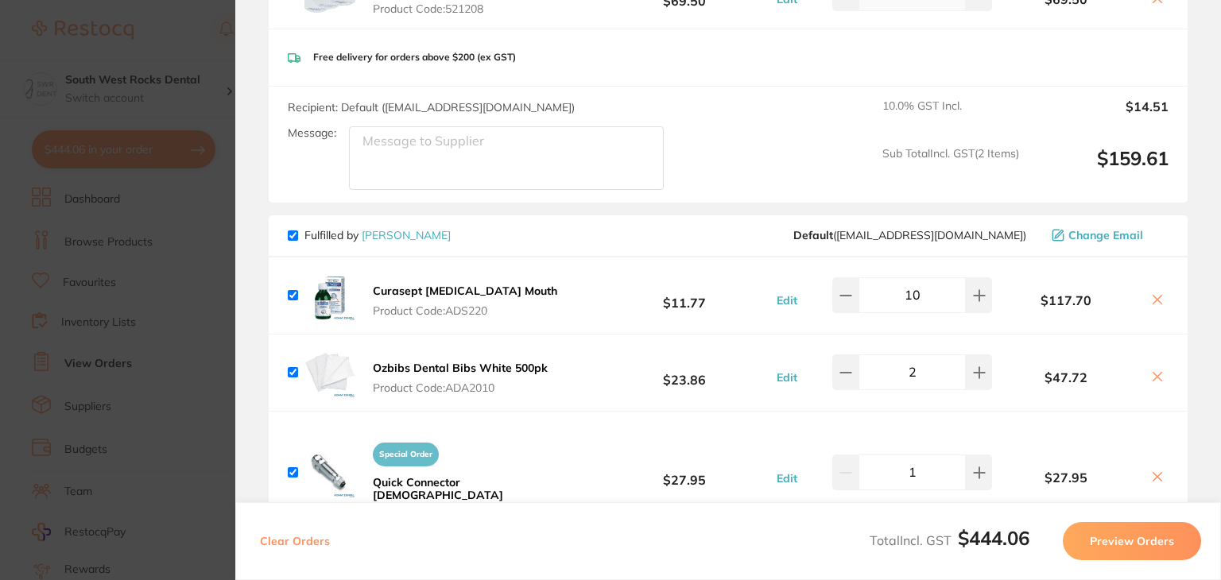
click at [1220, 309] on section "Review Orders Your orders are being processed and we will notify you once we ha…" at bounding box center [728, 290] width 986 height 580
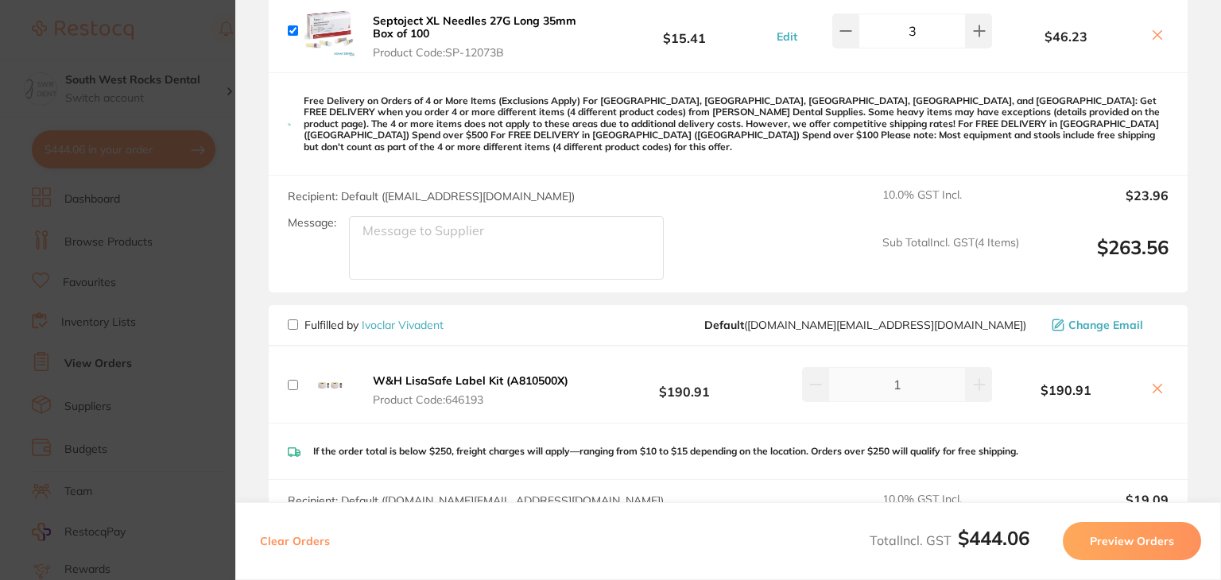
scroll to position [1405, 0]
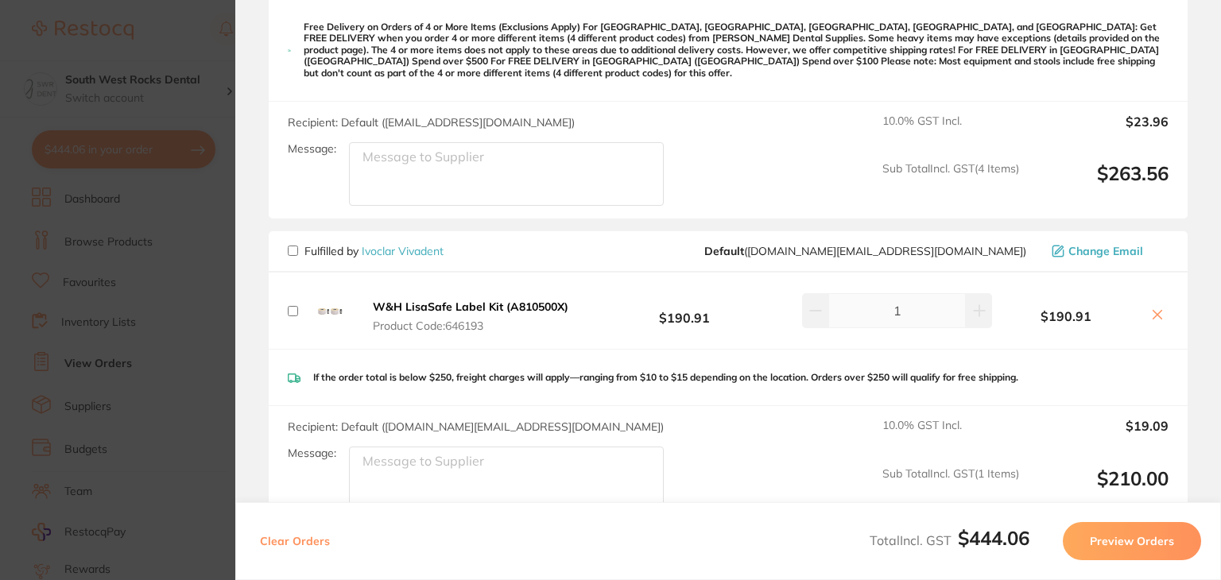
click at [296, 246] on input "checkbox" at bounding box center [293, 251] width 10 height 10
checkbox input "true"
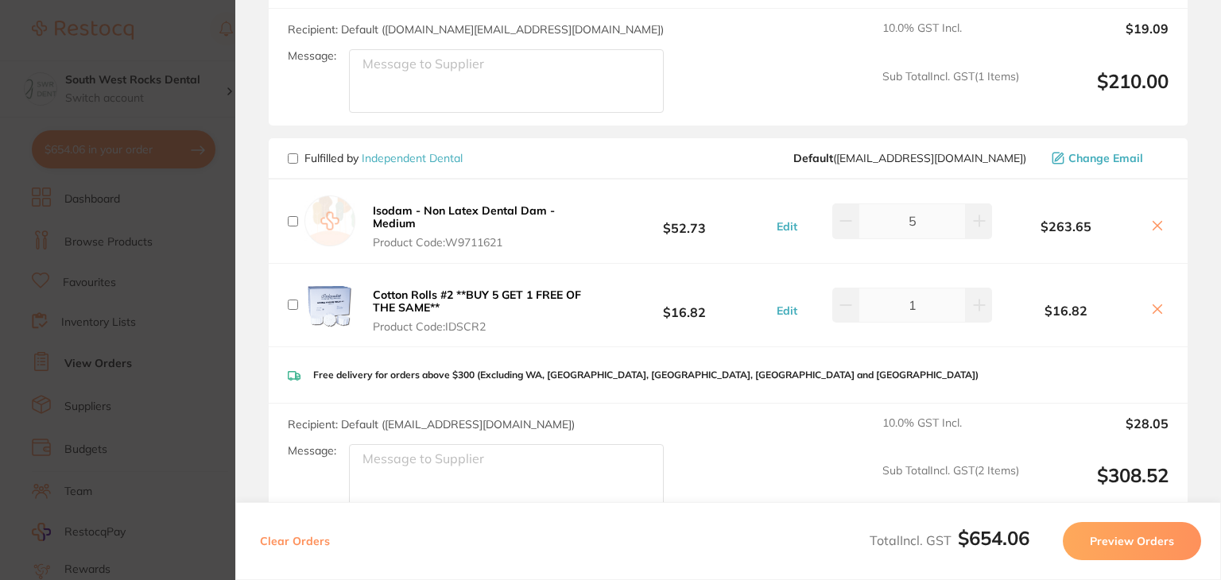
scroll to position [1885, 0]
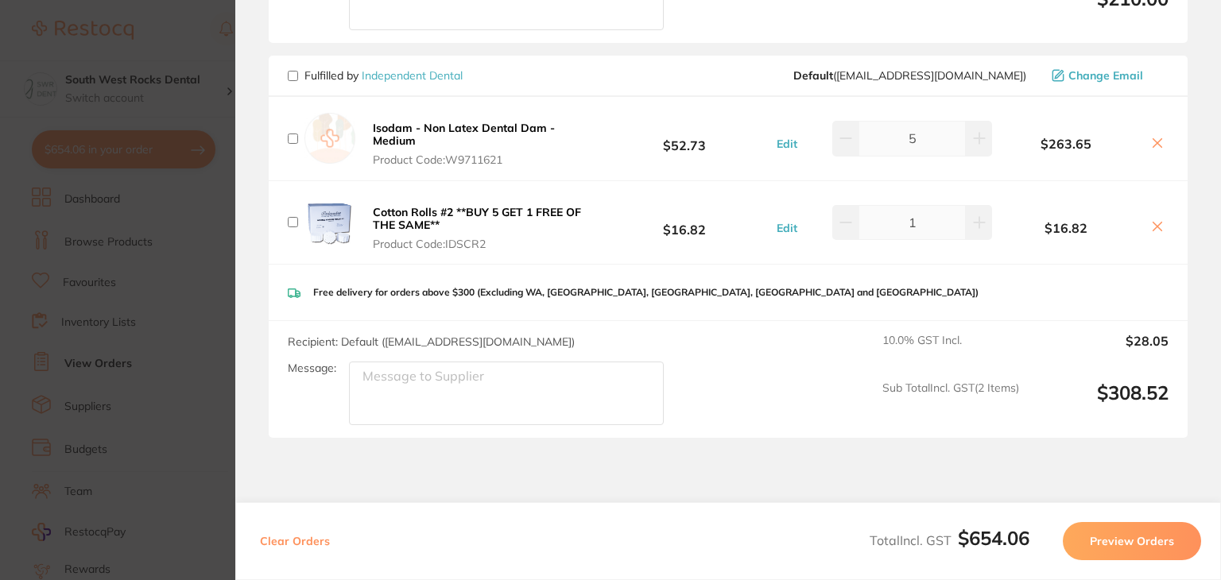
click at [292, 71] on input "checkbox" at bounding box center [293, 76] width 10 height 10
checkbox input "true"
click at [1122, 547] on button "Preview Orders" at bounding box center [1132, 541] width 138 height 38
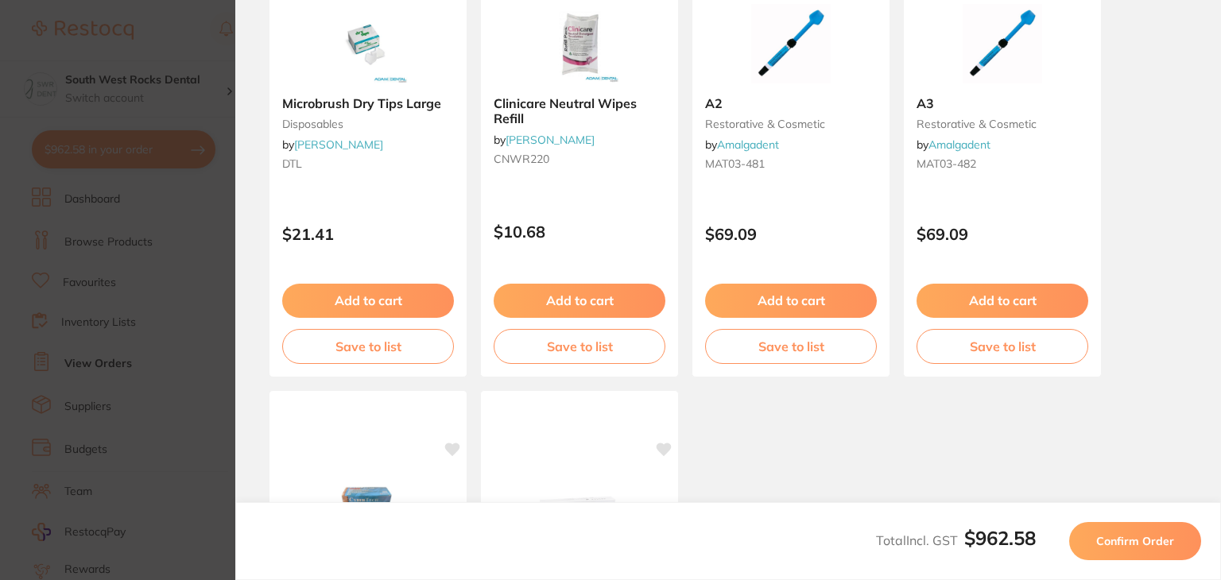
scroll to position [0, 0]
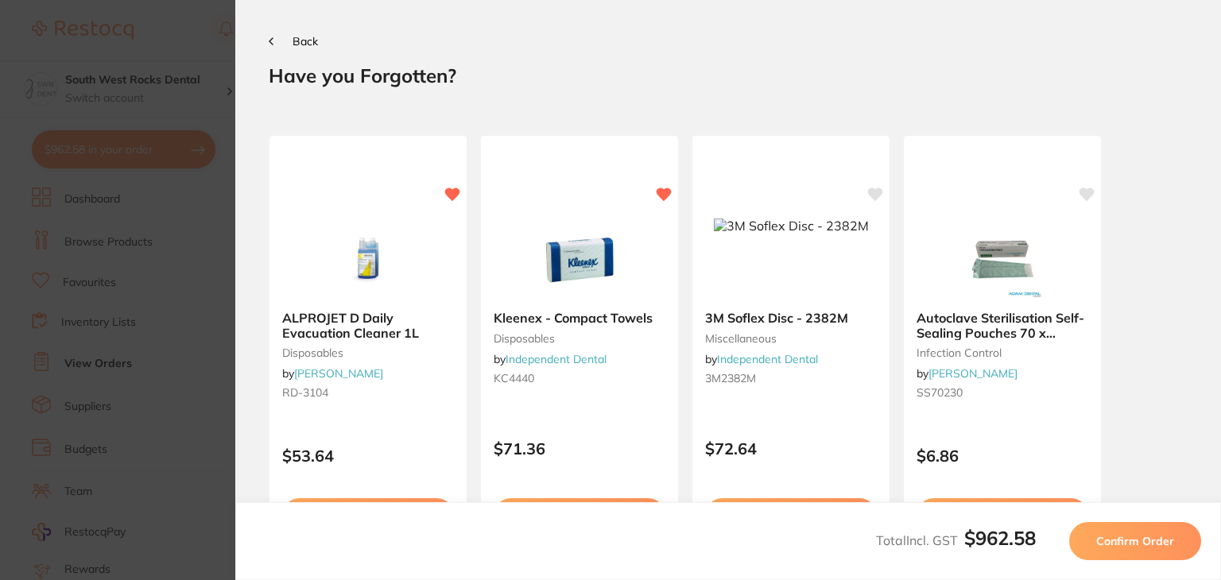
click at [1122, 547] on span "Confirm Order" at bounding box center [1135, 541] width 78 height 14
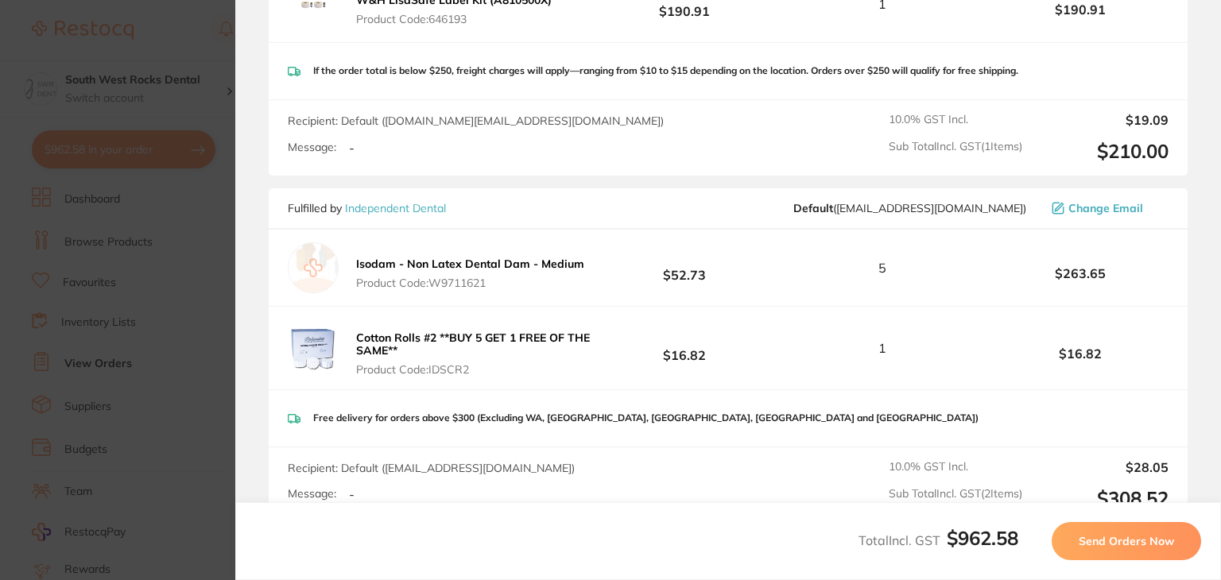
scroll to position [1307, 0]
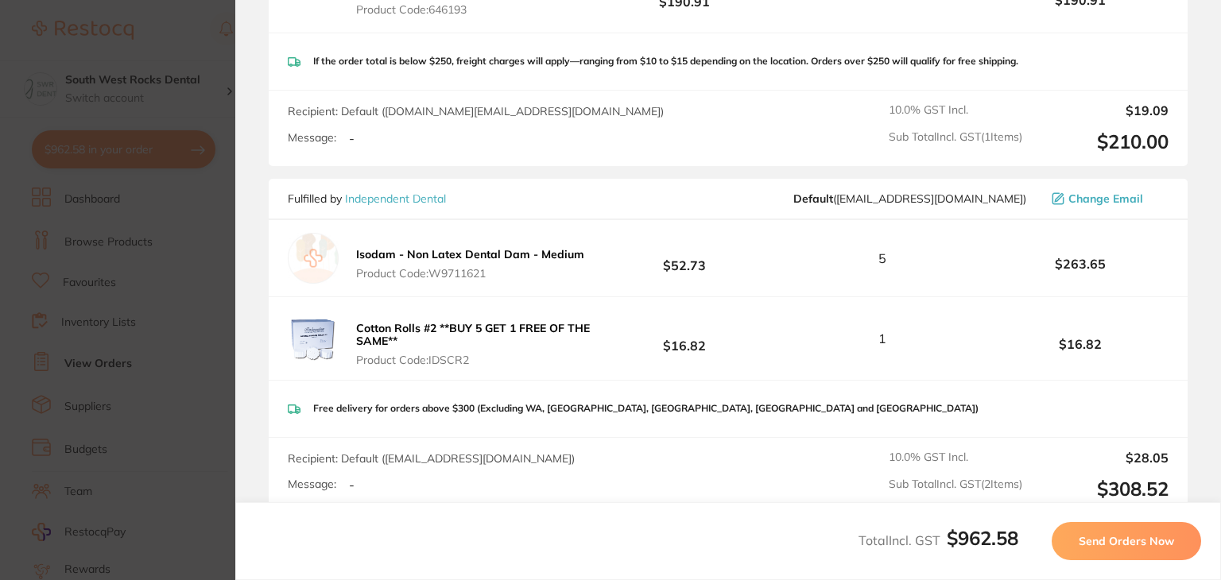
click at [1146, 529] on button "Send Orders Now" at bounding box center [1126, 541] width 149 height 38
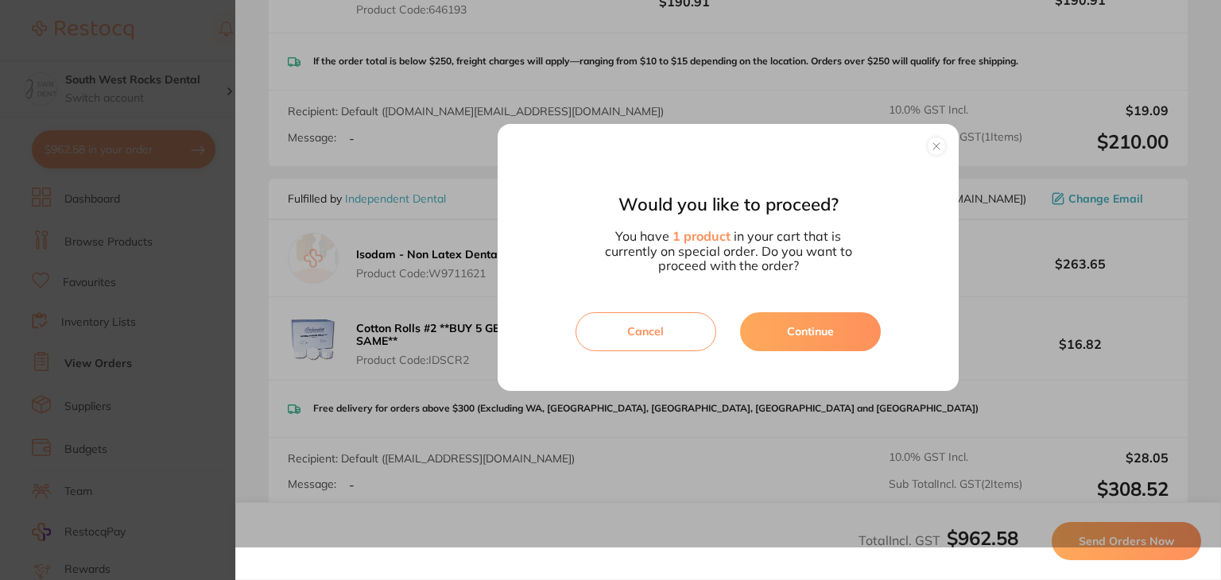
click at [775, 331] on button "Continue" at bounding box center [810, 331] width 141 height 38
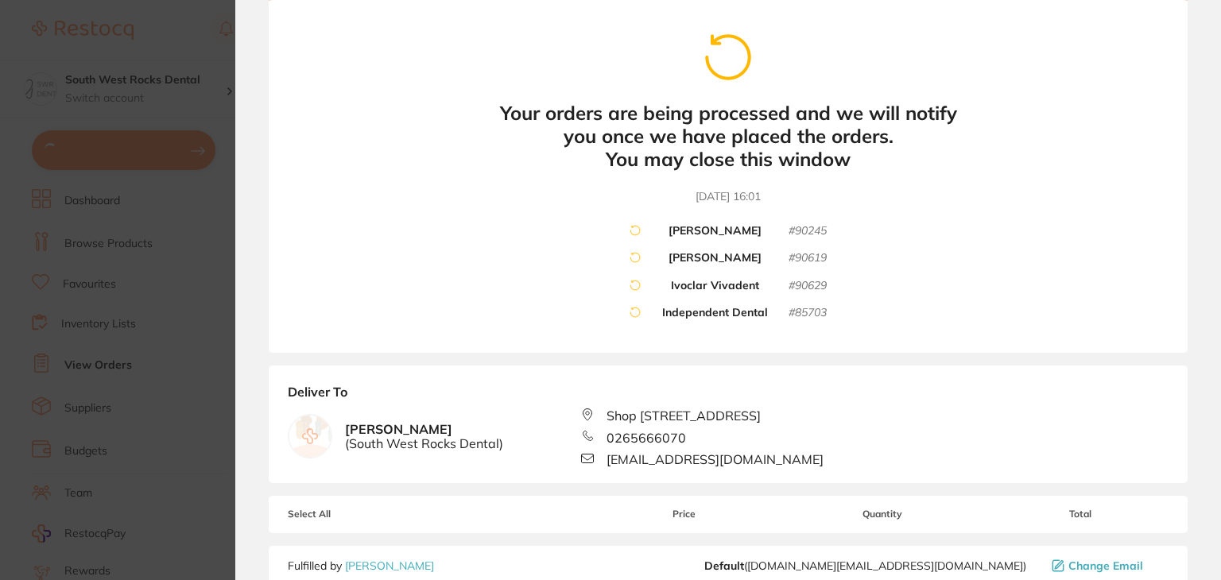
scroll to position [0, 0]
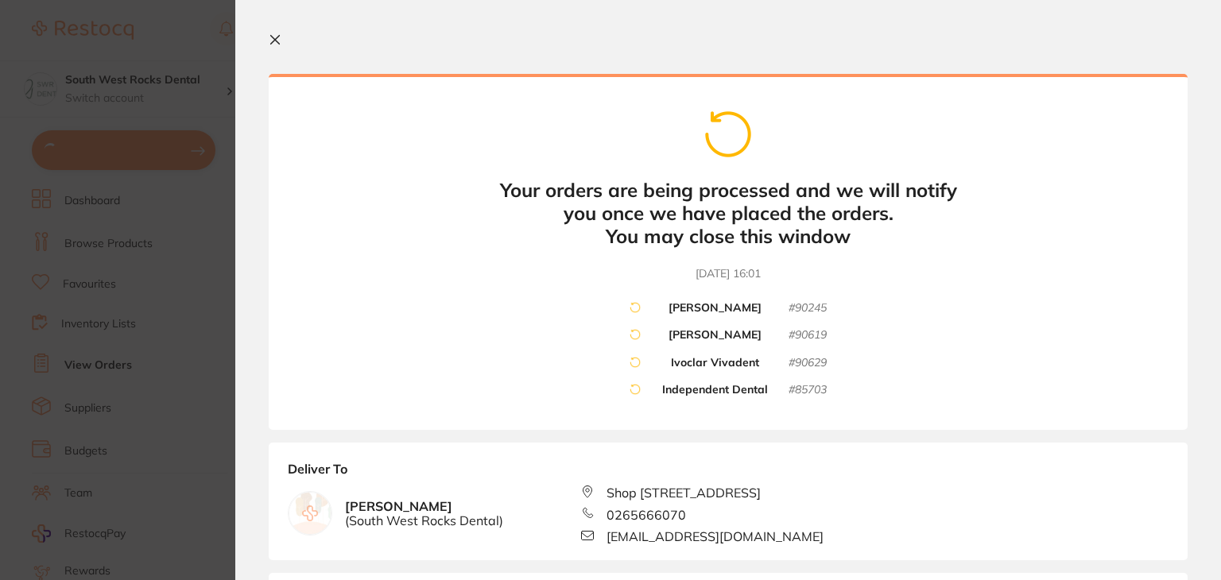
click at [525, 130] on div "Your orders are being processed and we will notify you once we have placed the …" at bounding box center [728, 252] width 919 height 356
click at [273, 42] on icon at bounding box center [275, 40] width 9 height 9
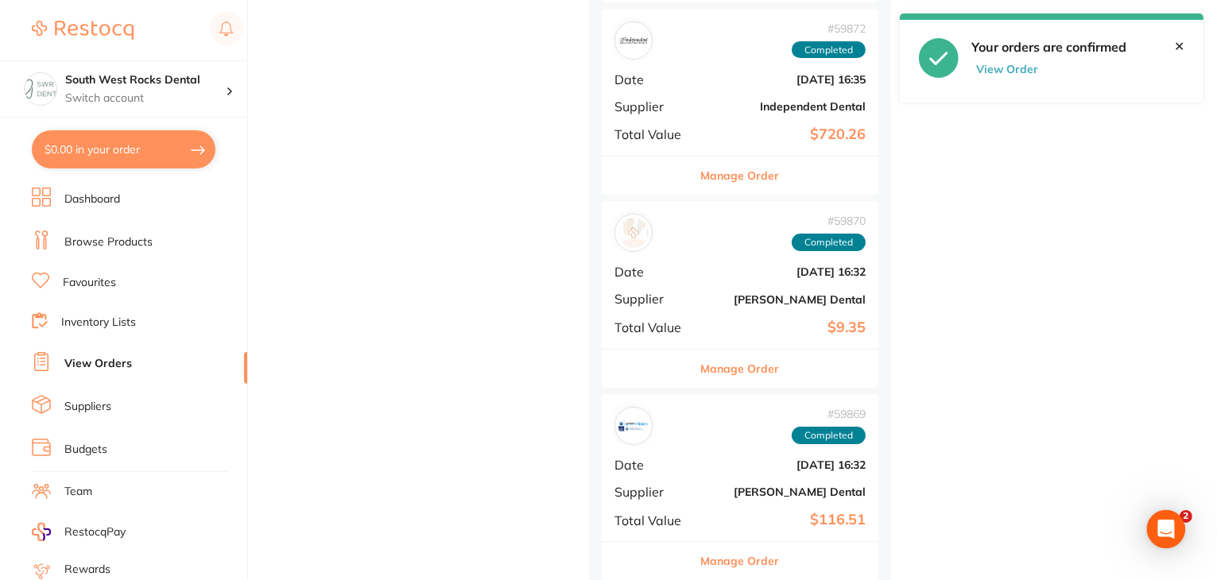
click at [1022, 67] on button "View Order" at bounding box center [1010, 69] width 79 height 14
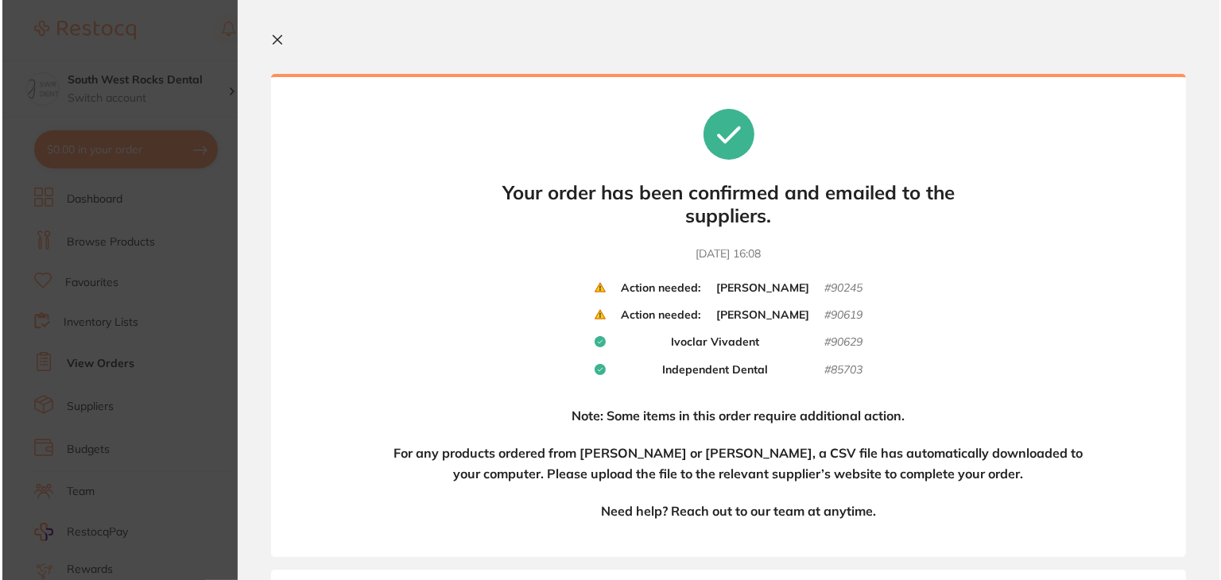
scroll to position [0, 0]
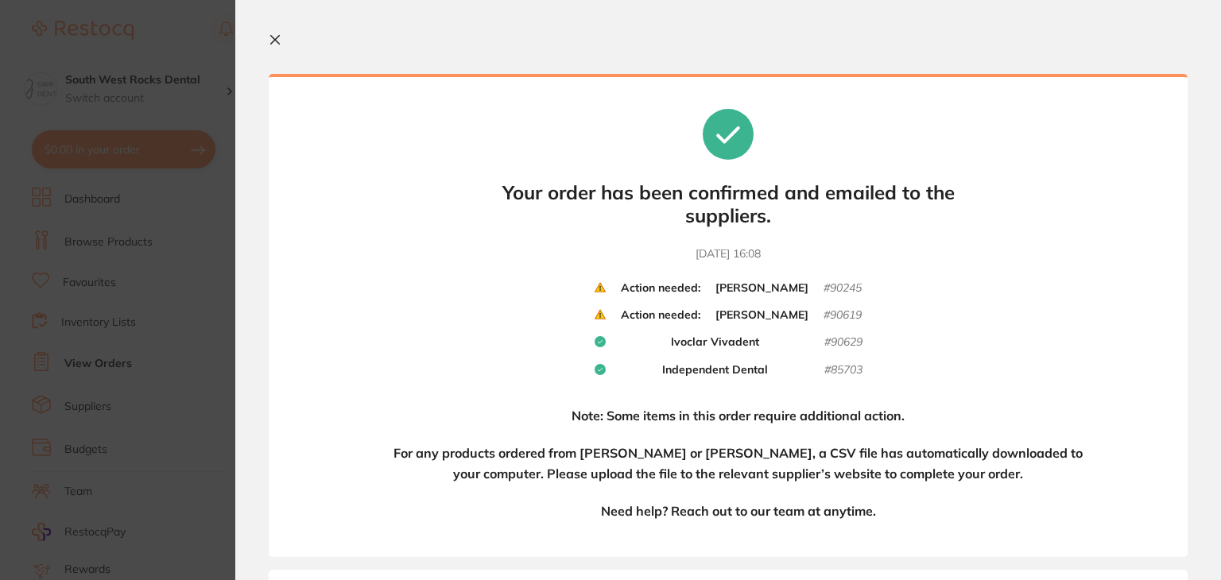
click at [279, 41] on icon at bounding box center [275, 39] width 13 height 13
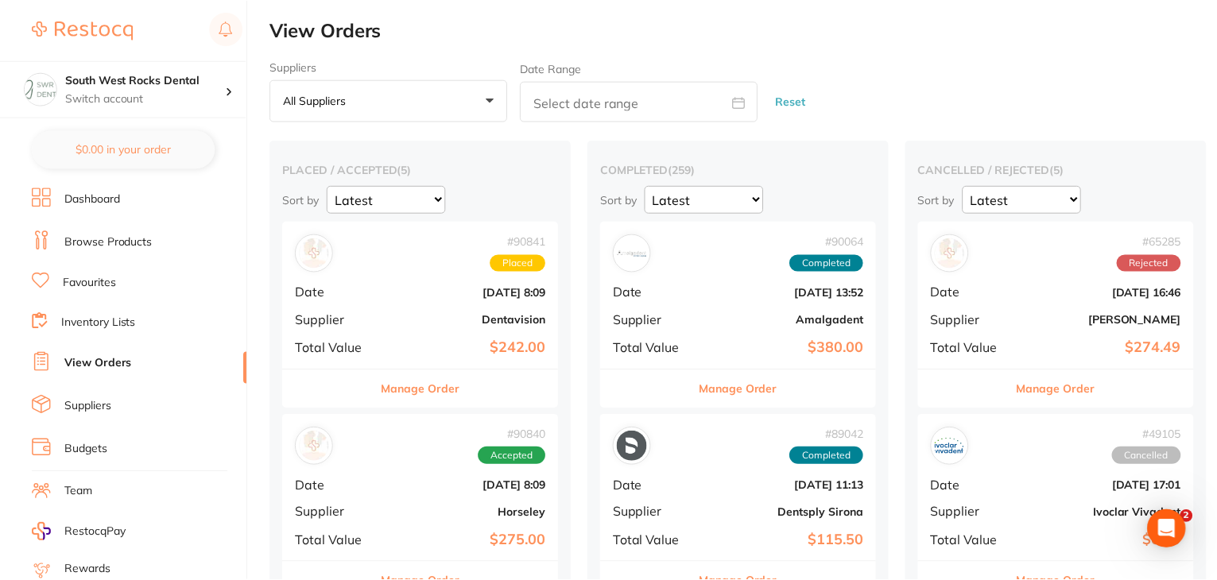
scroll to position [22191, 0]
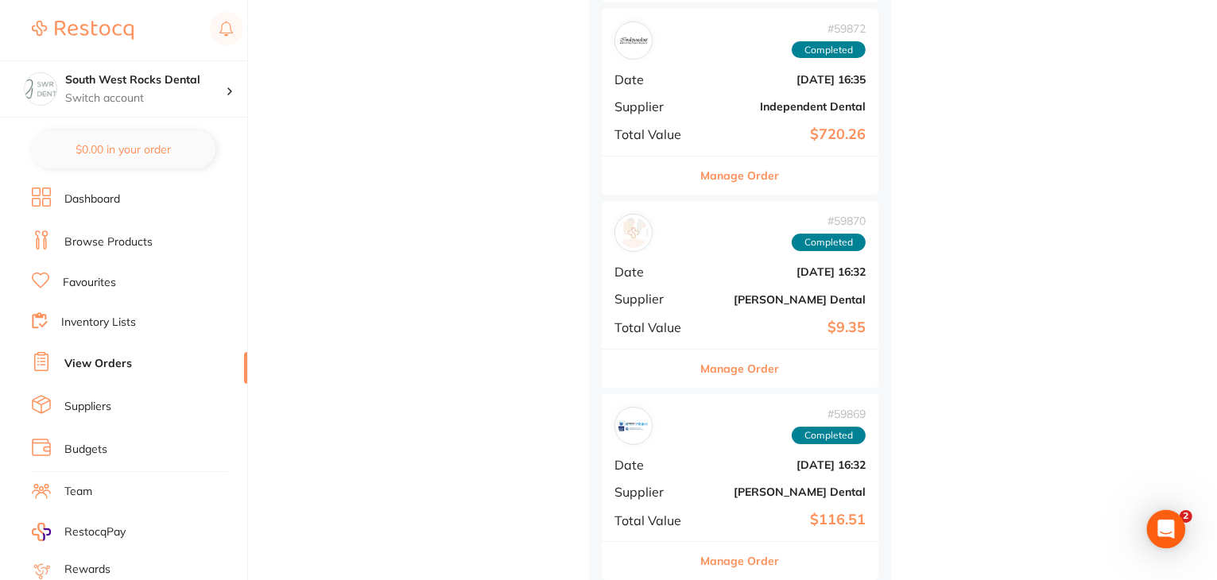
checkbox input "false"
click at [87, 358] on link "View Orders" at bounding box center [98, 364] width 68 height 16
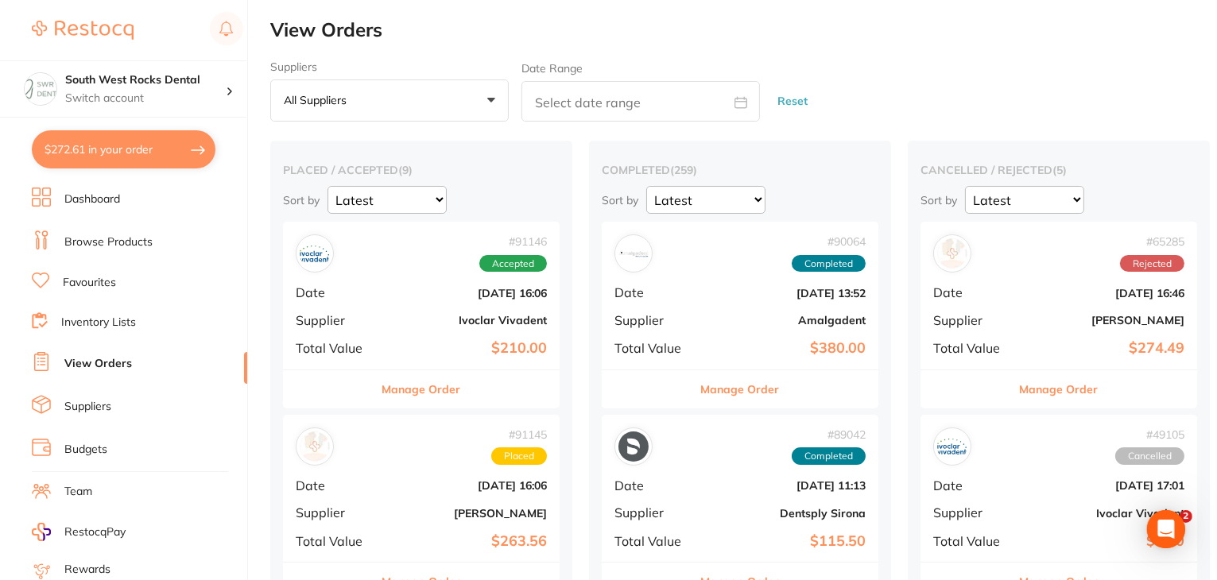
scroll to position [277, 0]
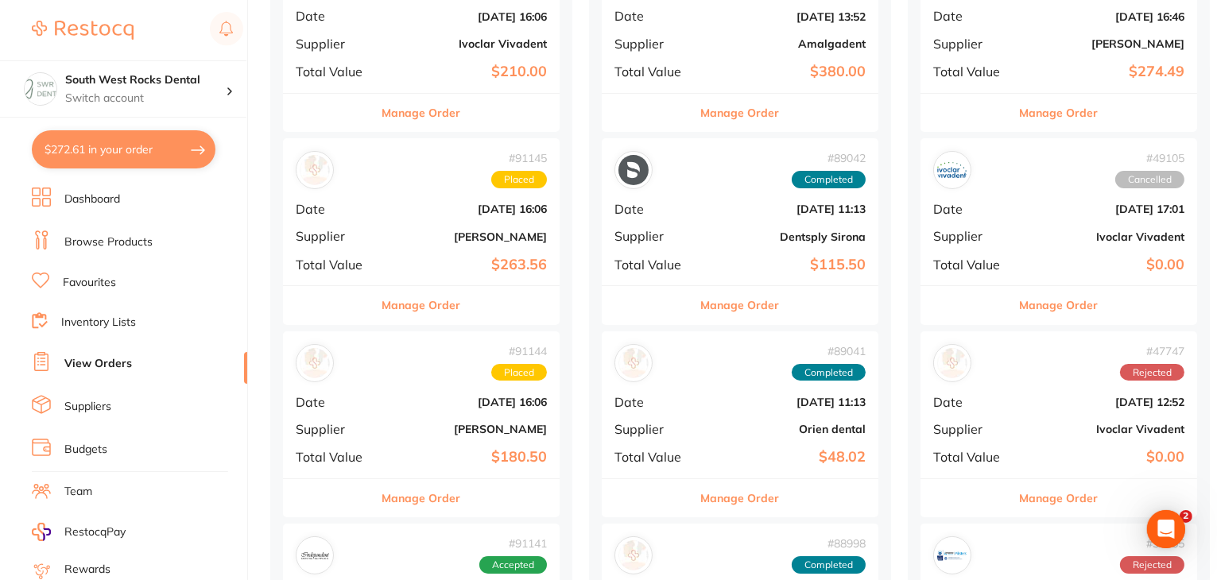
click at [420, 305] on button "Manage Order" at bounding box center [421, 305] width 79 height 38
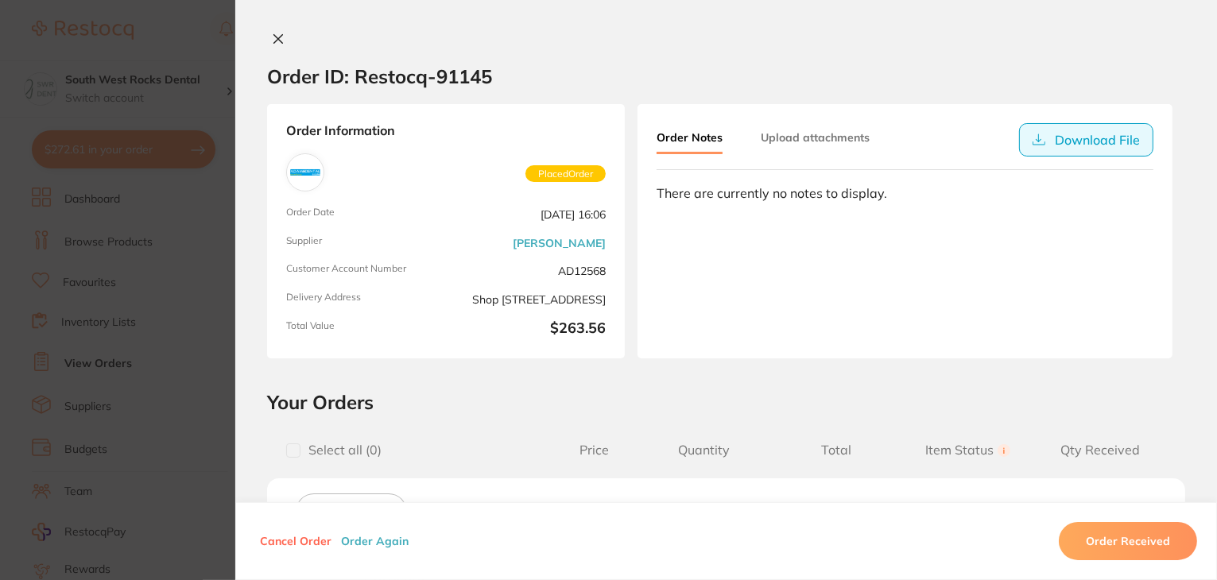
click at [1090, 141] on button "Download File" at bounding box center [1086, 139] width 134 height 33
click at [1071, 144] on button "Download File" at bounding box center [1086, 139] width 134 height 33
click at [274, 39] on icon at bounding box center [278, 39] width 9 height 9
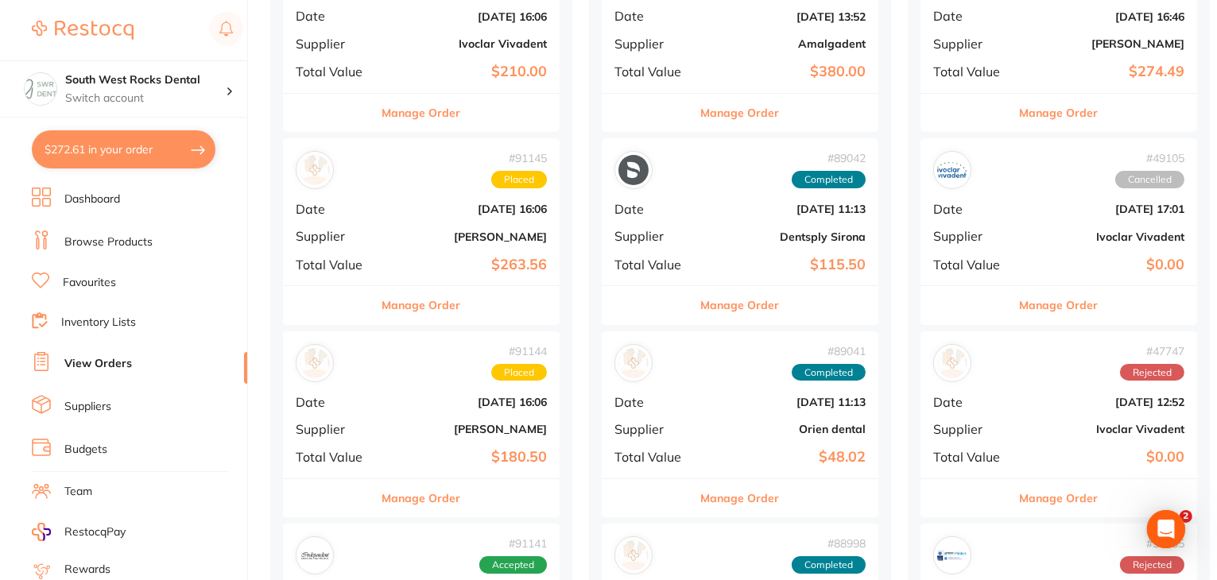
click at [427, 496] on button "Manage Order" at bounding box center [421, 498] width 79 height 38
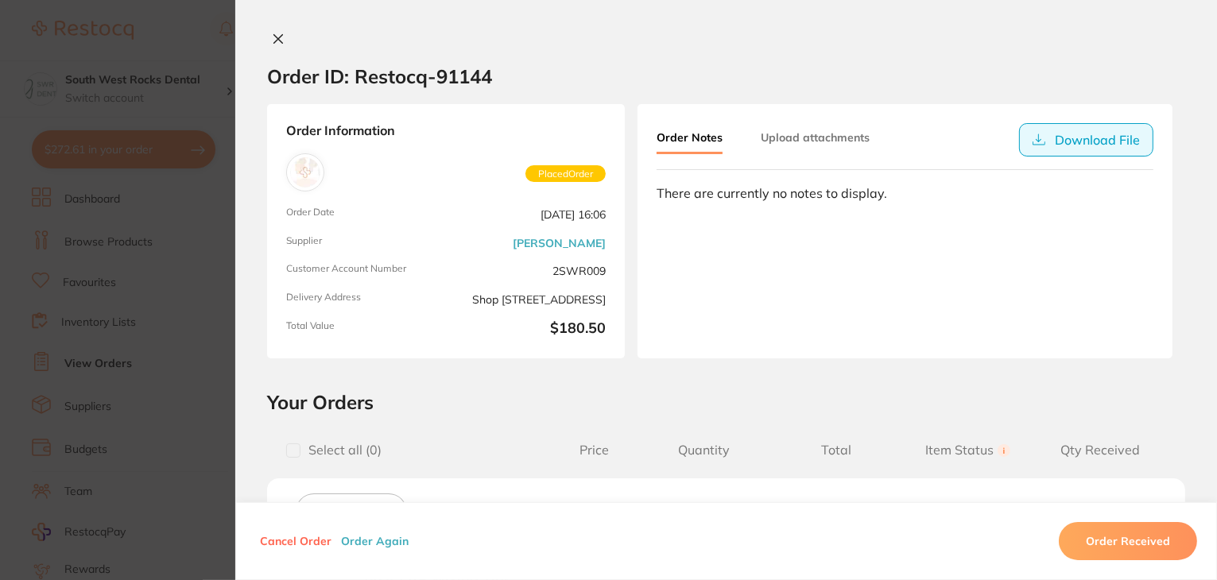
click at [1083, 140] on button "Download File" at bounding box center [1086, 139] width 134 height 33
click at [273, 41] on icon at bounding box center [278, 39] width 13 height 13
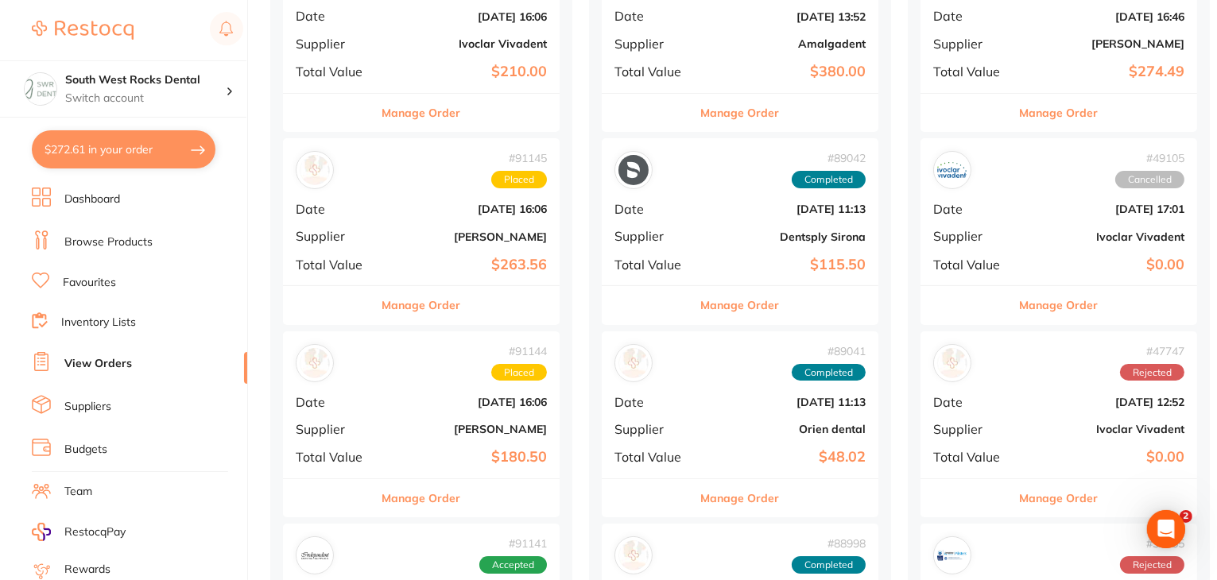
click at [438, 300] on button "Manage Order" at bounding box center [421, 305] width 79 height 38
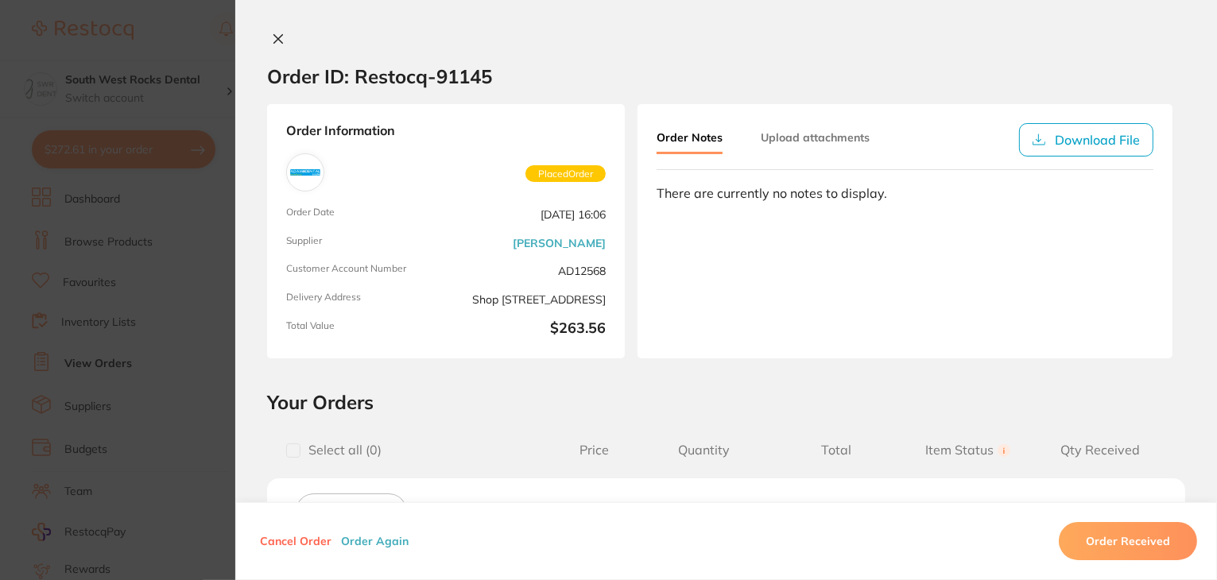
click at [438, 300] on div "Order Information Placed Order Order Date Aug 22 2025, 16:06 Supplier Adam Dent…" at bounding box center [446, 231] width 358 height 254
click at [1082, 141] on button "Download File" at bounding box center [1086, 139] width 134 height 33
click at [1046, 141] on button "Download File" at bounding box center [1086, 139] width 134 height 33
click at [1129, 47] on div at bounding box center [726, 40] width 982 height 17
click at [277, 39] on icon at bounding box center [278, 39] width 13 height 13
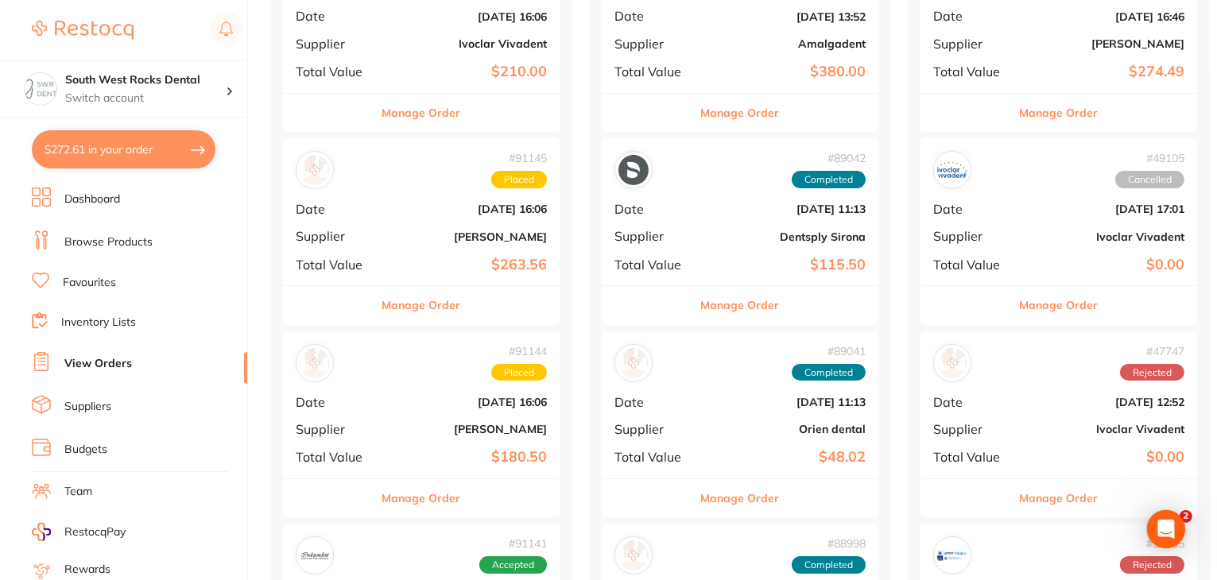
click at [443, 494] on button "Manage Order" at bounding box center [421, 498] width 79 height 38
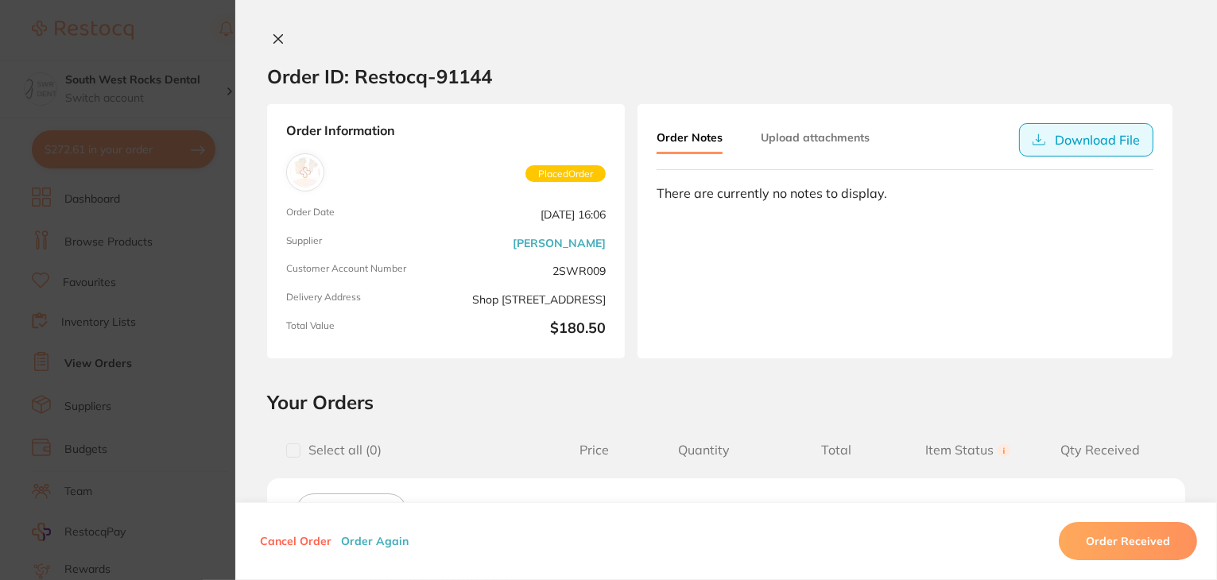
click at [1078, 137] on button "Download File" at bounding box center [1086, 139] width 134 height 33
click at [1121, 58] on section "Order ID: Restocq- 91144" at bounding box center [726, 76] width 982 height 56
click at [1107, 37] on div at bounding box center [726, 40] width 982 height 17
